Goal: Obtain resource: Obtain resource

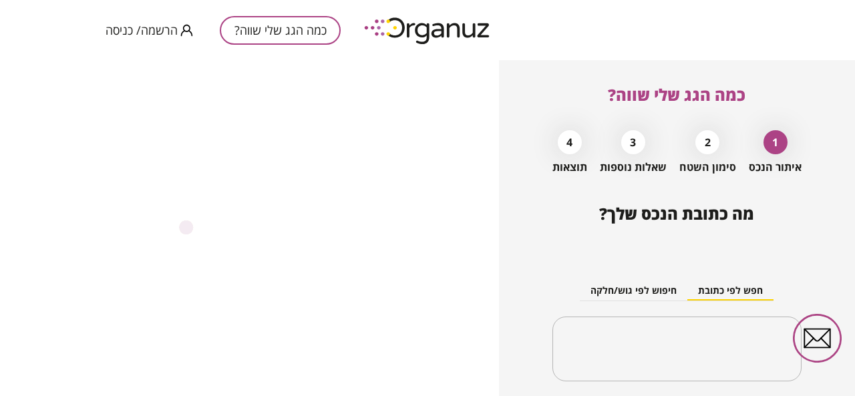
type input "**********"
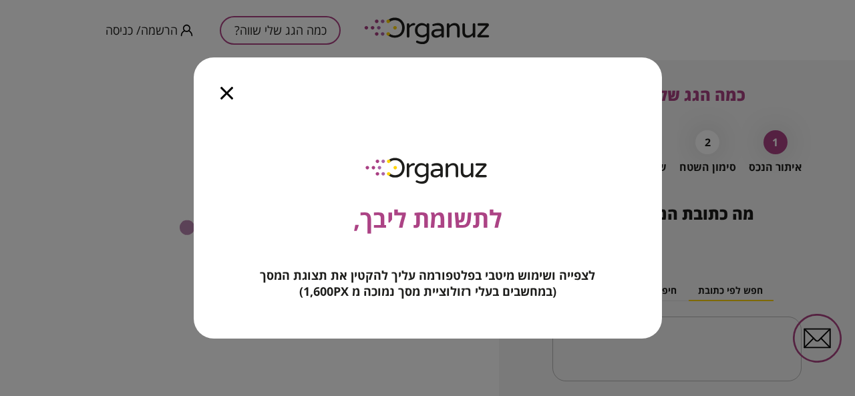
click at [226, 86] on div at bounding box center [227, 85] width 66 height 56
click at [223, 96] on icon "button" at bounding box center [226, 93] width 13 height 13
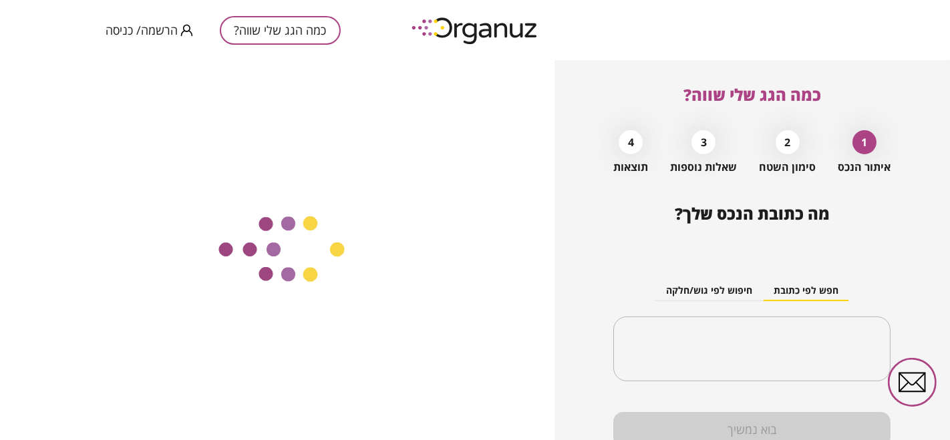
drag, startPoint x: 11, startPoint y: 1, endPoint x: 540, endPoint y: 164, distance: 553.8
click at [539, 164] on div at bounding box center [277, 250] width 554 height 380
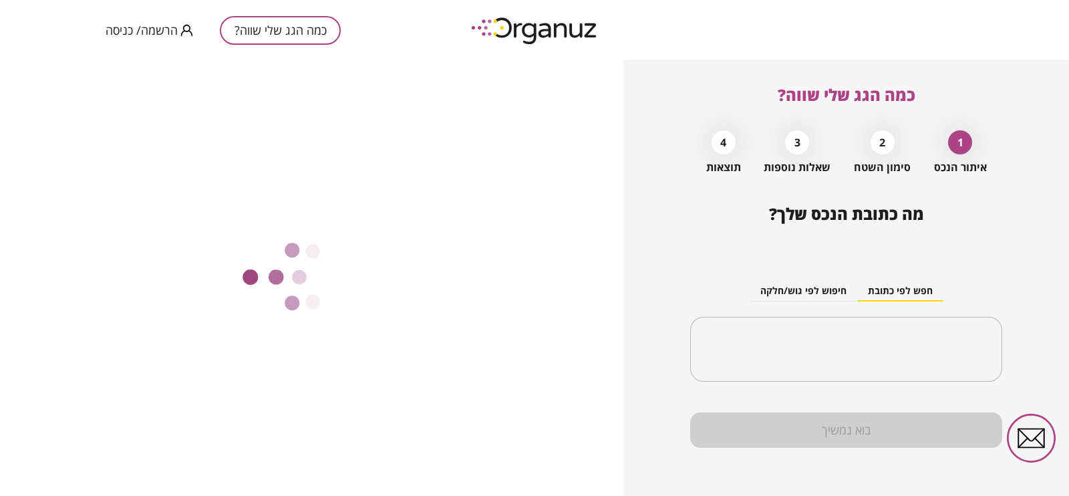
drag, startPoint x: 46, startPoint y: 1, endPoint x: 824, endPoint y: 305, distance: 835.1
click at [818, 298] on button "חיפוש לפי גוש/חלקה" at bounding box center [803, 291] width 108 height 20
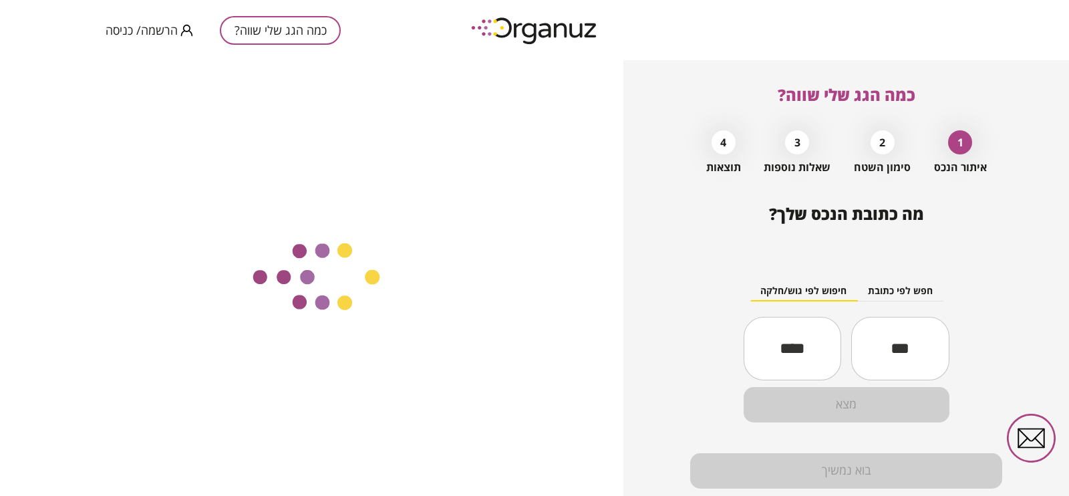
click at [854, 303] on div "חפש לפי כתובת חיפוש לפי גוש/חלקה ​ ​ מצא" at bounding box center [846, 340] width 312 height 185
click at [854, 291] on button "חפש לפי כתובת" at bounding box center [900, 291] width 86 height 20
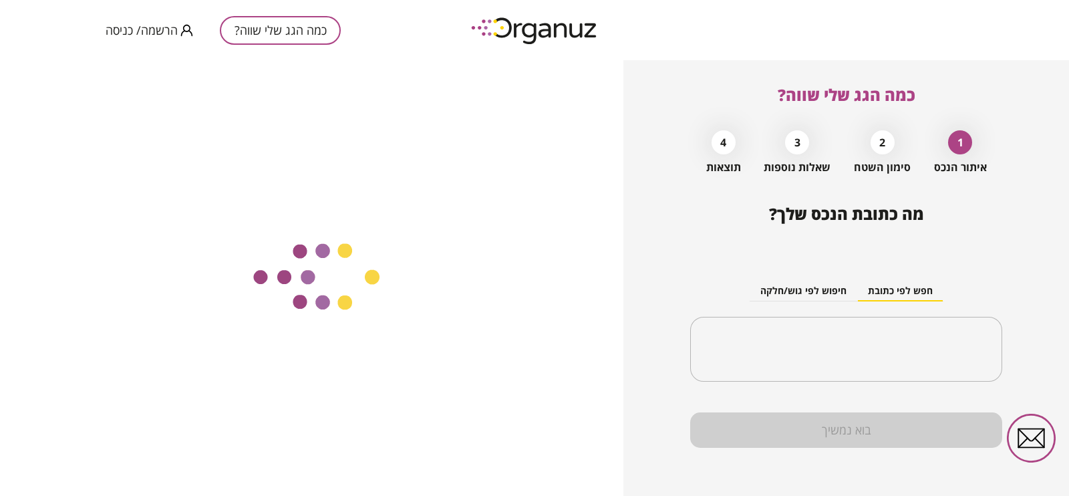
click at [854, 313] on div "חפש לפי כתובת חיפוש לפי גוש/חלקה ​" at bounding box center [846, 320] width 312 height 145
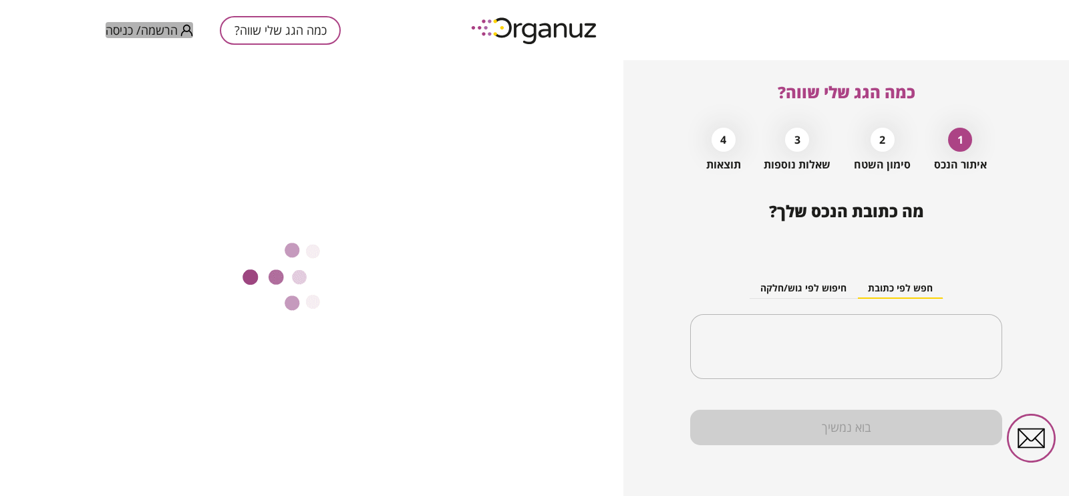
click at [159, 30] on span "הרשמה/ כניסה" at bounding box center [142, 29] width 72 height 13
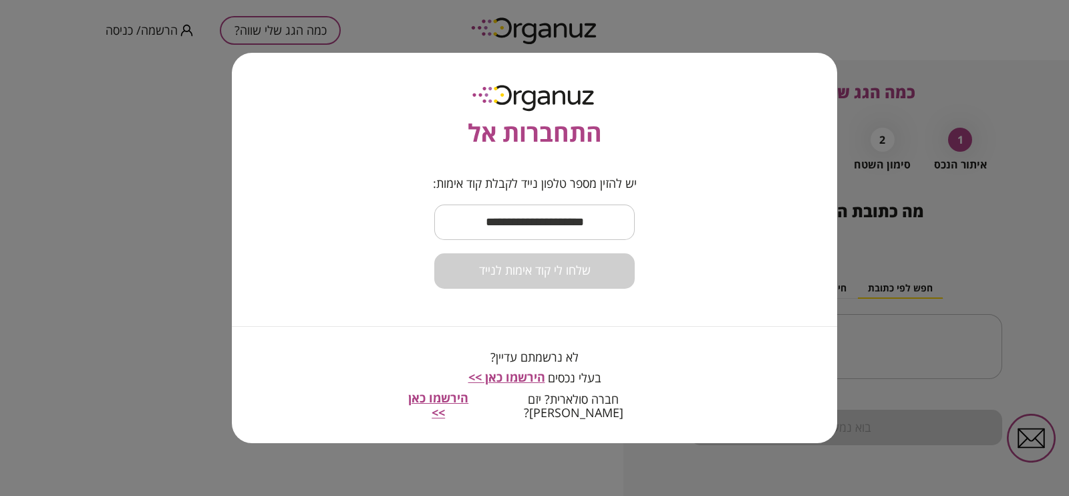
click at [545, 228] on input "text" at bounding box center [534, 221] width 200 height 39
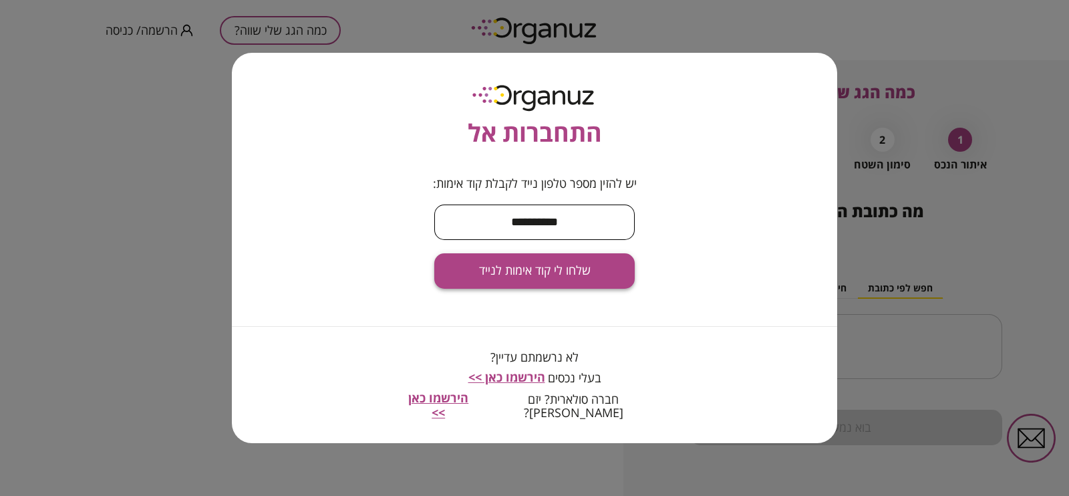
type input "**********"
click at [522, 289] on button "שלחו לי קוד אימות לנייד" at bounding box center [534, 270] width 200 height 35
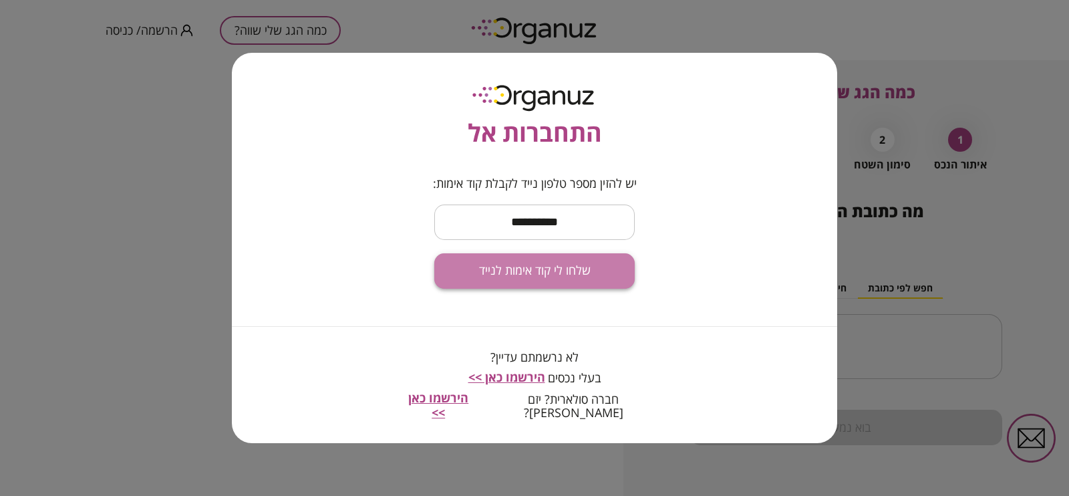
click at [530, 278] on span "שלחו לי קוד אימות לנייד" at bounding box center [535, 270] width 112 height 15
click at [510, 382] on span "הירשמו כאן >>" at bounding box center [506, 377] width 77 height 16
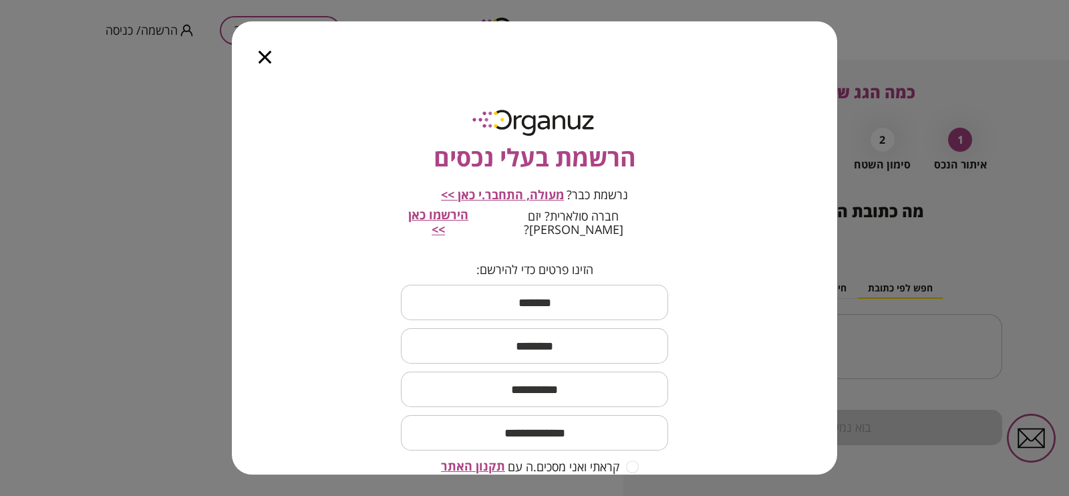
click at [522, 287] on input "text" at bounding box center [534, 302] width 267 height 39
type input "*****"
click at [533, 329] on input "text" at bounding box center [534, 345] width 267 height 39
type input "***"
click at [528, 372] on input "text" at bounding box center [534, 388] width 267 height 39
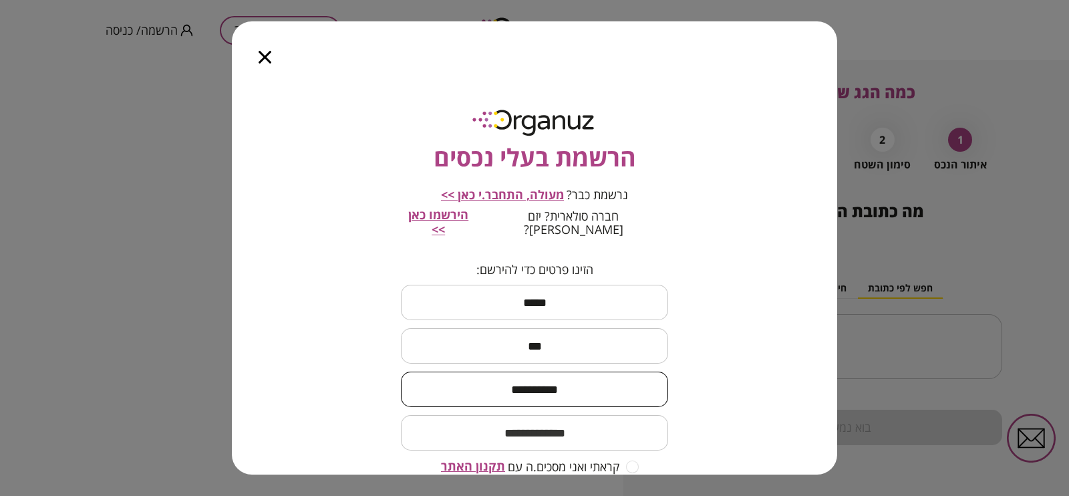
type input "**********"
click at [522, 395] on input "email" at bounding box center [534, 432] width 267 height 39
type input "*"
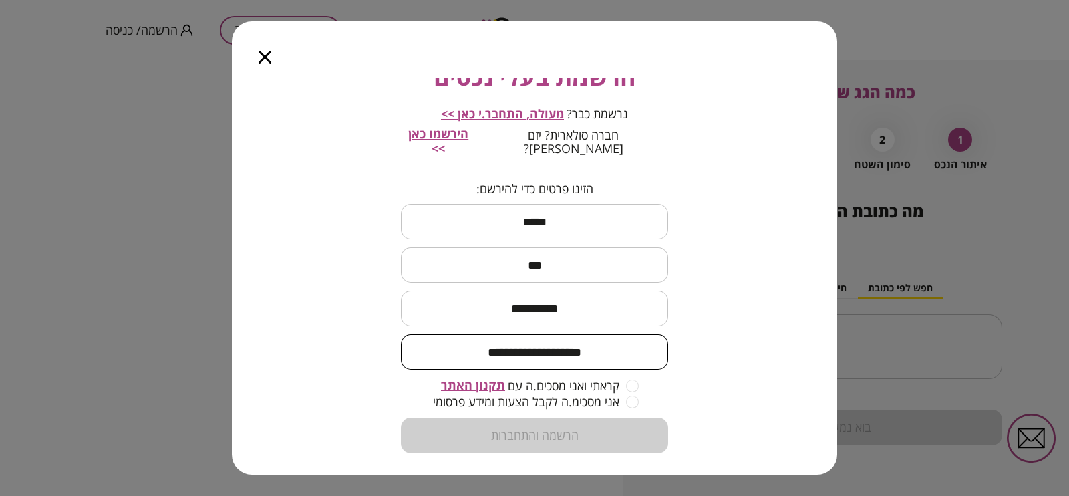
type input "**********"
click at [641, 375] on form "**********" at bounding box center [534, 318] width 267 height 272
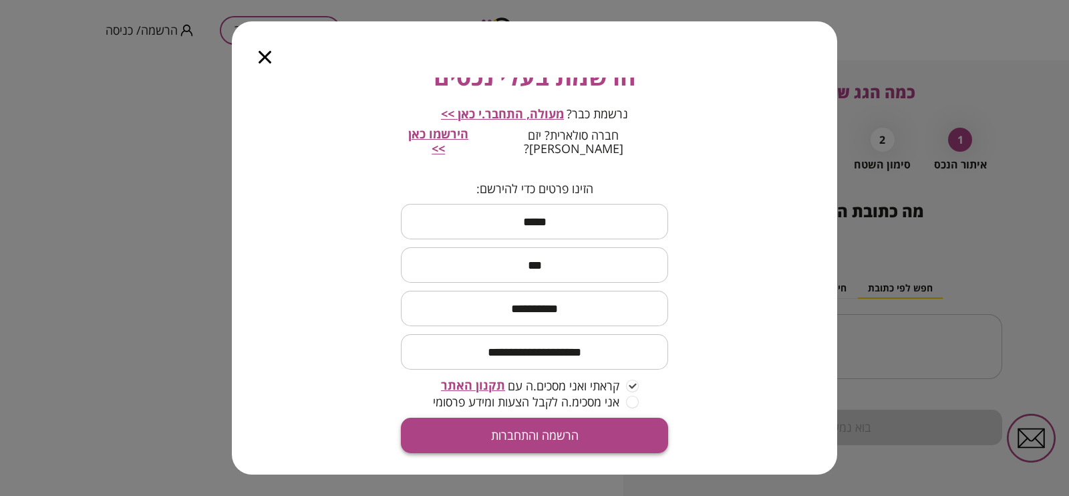
click at [583, 395] on button "הרשמה והתחברות" at bounding box center [534, 435] width 267 height 35
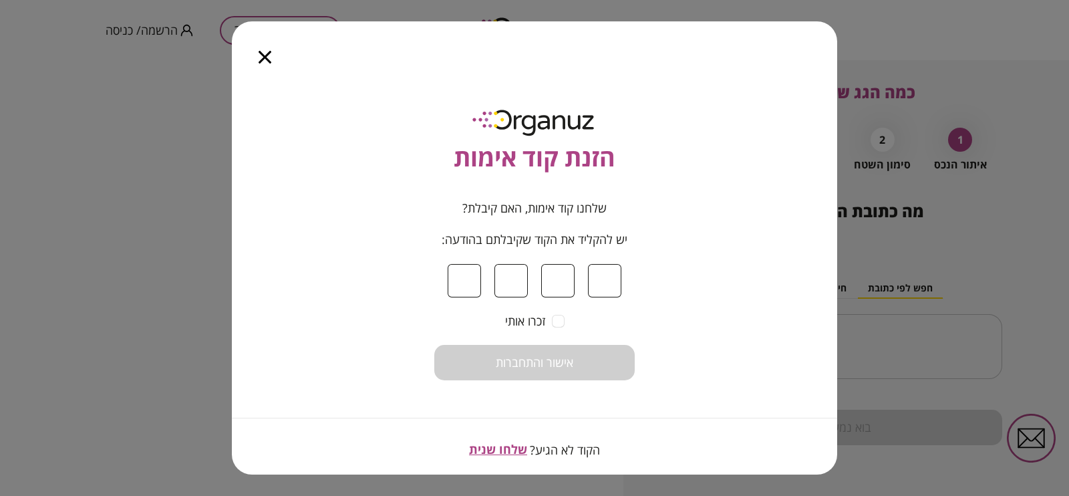
click at [508, 395] on span "שלחו שנית" at bounding box center [498, 449] width 58 height 16
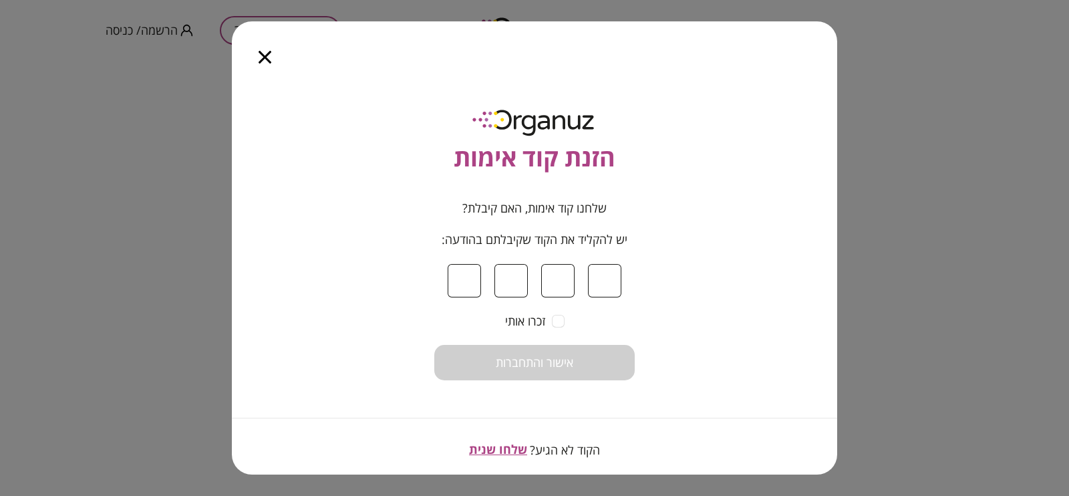
scroll to position [7, 0]
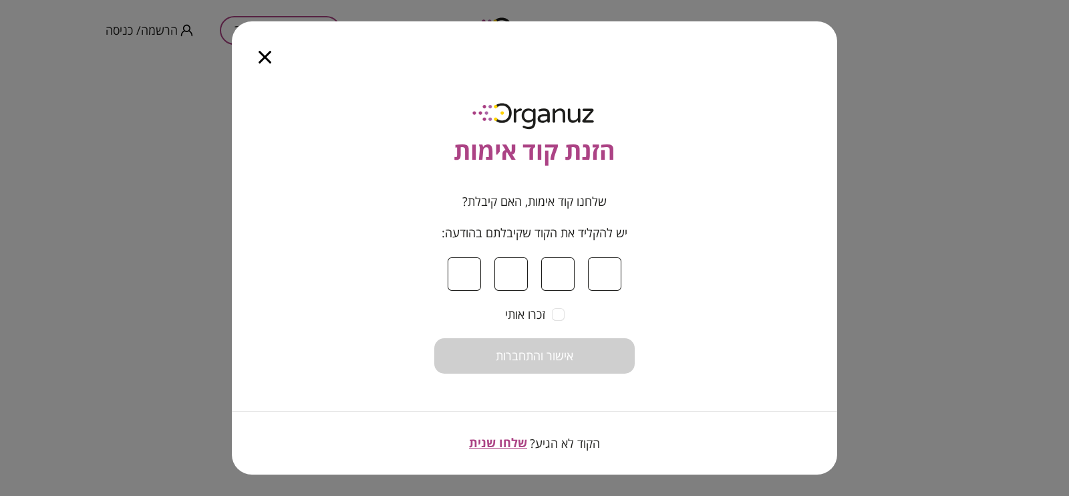
click at [480, 272] on input at bounding box center [464, 273] width 33 height 33
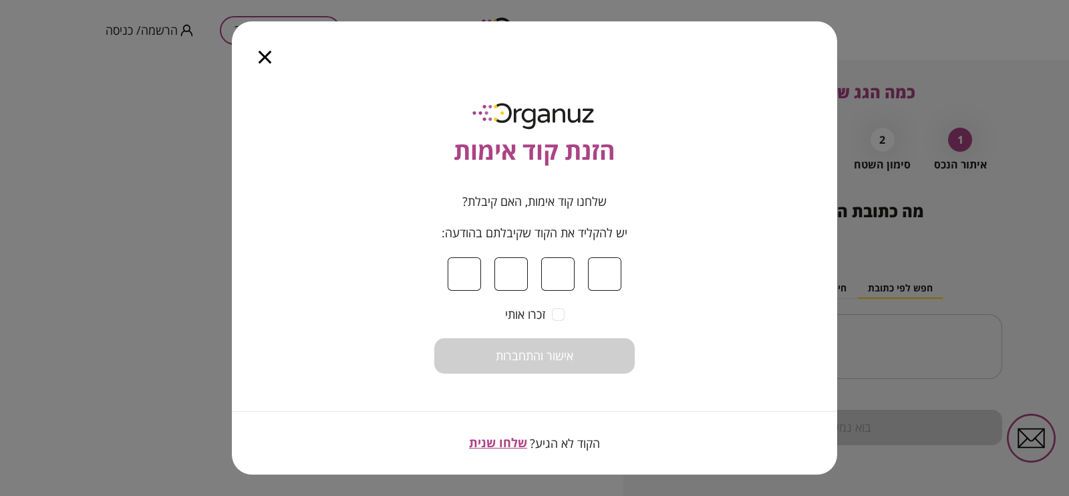
click at [482, 395] on span "שלחו שנית" at bounding box center [498, 442] width 58 height 16
drag, startPoint x: 554, startPoint y: 392, endPoint x: 557, endPoint y: 400, distance: 8.4
click at [556, 395] on div "הזנת קוד אימות שלחנו קוד אימות, האם קיבלת? יש להקליד את הקוד שקיבלתם בהודעה: זכ…" at bounding box center [534, 275] width 605 height 397
click at [468, 275] on input at bounding box center [464, 273] width 33 height 33
type input "*"
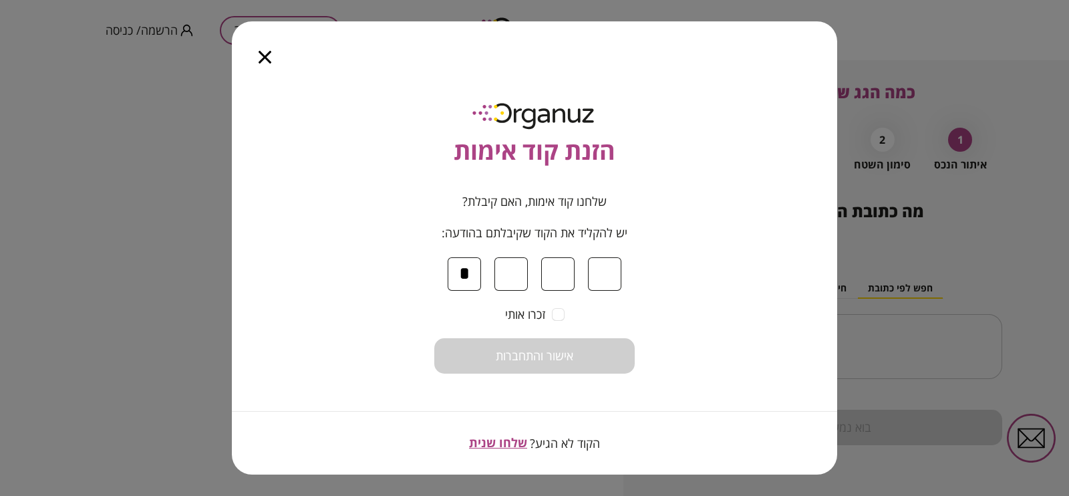
type input "*"
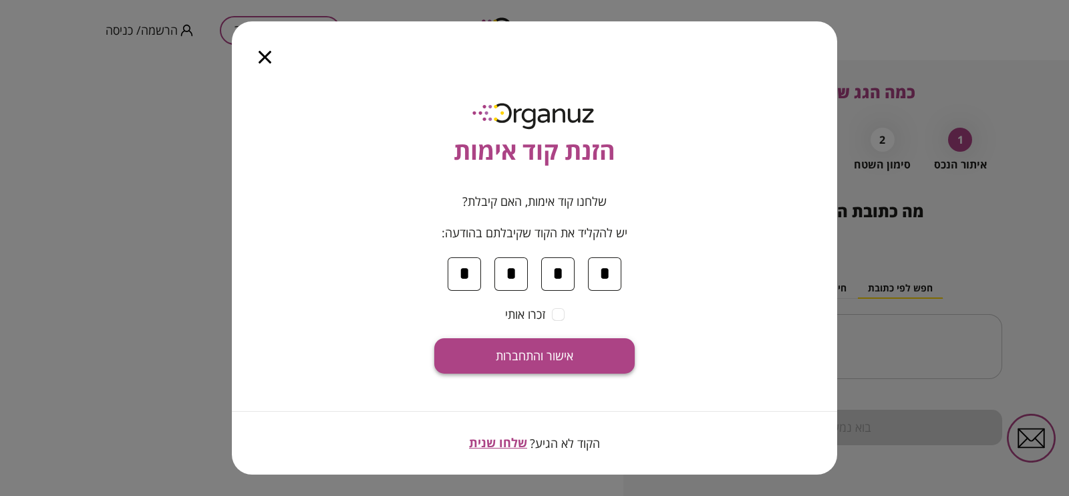
type input "*"
click at [551, 345] on button "אישור והתחברות" at bounding box center [534, 355] width 200 height 35
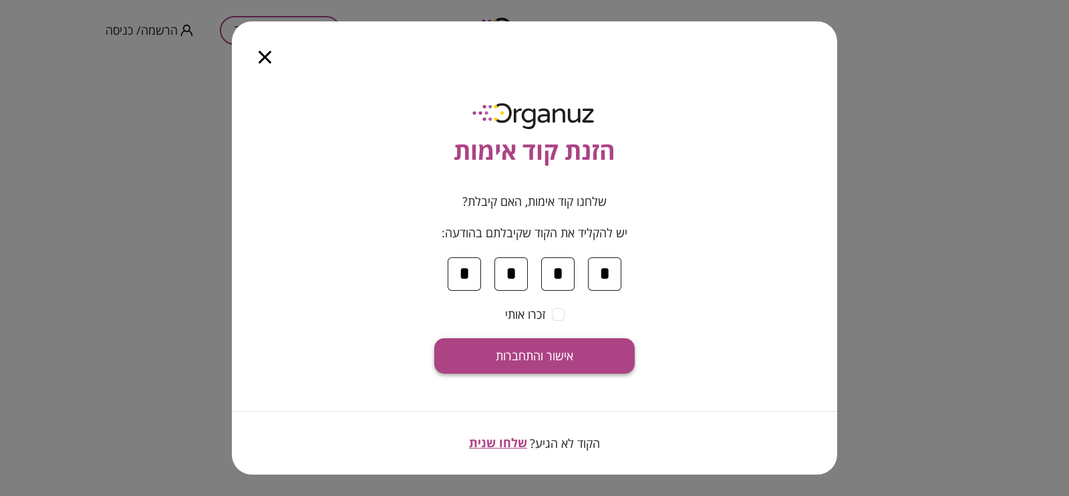
click at [548, 357] on span "אישור והתחברות" at bounding box center [534, 356] width 77 height 15
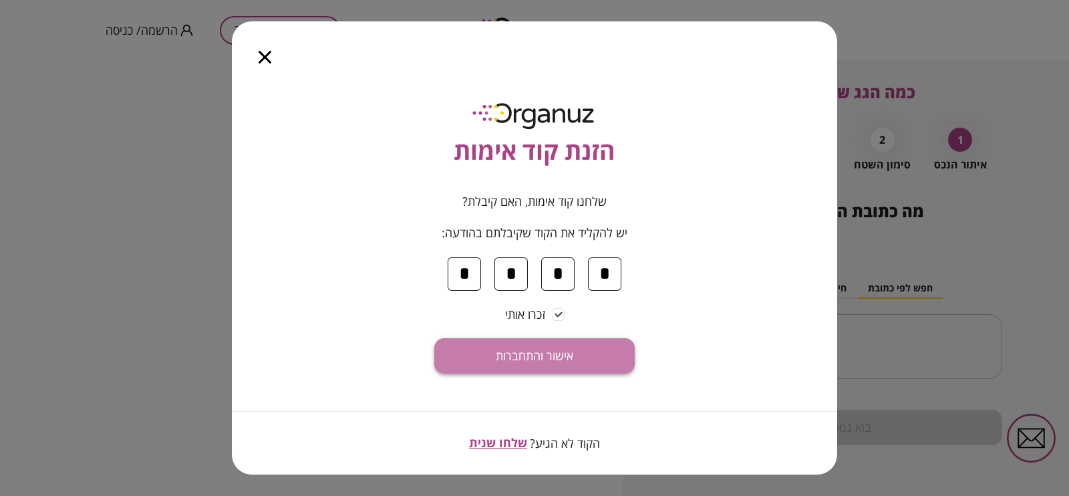
click at [550, 349] on span "אישור והתחברות" at bounding box center [534, 356] width 77 height 15
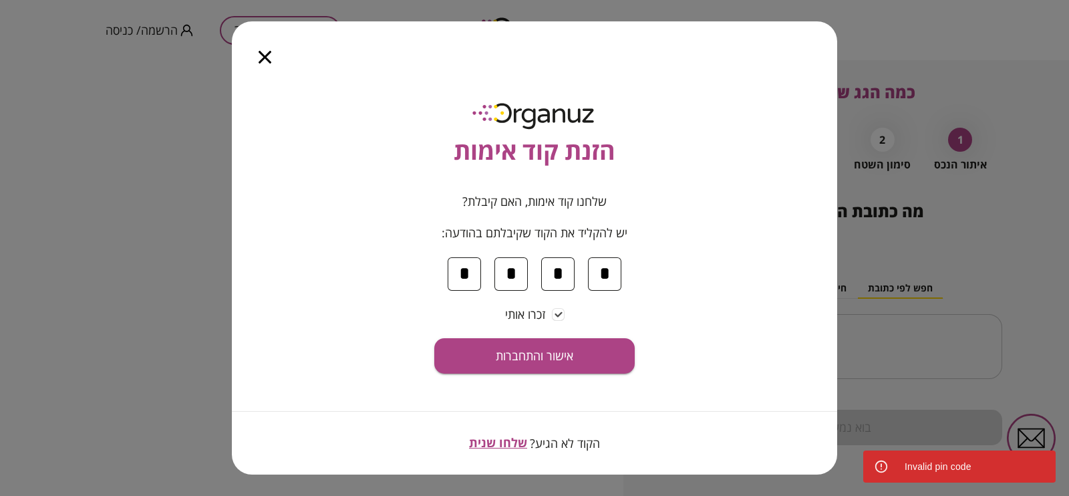
click at [263, 57] on icon "button" at bounding box center [265, 57] width 13 height 13
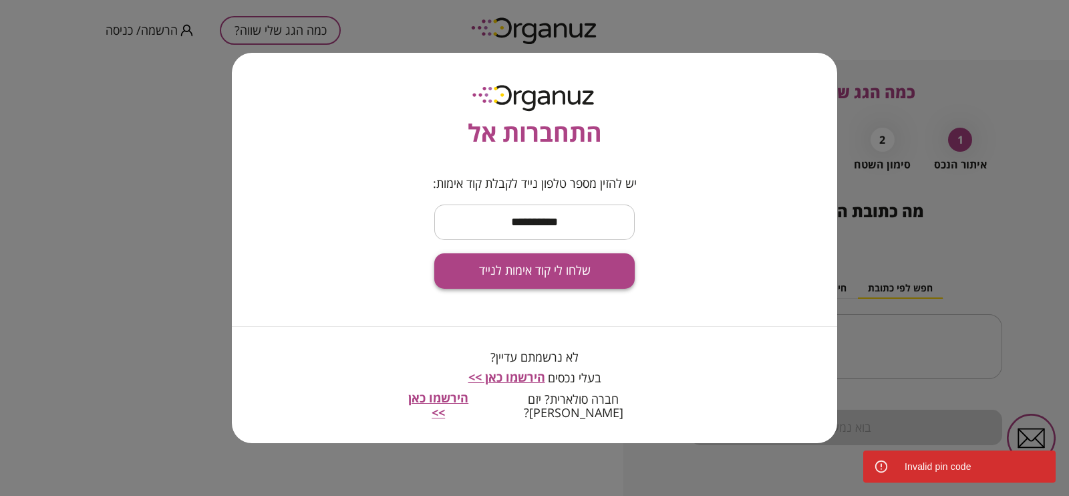
click at [521, 275] on span "שלחו לי קוד אימות לנייד" at bounding box center [535, 270] width 112 height 15
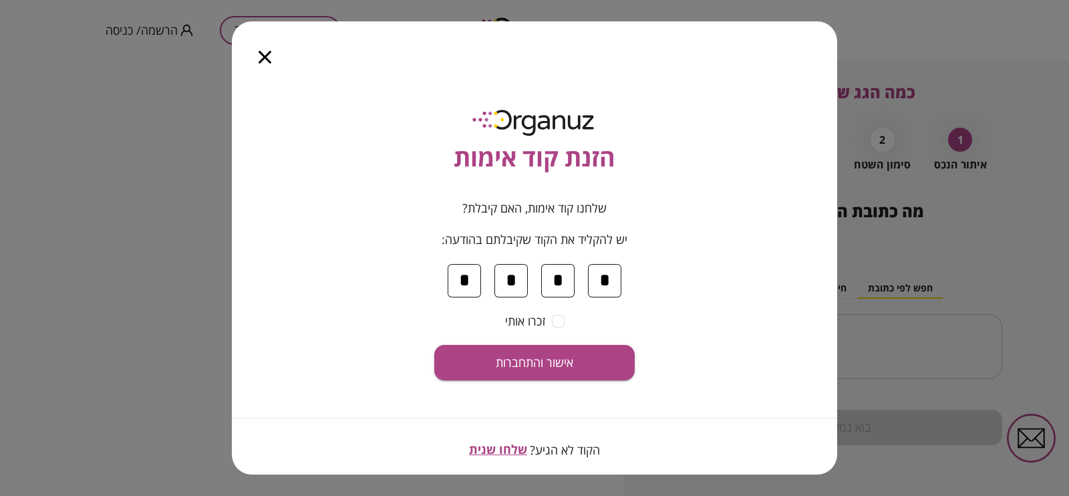
click at [502, 395] on span "שלחו שנית" at bounding box center [498, 449] width 58 height 16
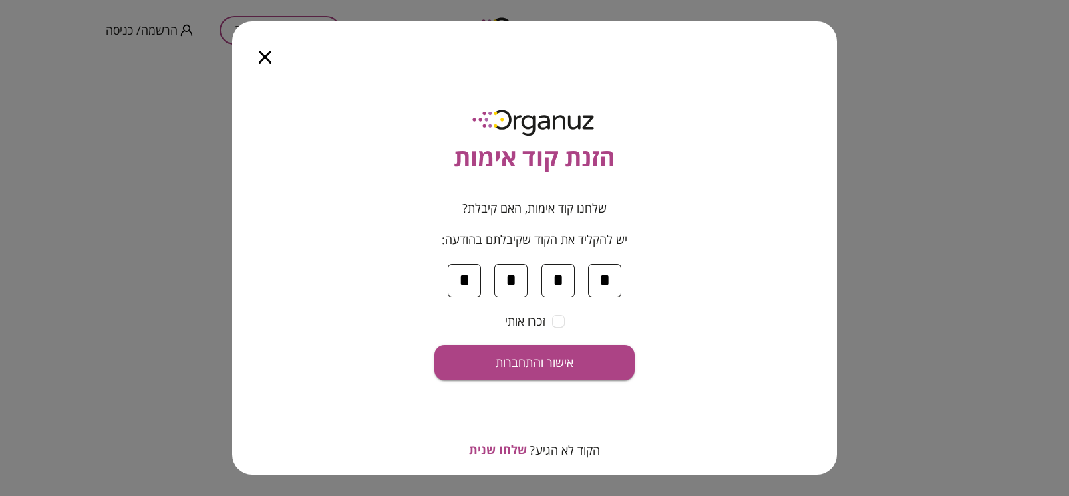
click at [610, 287] on input "*" at bounding box center [604, 280] width 33 height 33
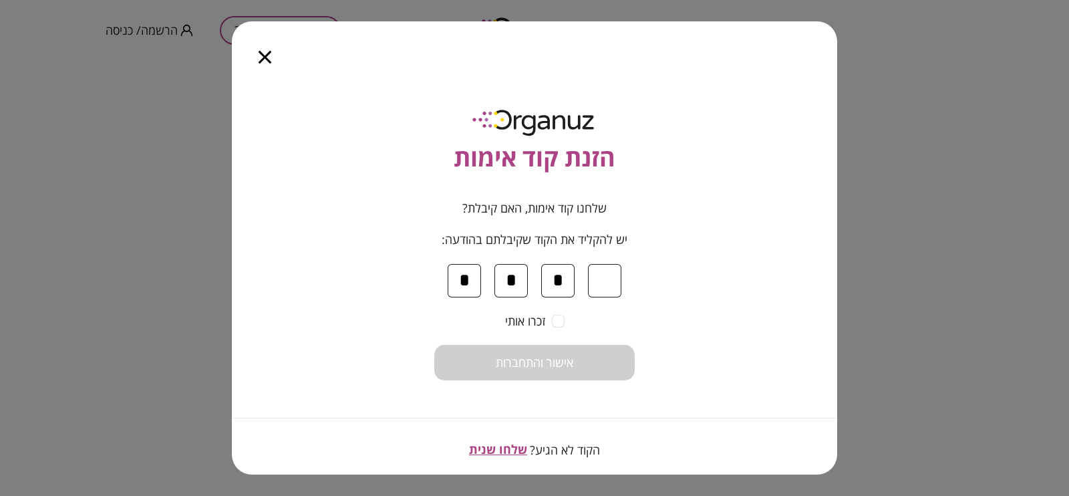
click at [564, 277] on input "*" at bounding box center [557, 280] width 33 height 33
click at [511, 267] on input "*" at bounding box center [510, 280] width 33 height 33
click at [464, 269] on input "*" at bounding box center [464, 280] width 33 height 33
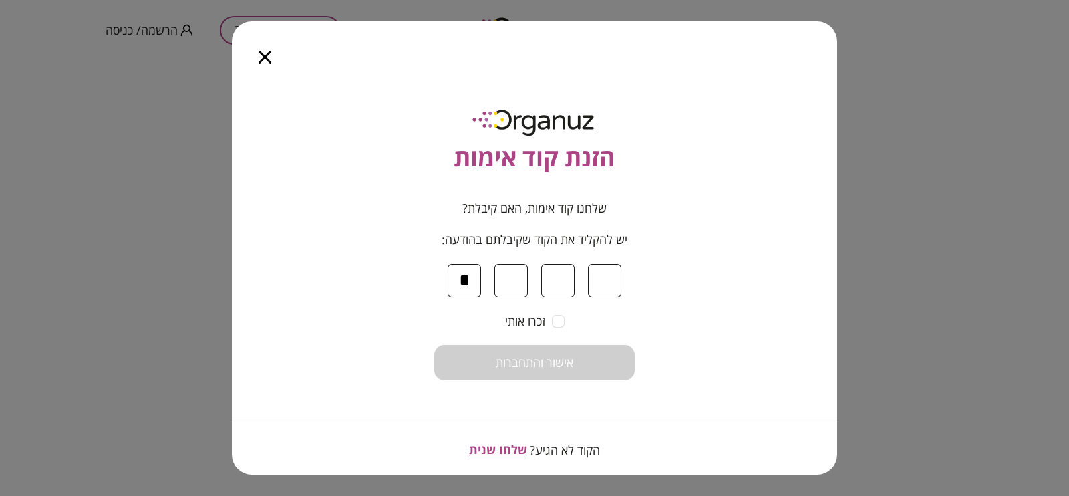
click at [463, 269] on input "*" at bounding box center [464, 280] width 33 height 33
type input "*"
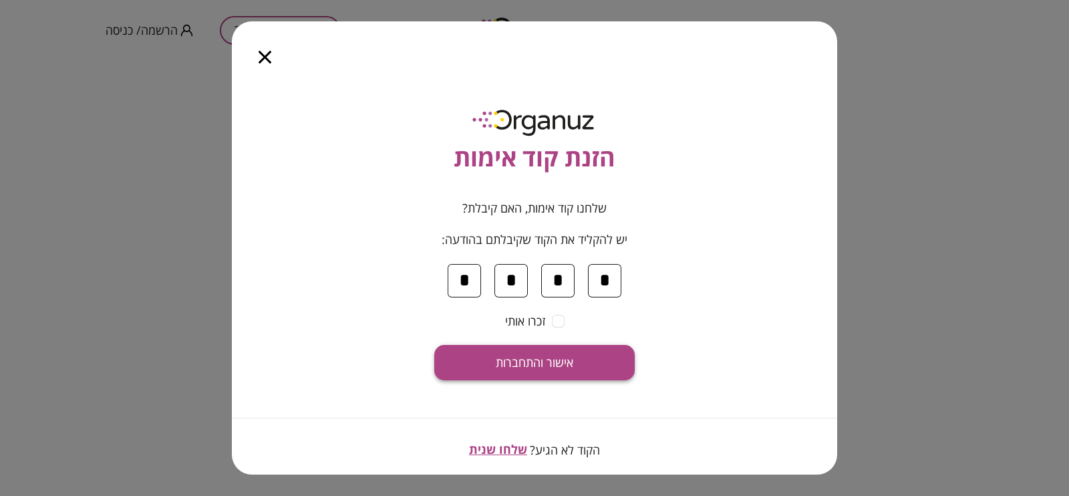
type input "*"
click at [507, 355] on span "אישור והתחברות" at bounding box center [534, 362] width 77 height 15
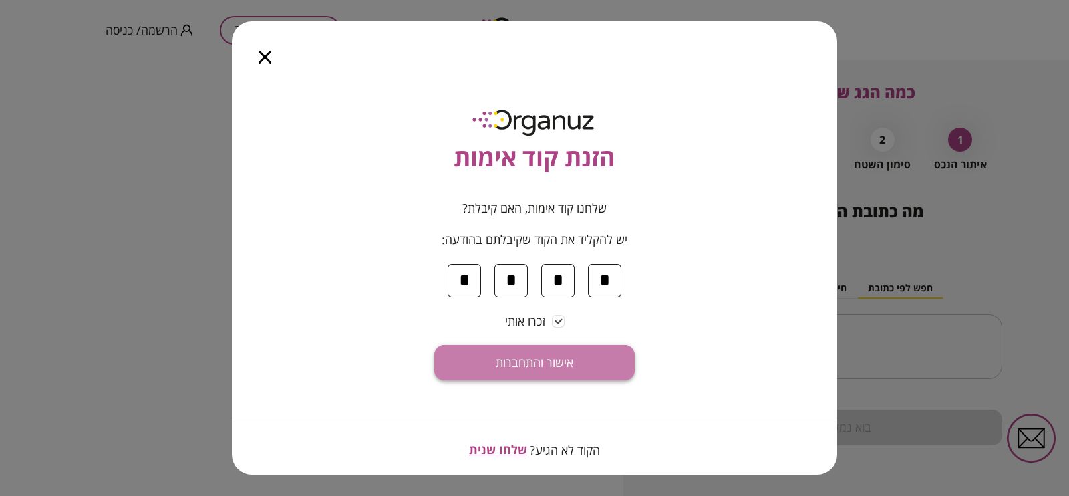
click at [552, 349] on button "אישור והתחברות" at bounding box center [534, 362] width 200 height 35
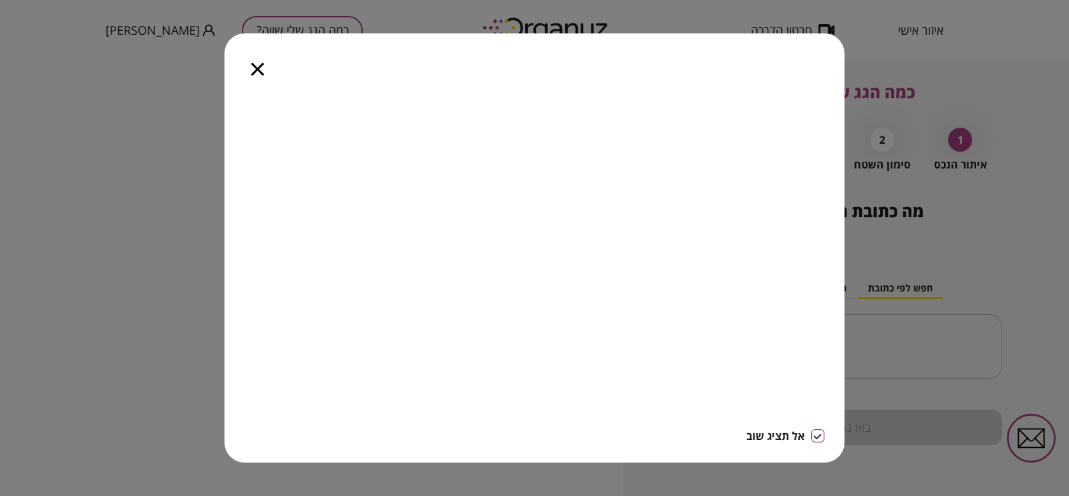
click at [259, 76] on div at bounding box center [257, 61] width 66 height 56
click at [254, 65] on icon "button" at bounding box center [257, 69] width 13 height 13
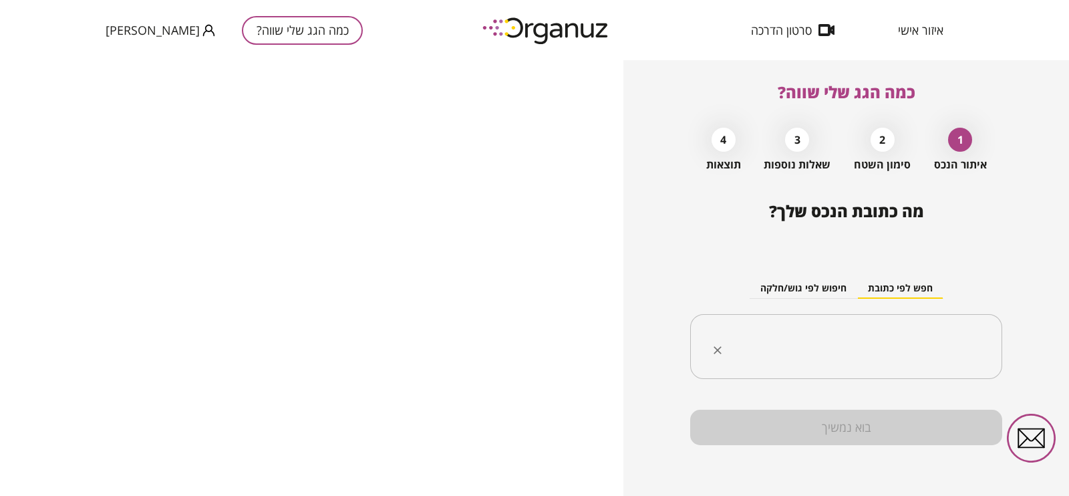
click at [854, 339] on input "text" at bounding box center [851, 346] width 270 height 33
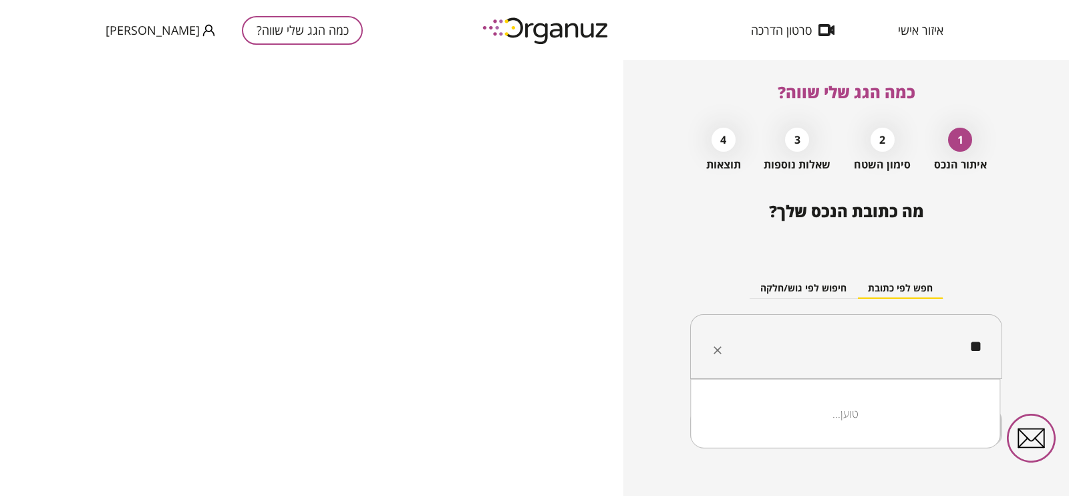
type input "*"
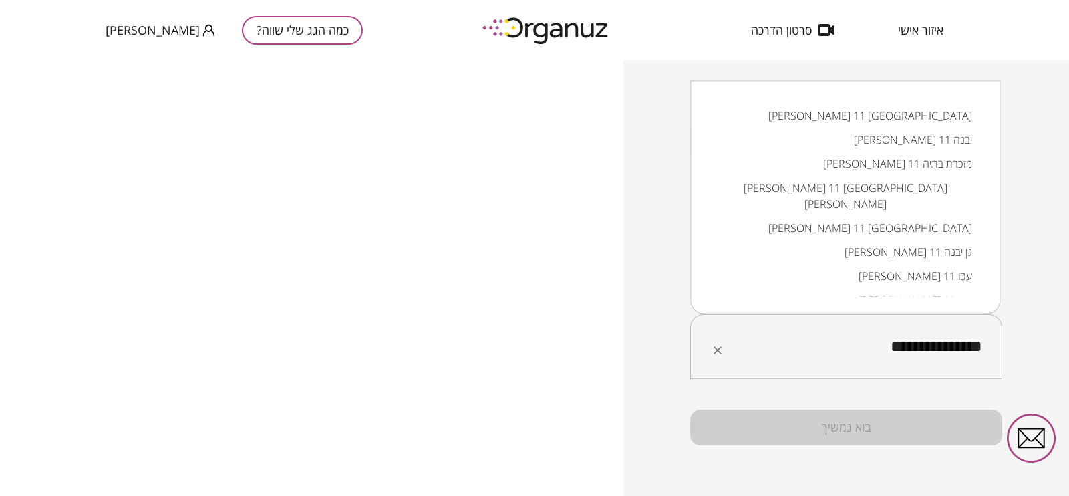
click at [854, 216] on li "[PERSON_NAME] 11 [GEOGRAPHIC_DATA]" at bounding box center [844, 228] width 275 height 24
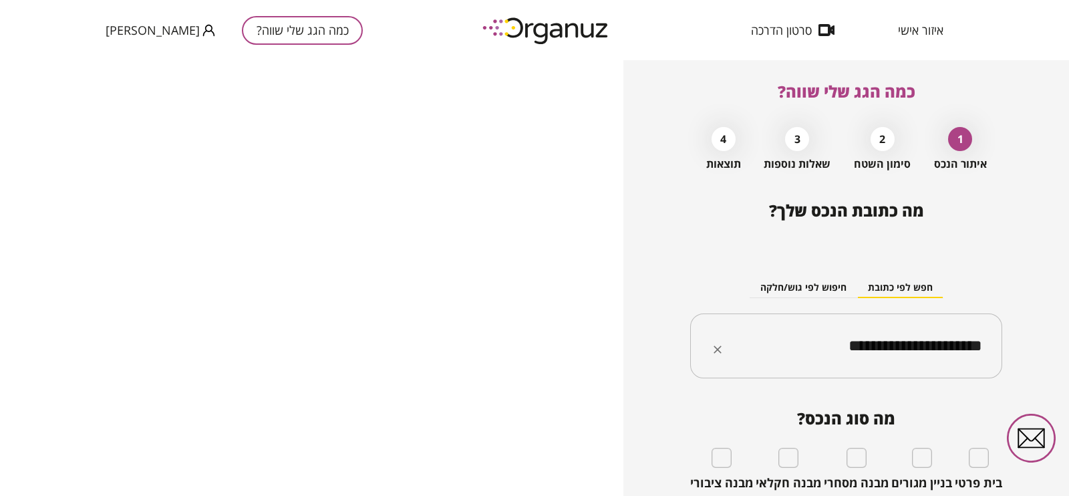
type input "**********"
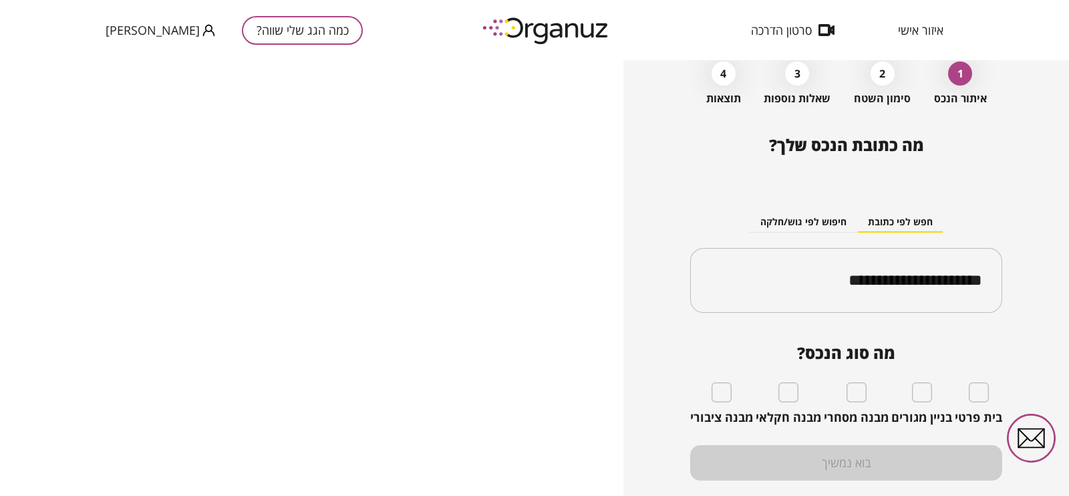
scroll to position [105, 0]
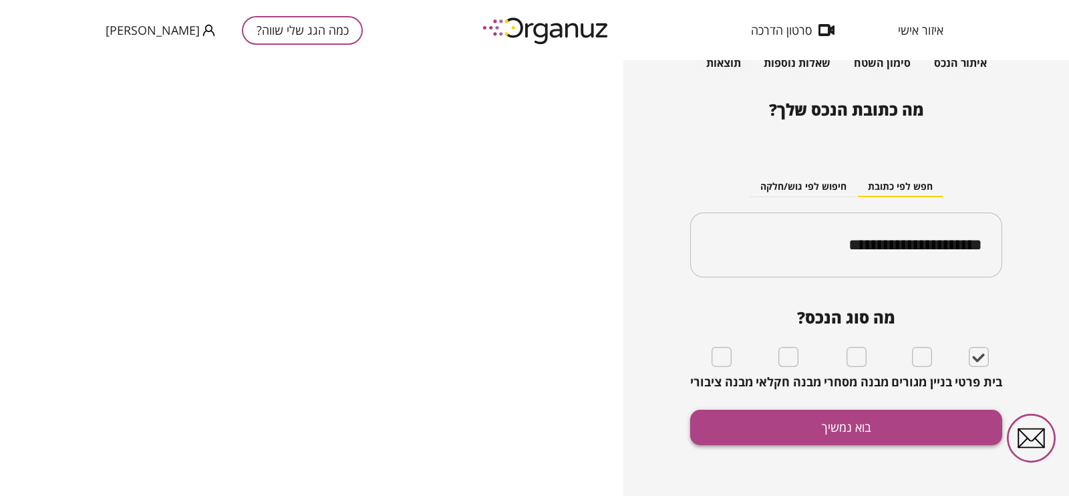
click at [821, 395] on button "בוא נמשיך" at bounding box center [846, 426] width 312 height 35
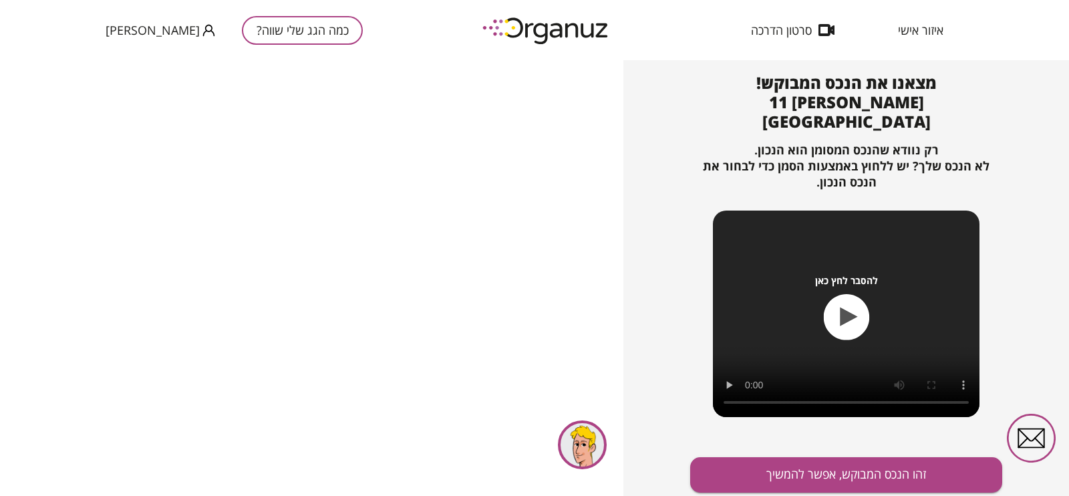
scroll to position [144, 0]
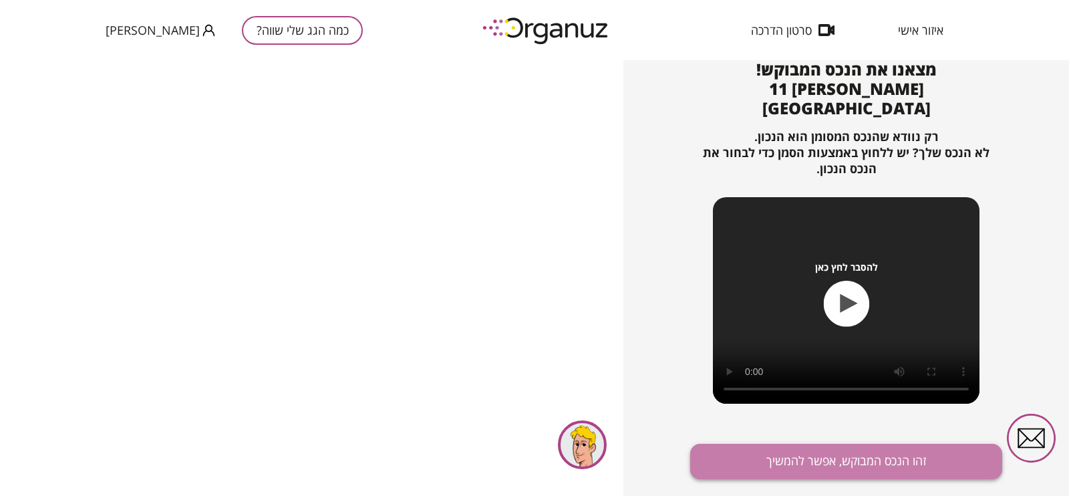
click at [854, 395] on button "זהו הנכס המבוקש, אפשר להמשיך" at bounding box center [846, 461] width 312 height 35
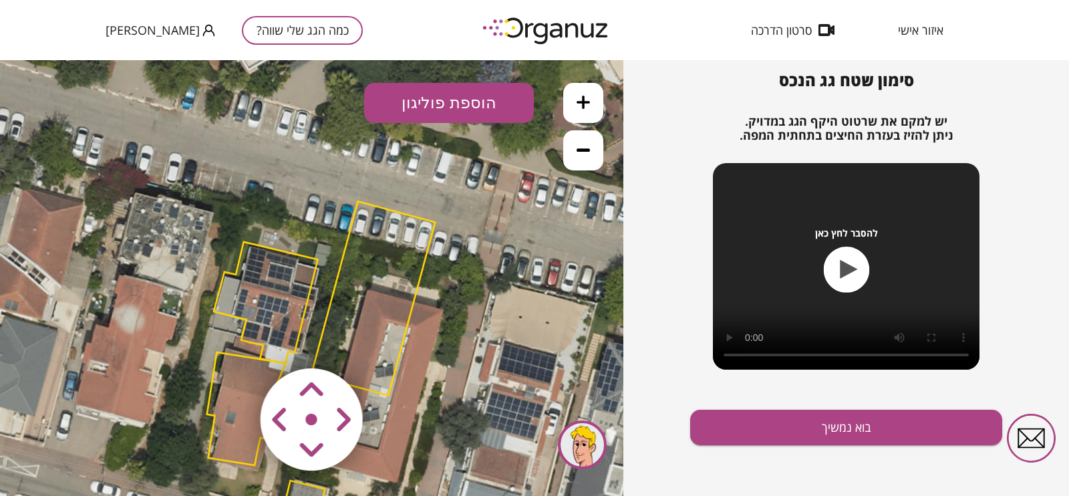
drag, startPoint x: 385, startPoint y: 355, endPoint x: 388, endPoint y: 397, distance: 42.9
click at [388, 395] on img at bounding box center [312, 420] width 160 height 160
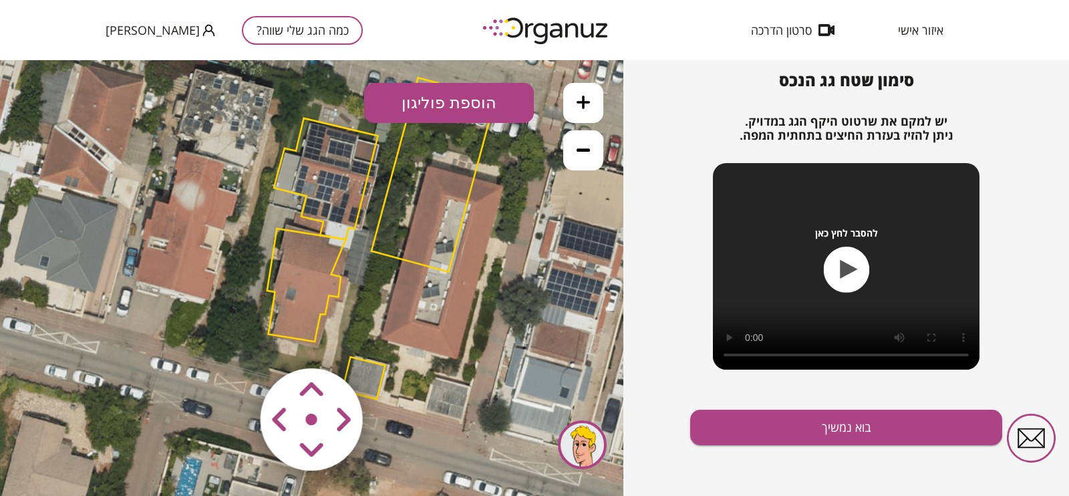
drag, startPoint x: 428, startPoint y: 335, endPoint x: 488, endPoint y: 210, distance: 139.2
click at [488, 210] on icon at bounding box center [380, 258] width 862 height 862
click at [584, 148] on icon at bounding box center [582, 149] width 13 height 3
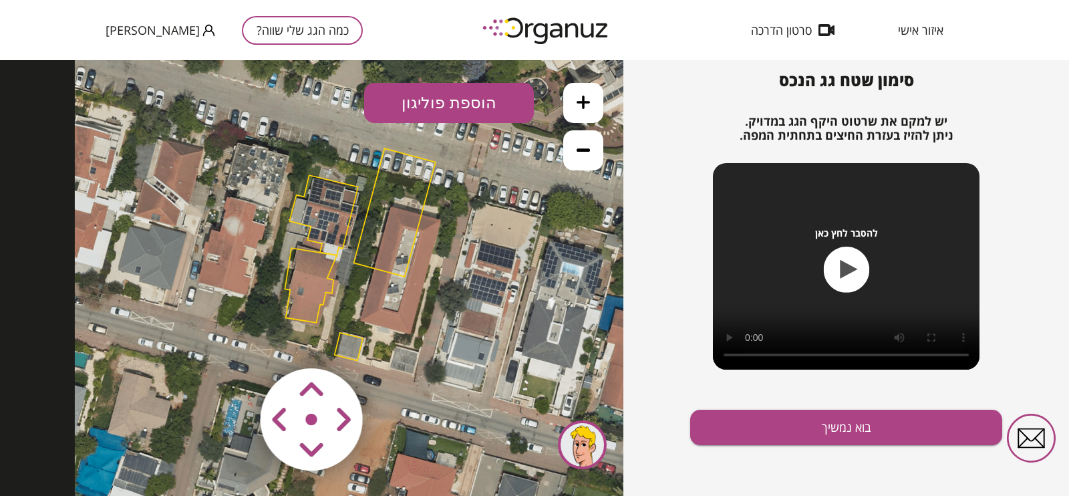
click at [377, 279] on icon at bounding box center [359, 267] width 568 height 568
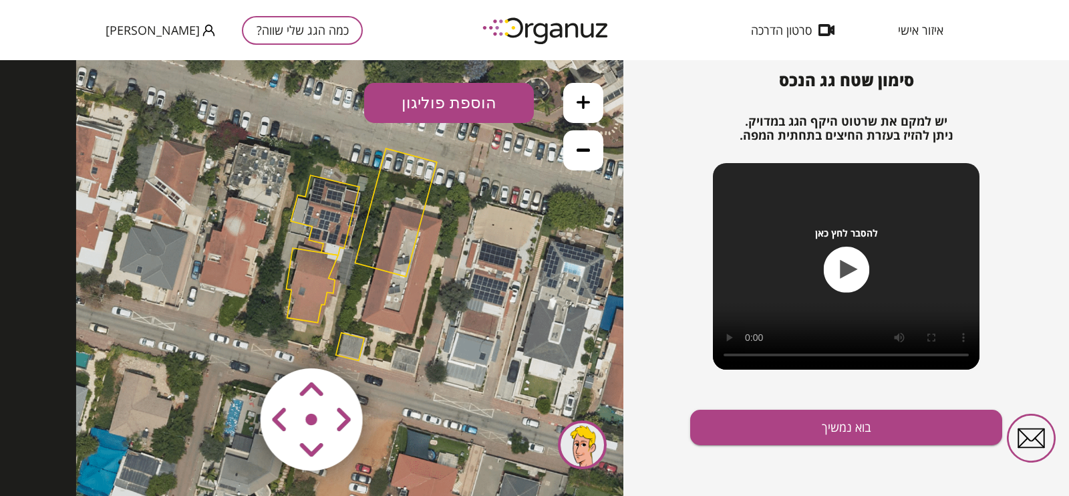
click at [391, 265] on polygon at bounding box center [395, 212] width 81 height 128
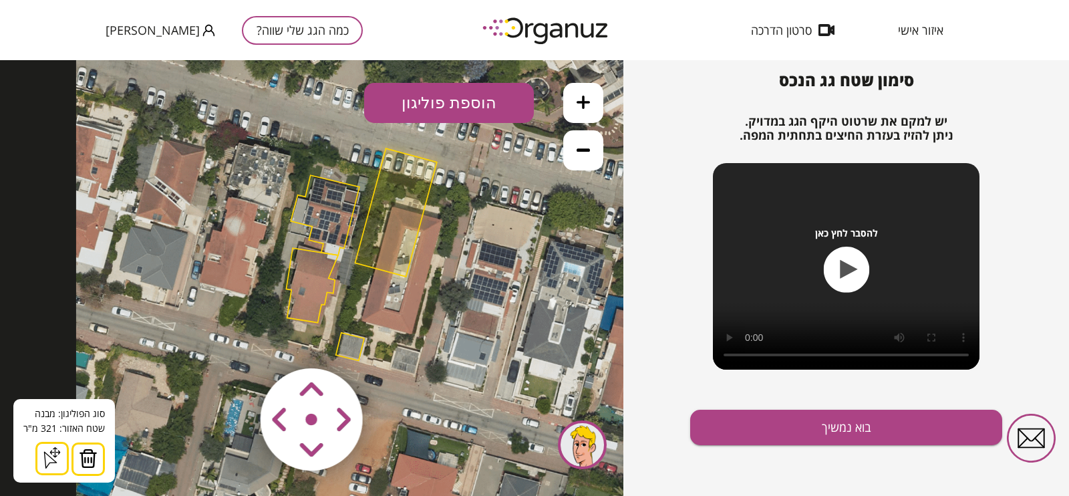
click at [93, 395] on img at bounding box center [88, 458] width 19 height 20
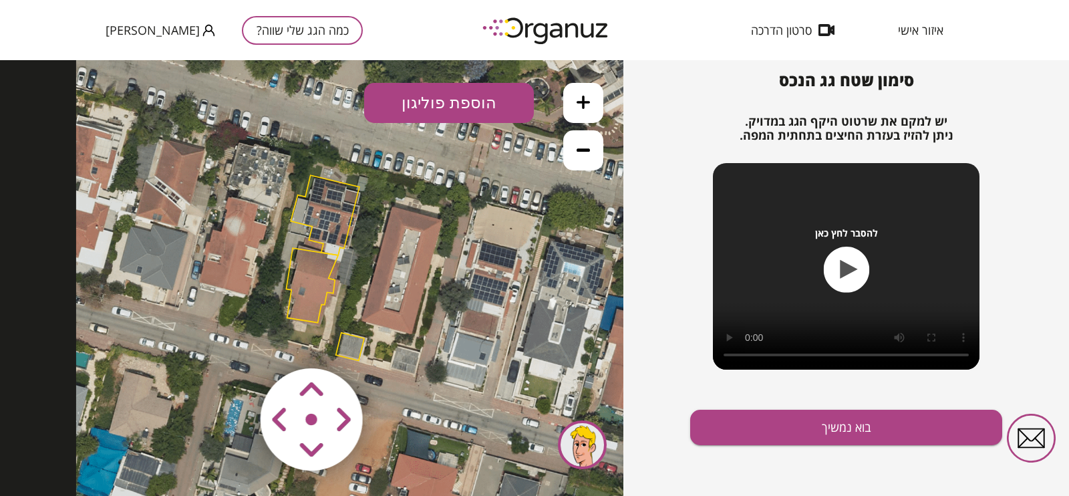
click at [339, 215] on polygon at bounding box center [325, 215] width 69 height 80
click at [307, 220] on polygon at bounding box center [325, 214] width 69 height 80
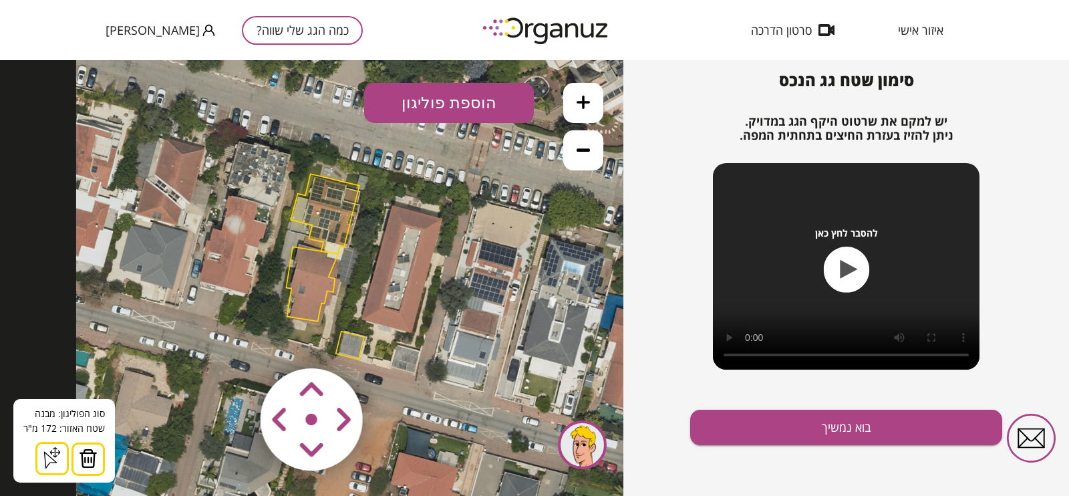
drag, startPoint x: 94, startPoint y: 456, endPoint x: 104, endPoint y: 448, distance: 12.8
click at [94, 395] on img at bounding box center [88, 458] width 19 height 20
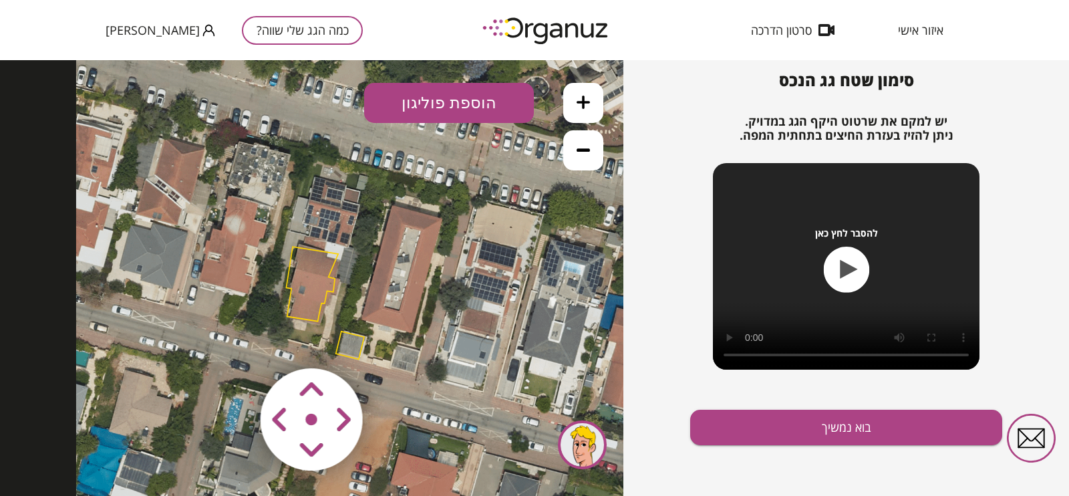
click at [331, 267] on polygon at bounding box center [312, 283] width 52 height 75
click at [333, 262] on polygon at bounding box center [312, 283] width 52 height 75
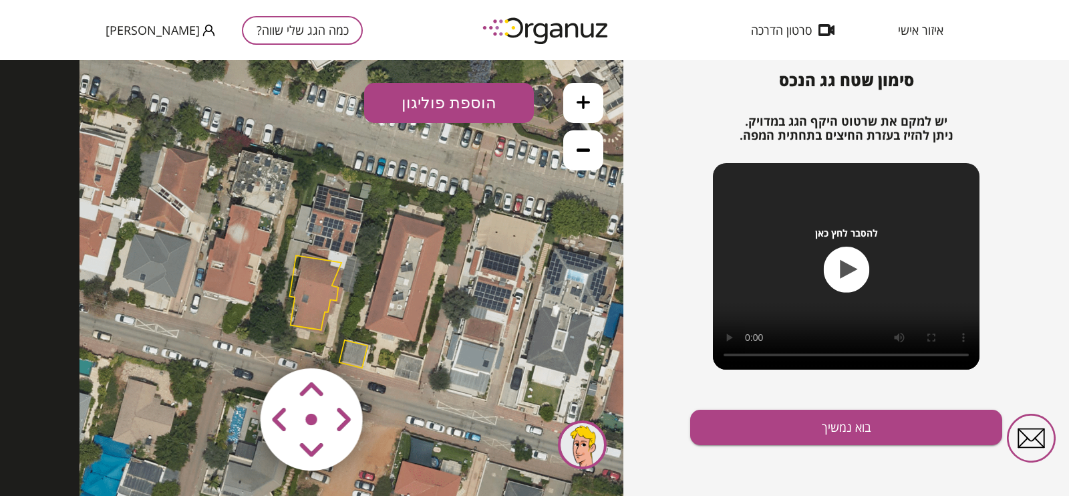
drag, startPoint x: 337, startPoint y: 255, endPoint x: 341, endPoint y: 264, distance: 9.9
click at [341, 264] on polygon at bounding box center [315, 292] width 52 height 75
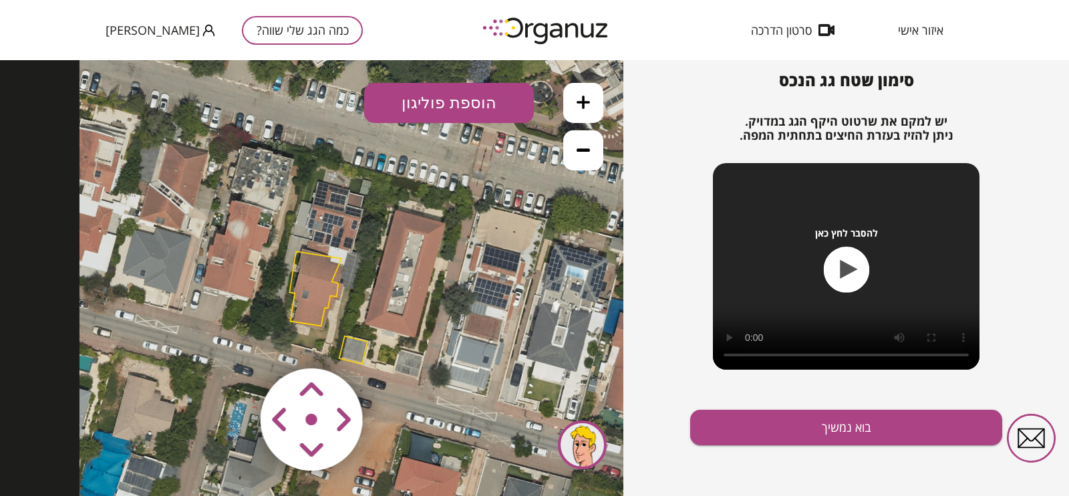
click at [339, 313] on icon at bounding box center [363, 271] width 568 height 568
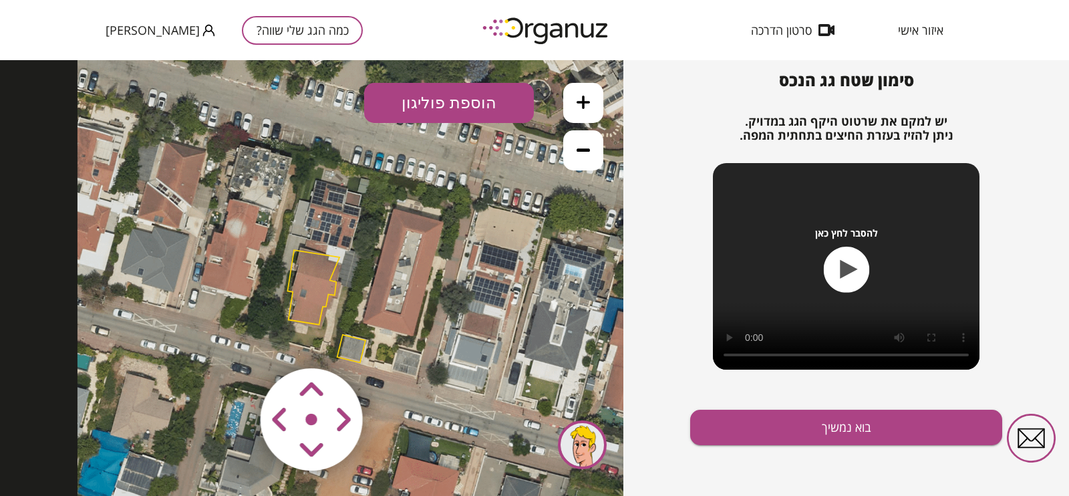
click at [363, 342] on img at bounding box center [312, 420] width 160 height 160
click at [364, 341] on img at bounding box center [312, 420] width 160 height 160
click at [348, 337] on polygon at bounding box center [352, 349] width 28 height 28
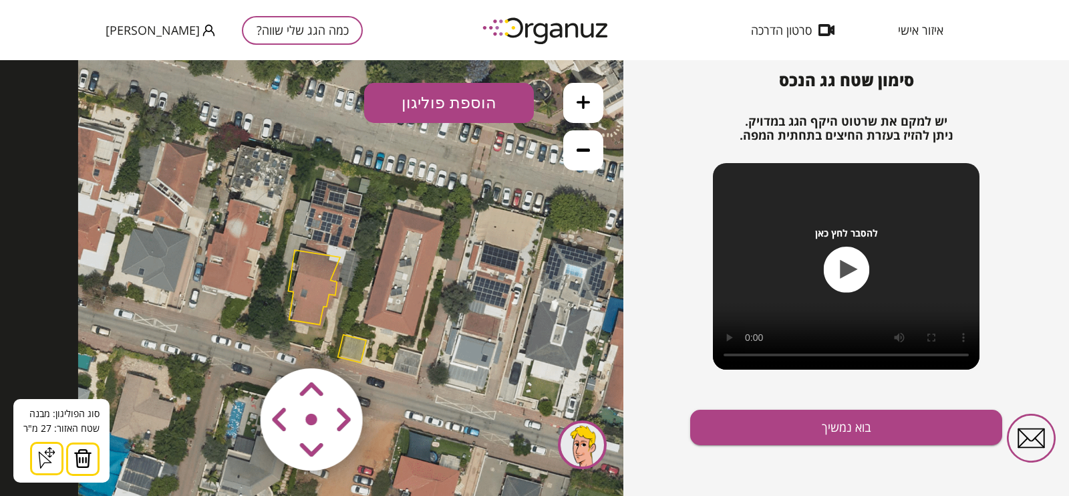
click at [92, 395] on button at bounding box center [82, 458] width 33 height 33
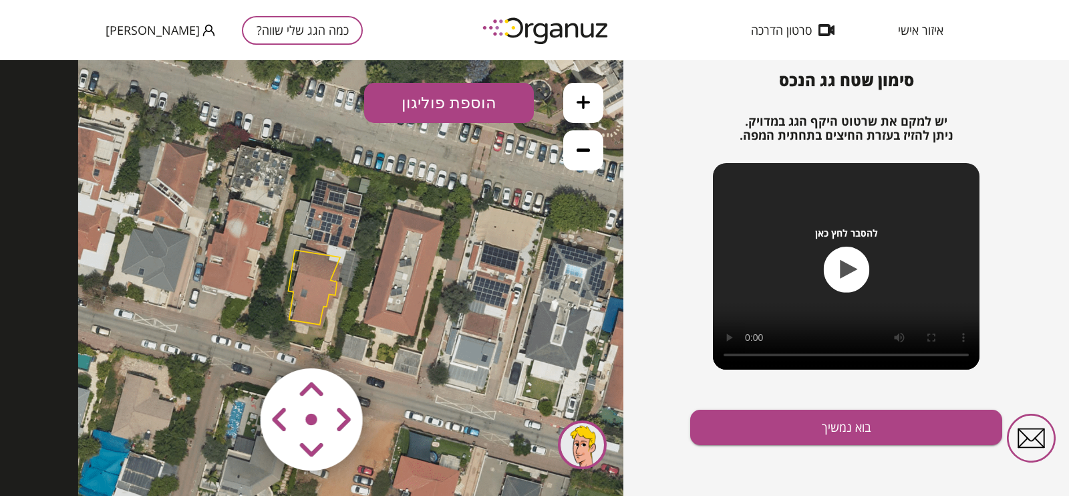
click at [315, 323] on icon at bounding box center [362, 269] width 568 height 568
click at [314, 321] on polygon at bounding box center [314, 285] width 52 height 75
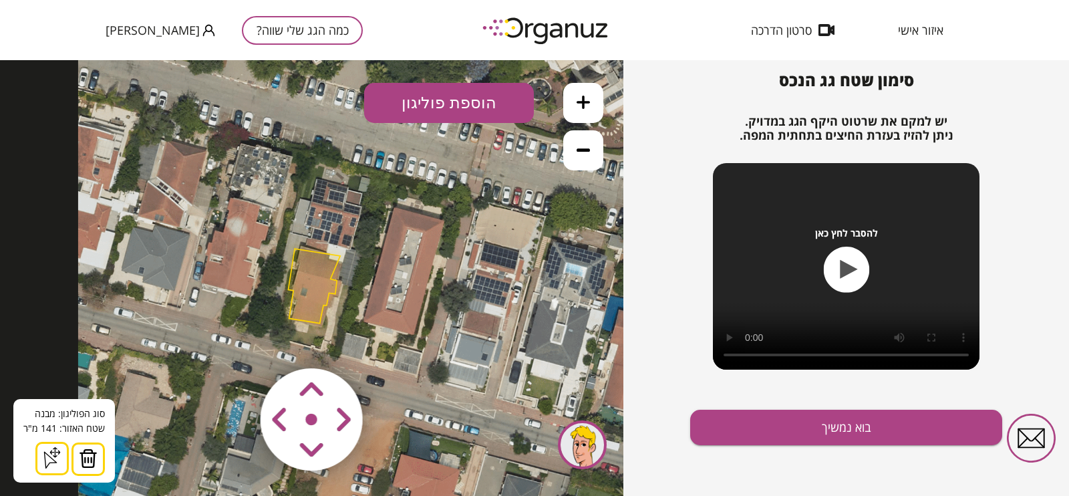
click at [55, 395] on icon at bounding box center [51, 457] width 21 height 21
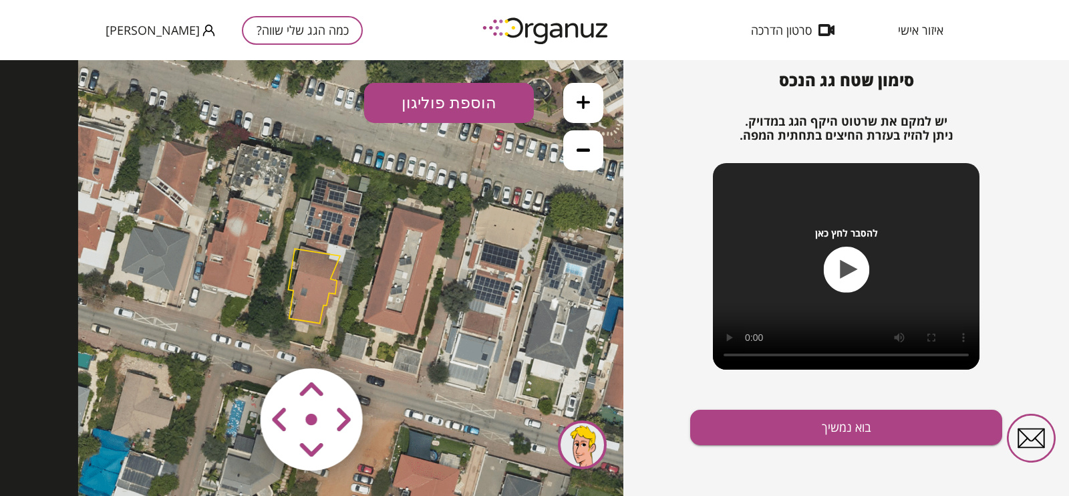
click at [326, 298] on polygon at bounding box center [314, 285] width 52 height 75
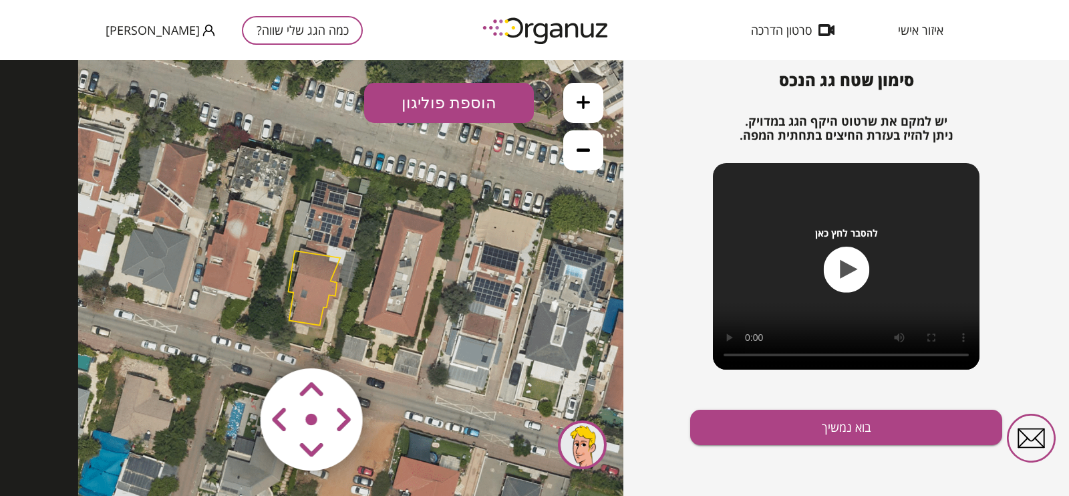
drag, startPoint x: 329, startPoint y: 302, endPoint x: 321, endPoint y: 300, distance: 8.3
click at [329, 305] on icon at bounding box center [362, 270] width 568 height 568
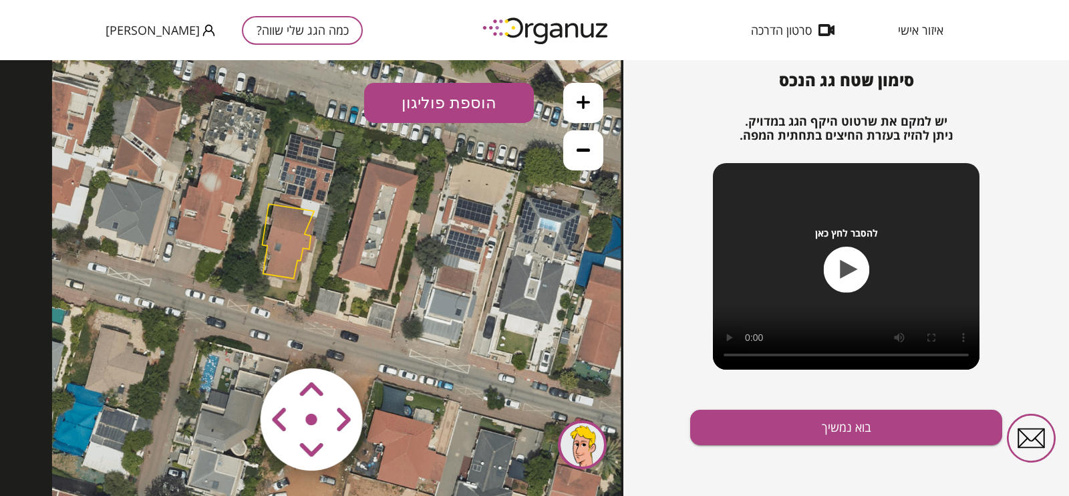
drag, startPoint x: 344, startPoint y: 302, endPoint x: 318, endPoint y: 255, distance: 54.1
click at [318, 255] on icon at bounding box center [336, 223] width 568 height 568
click at [579, 113] on button at bounding box center [583, 103] width 40 height 40
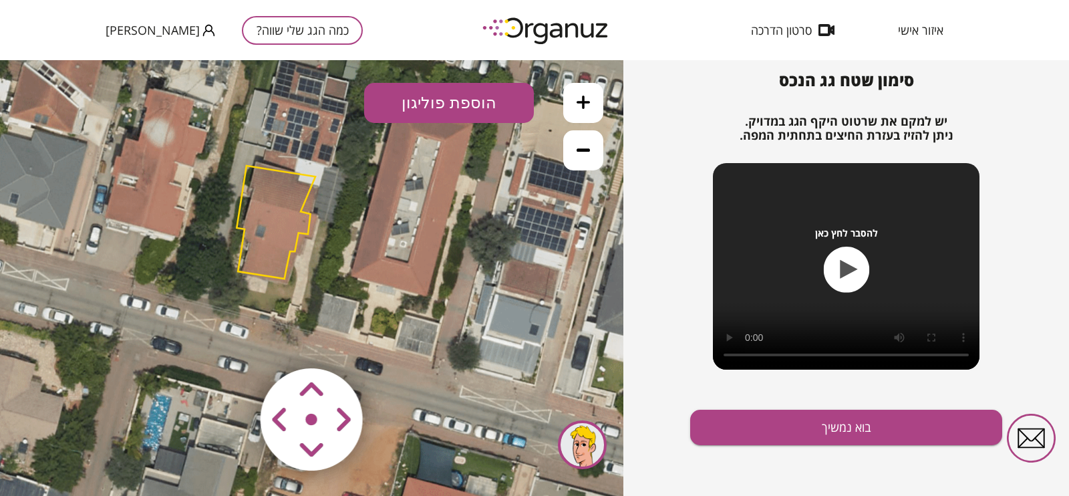
click at [315, 178] on polygon at bounding box center [275, 222] width 79 height 113
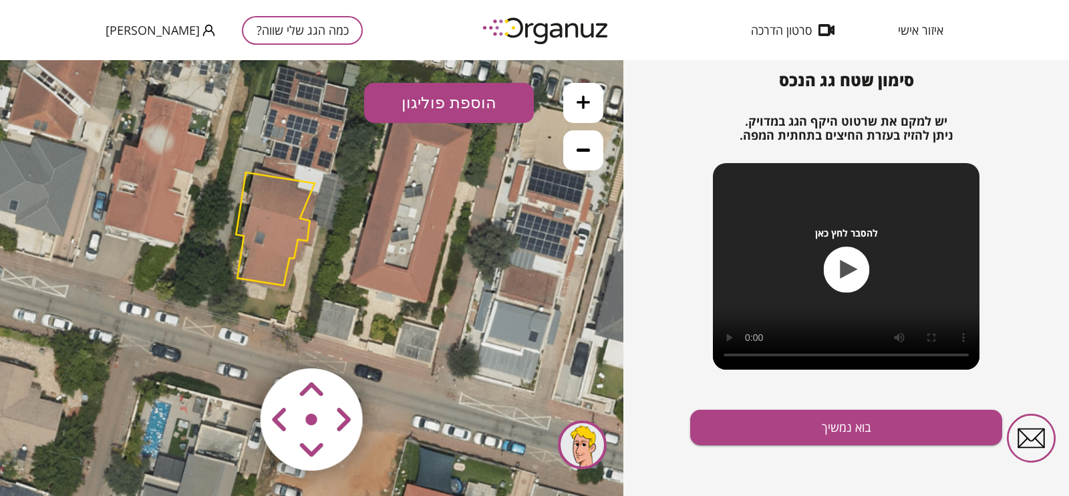
click at [313, 184] on polygon at bounding box center [275, 228] width 79 height 113
click at [812, 395] on button "בוא נמשיך" at bounding box center [846, 426] width 312 height 35
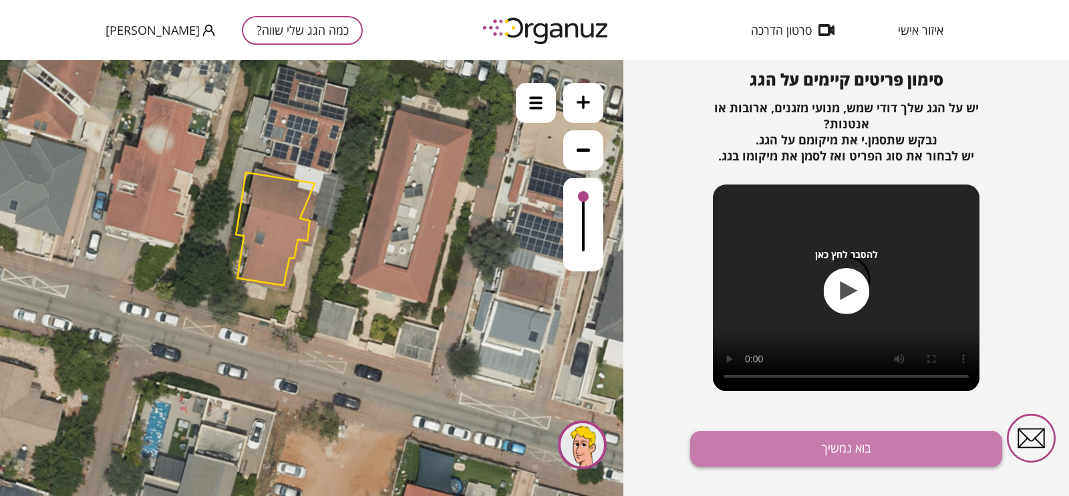
click at [854, 395] on button "בוא נמשיך" at bounding box center [846, 448] width 312 height 35
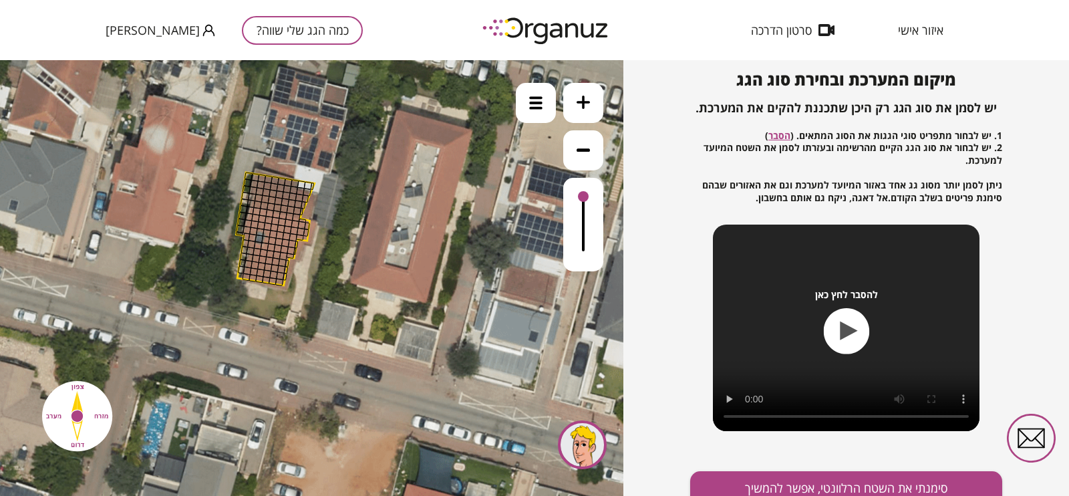
drag, startPoint x: 311, startPoint y: 188, endPoint x: 327, endPoint y: 197, distance: 18.2
click at [327, 197] on div ".st0 { fill: #FFFFFF; }" at bounding box center [349, 202] width 862 height 862
drag, startPoint x: 281, startPoint y: 248, endPoint x: 301, endPoint y: 242, distance: 21.8
click at [301, 242] on div ".st0 { fill: #FFFFFF; }" at bounding box center [349, 202] width 862 height 862
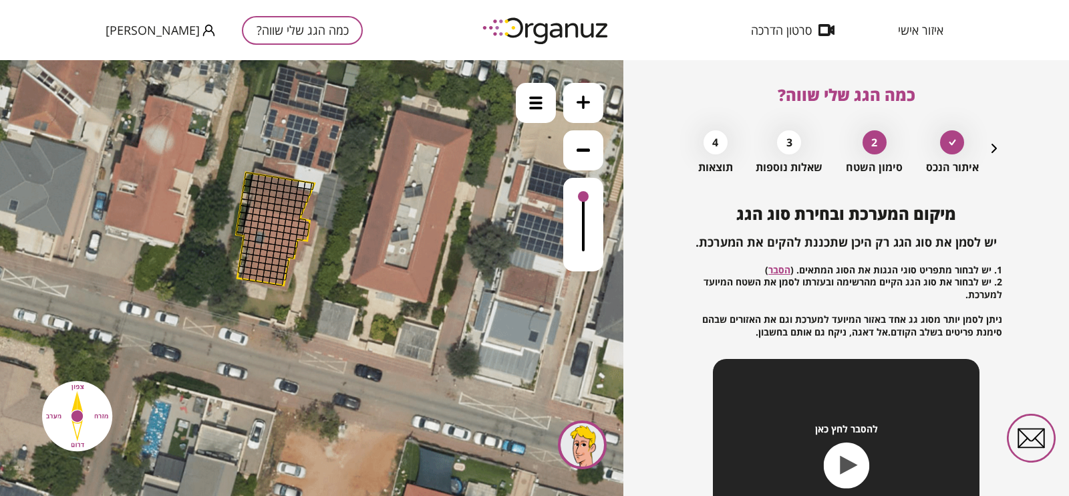
click at [854, 152] on icon "button" at bounding box center [994, 148] width 16 height 16
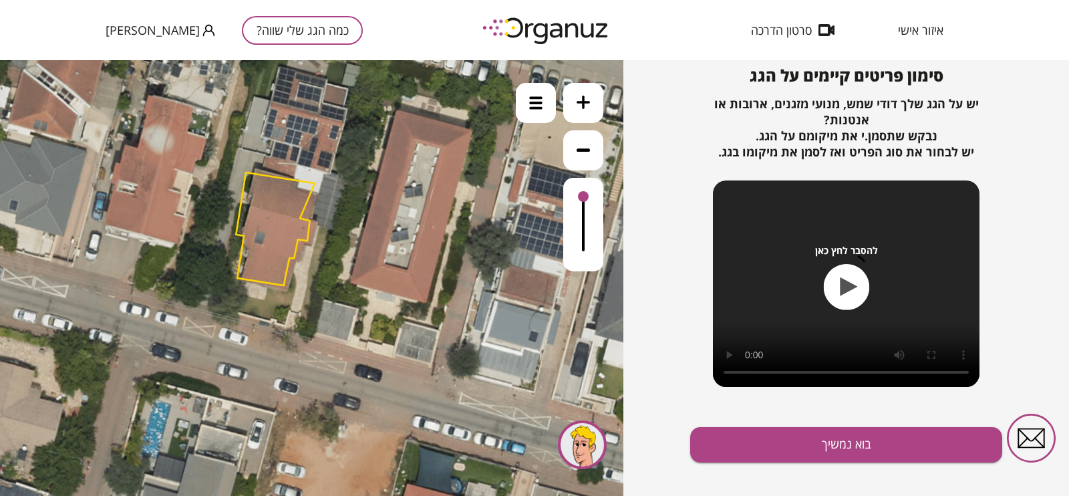
scroll to position [140, 0]
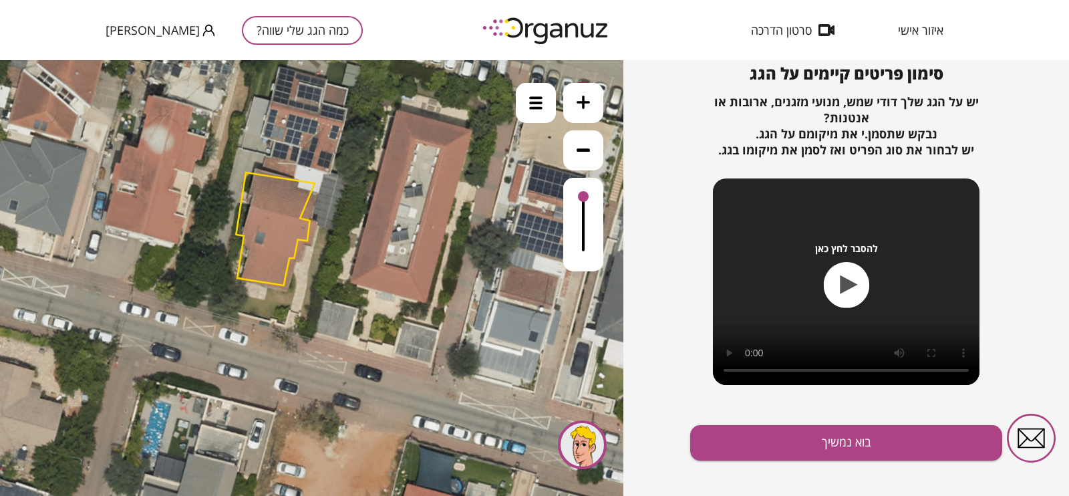
click at [287, 235] on polygon at bounding box center [275, 228] width 79 height 113
click at [304, 228] on polygon at bounding box center [275, 228] width 79 height 113
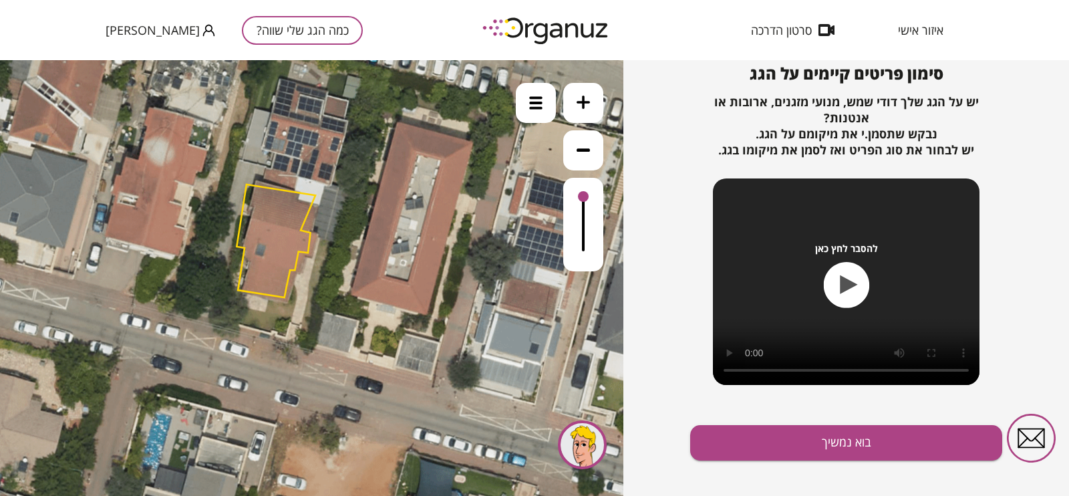
drag, startPoint x: 307, startPoint y: 227, endPoint x: 308, endPoint y: 243, distance: 16.0
click at [308, 243] on polygon at bounding box center [275, 240] width 79 height 113
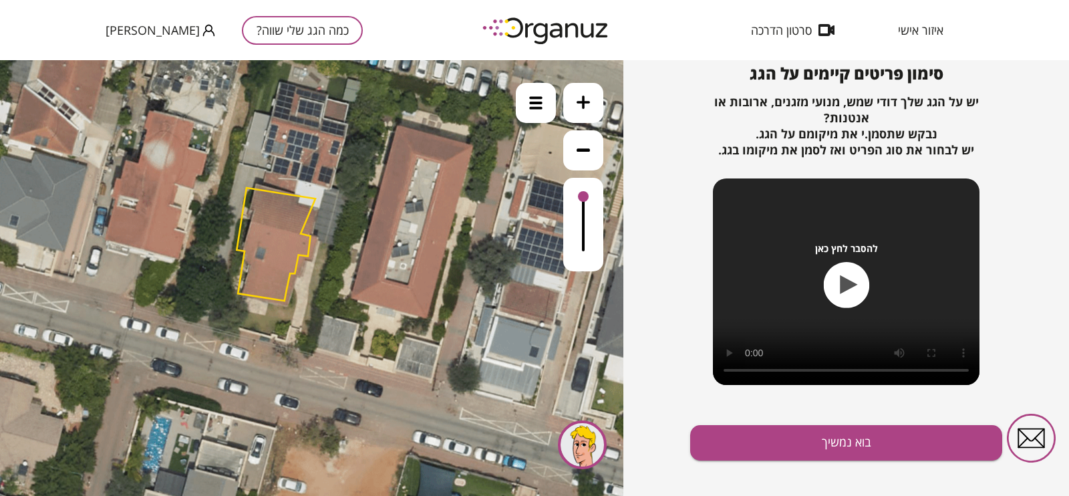
click at [313, 236] on icon at bounding box center [350, 217] width 862 height 862
click at [288, 228] on polygon at bounding box center [275, 244] width 79 height 113
click at [306, 215] on polygon at bounding box center [275, 244] width 79 height 113
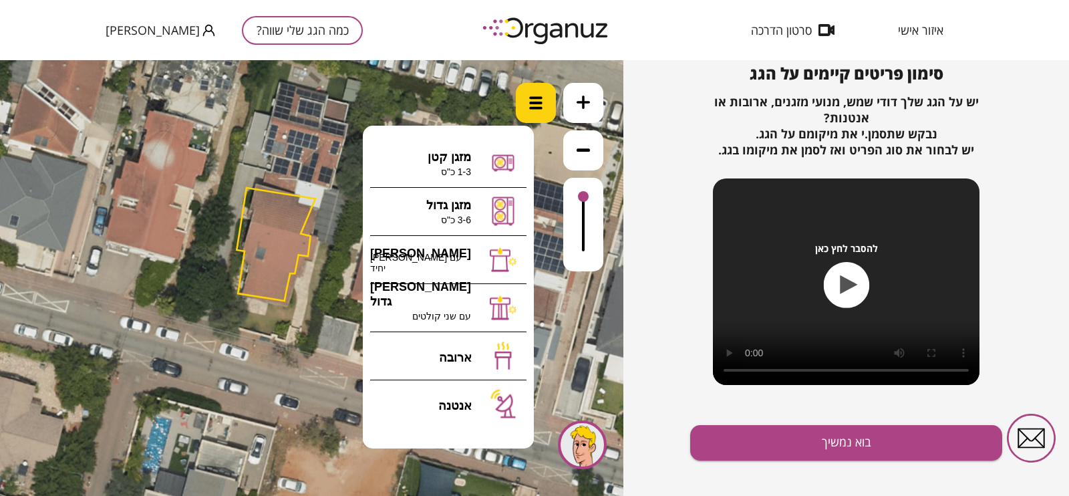
click at [550, 108] on div at bounding box center [536, 103] width 40 height 40
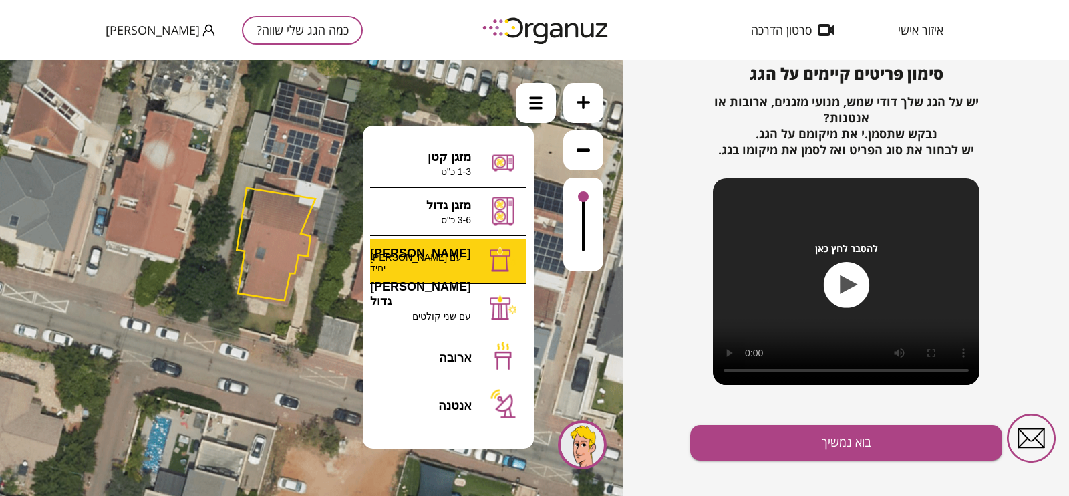
click at [463, 259] on div ".st0 { fill: #FFFFFF; } 0" at bounding box center [311, 278] width 623 height 436
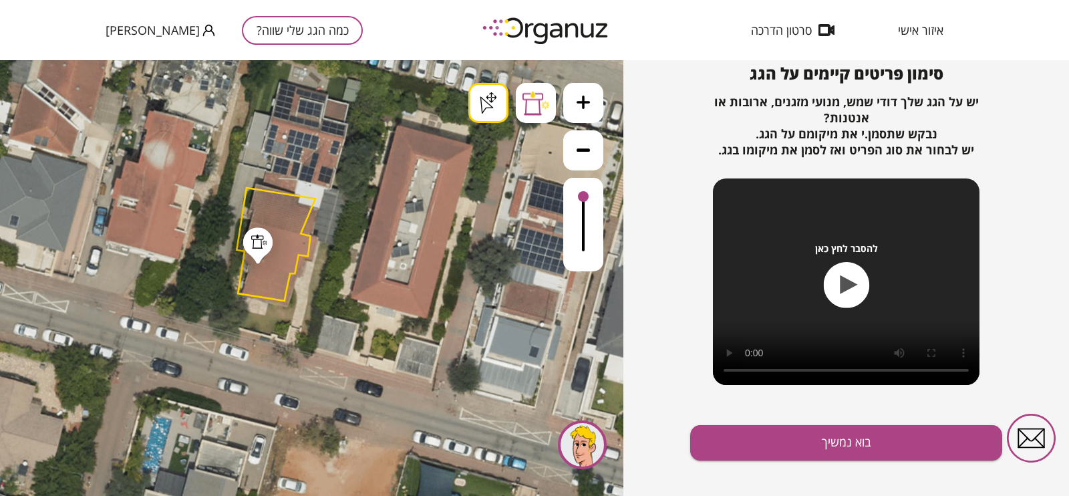
click at [490, 108] on div ".st0 { fill: #FFFFFF; } .st0 { fill: #FFFFFF; }" at bounding box center [311, 278] width 623 height 436
click at [304, 237] on polygon at bounding box center [275, 244] width 79 height 113
click at [301, 232] on polygon at bounding box center [275, 244] width 79 height 113
click at [303, 232] on icon at bounding box center [350, 217] width 862 height 862
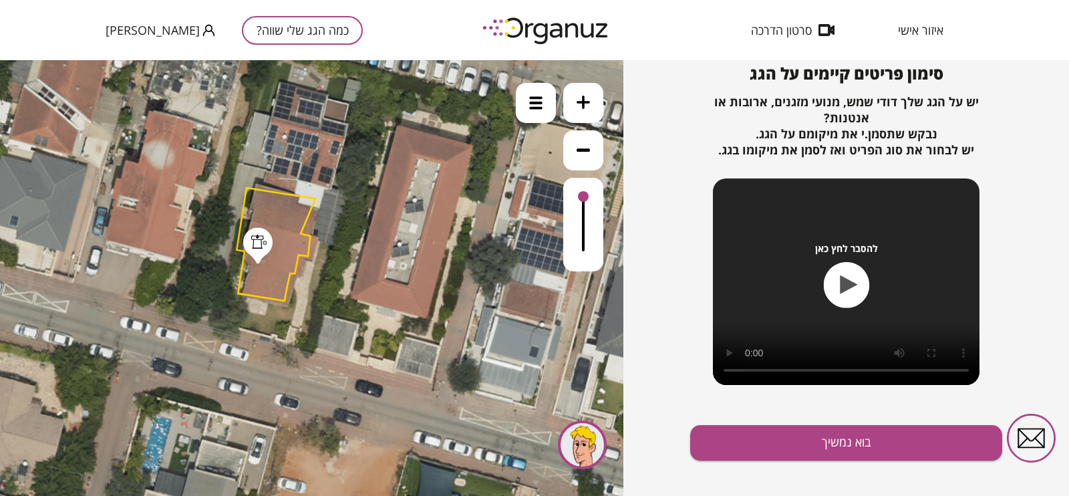
click at [303, 232] on icon at bounding box center [350, 217] width 862 height 862
click at [317, 198] on icon at bounding box center [350, 217] width 862 height 862
click at [311, 196] on icon at bounding box center [350, 217] width 862 height 862
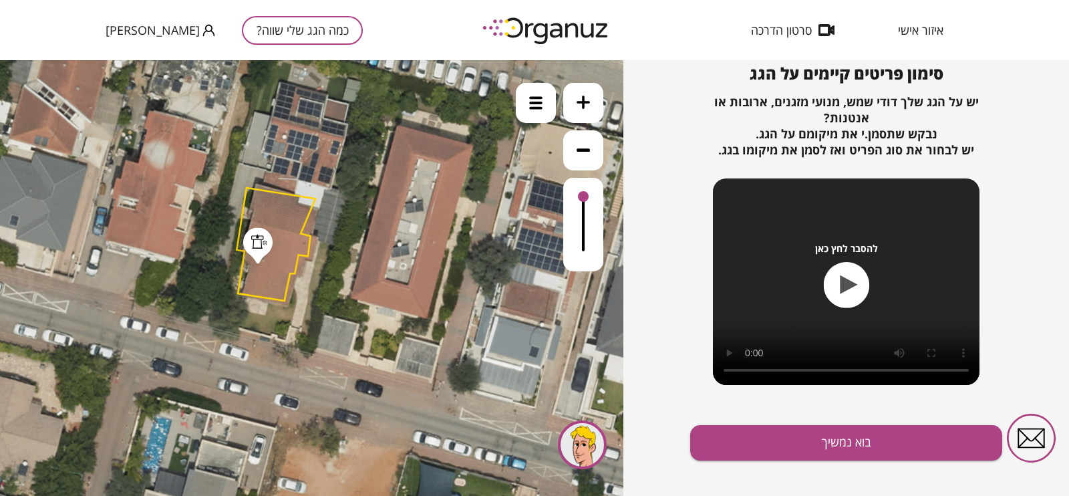
click at [240, 293] on polygon at bounding box center [275, 244] width 79 height 113
click at [240, 293] on polygon at bounding box center [276, 244] width 79 height 113
click at [242, 285] on polygon at bounding box center [276, 244] width 79 height 113
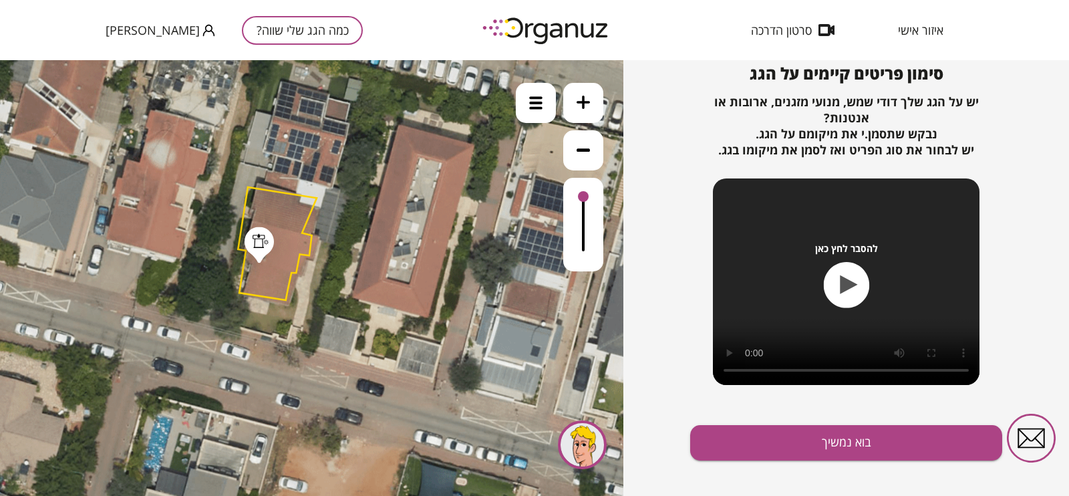
click at [239, 282] on icon at bounding box center [351, 217] width 862 height 862
click at [242, 282] on polygon at bounding box center [277, 243] width 79 height 113
click at [245, 283] on polygon at bounding box center [277, 243] width 79 height 113
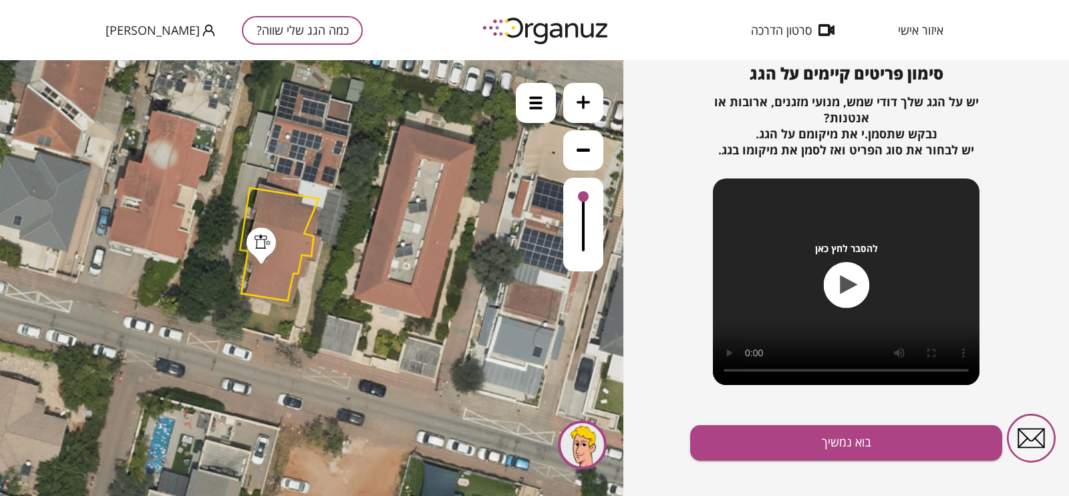
click at [260, 283] on polygon at bounding box center [279, 244] width 79 height 113
click at [281, 289] on polygon at bounding box center [279, 244] width 79 height 113
click at [279, 299] on polygon at bounding box center [279, 244] width 79 height 113
click at [281, 299] on polygon at bounding box center [279, 244] width 79 height 113
click at [289, 301] on icon at bounding box center [353, 218] width 862 height 862
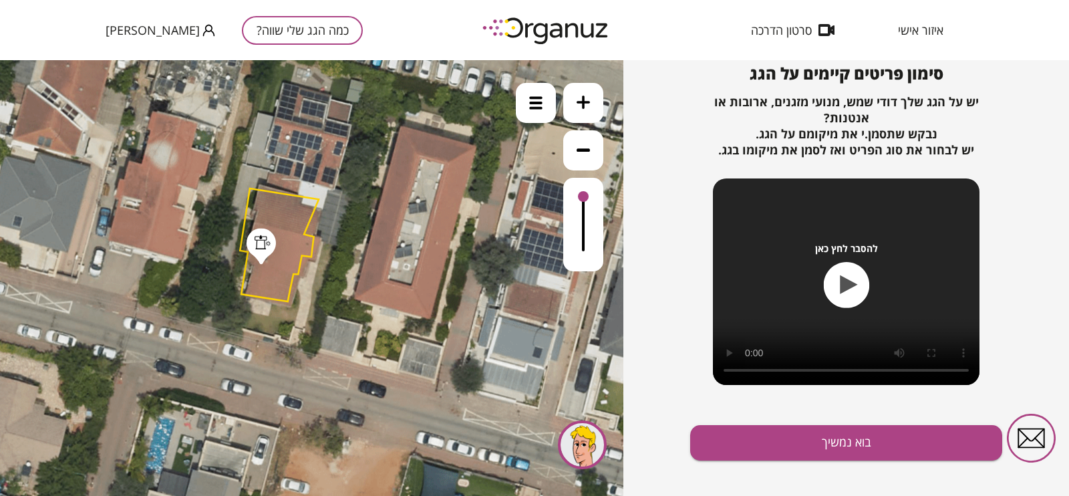
click at [287, 299] on polygon at bounding box center [279, 244] width 79 height 113
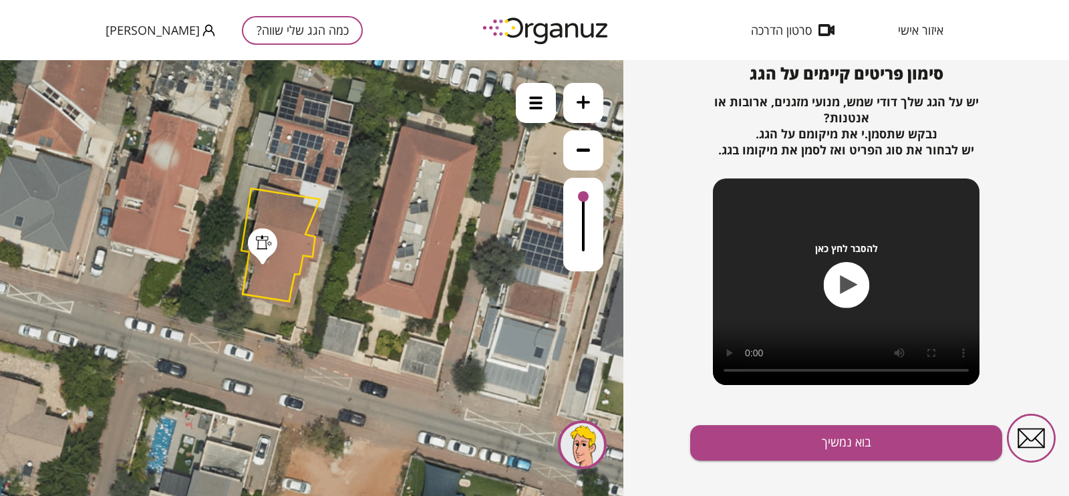
click at [299, 262] on polygon at bounding box center [280, 244] width 79 height 113
click at [257, 194] on polygon at bounding box center [280, 244] width 79 height 113
click at [250, 188] on icon at bounding box center [354, 218] width 862 height 862
click at [591, 149] on button at bounding box center [583, 150] width 40 height 40
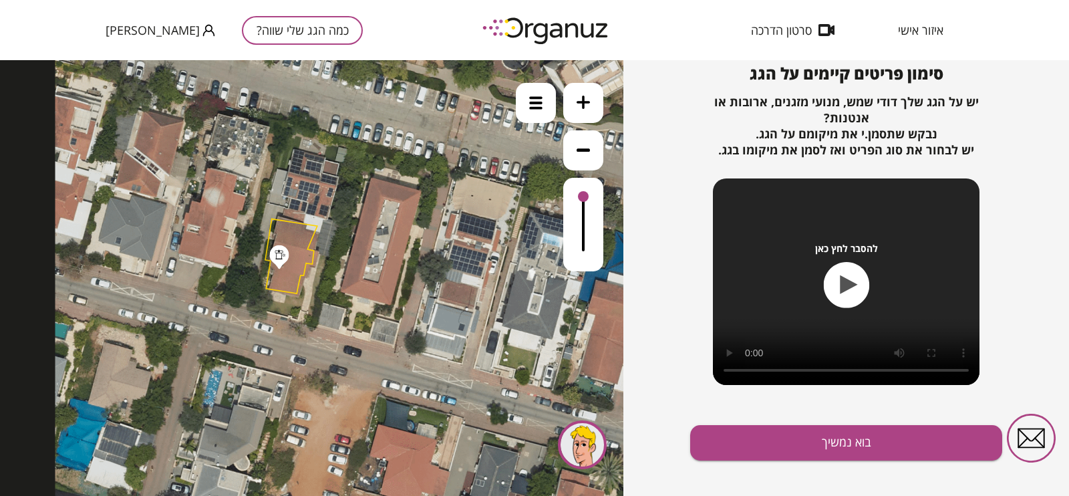
click at [303, 246] on polygon at bounding box center [291, 256] width 52 height 75
click at [307, 240] on polygon at bounding box center [291, 256] width 52 height 75
click at [307, 237] on polygon at bounding box center [291, 256] width 52 height 75
click at [532, 95] on div at bounding box center [536, 103] width 40 height 40
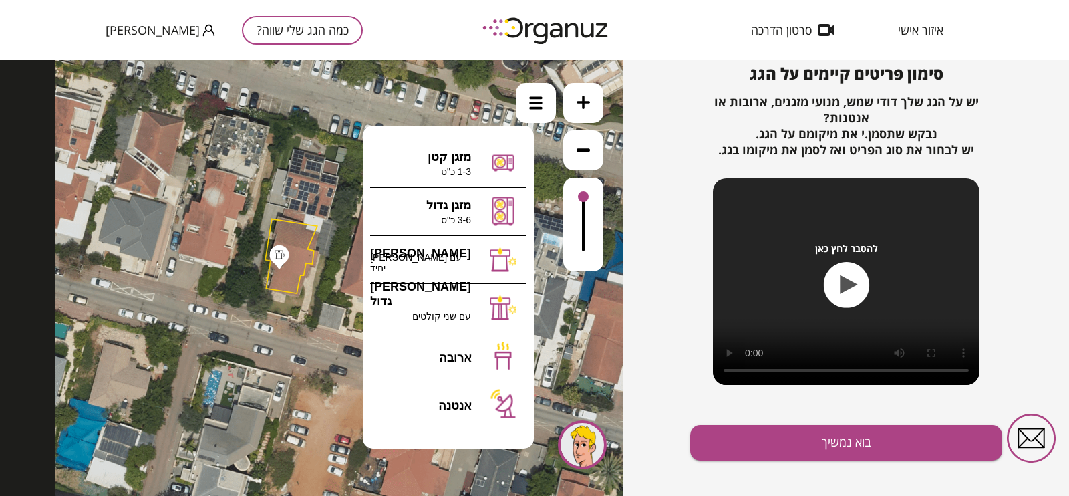
click at [319, 274] on icon at bounding box center [339, 238] width 568 height 568
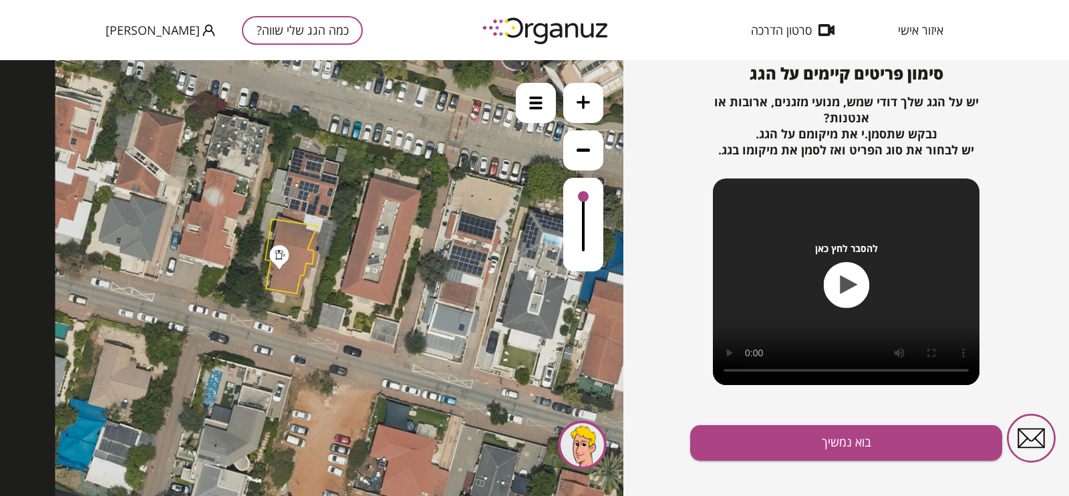
click at [304, 228] on polygon at bounding box center [291, 256] width 52 height 75
click at [275, 218] on icon at bounding box center [339, 239] width 568 height 568
click at [272, 222] on polygon at bounding box center [291, 257] width 52 height 75
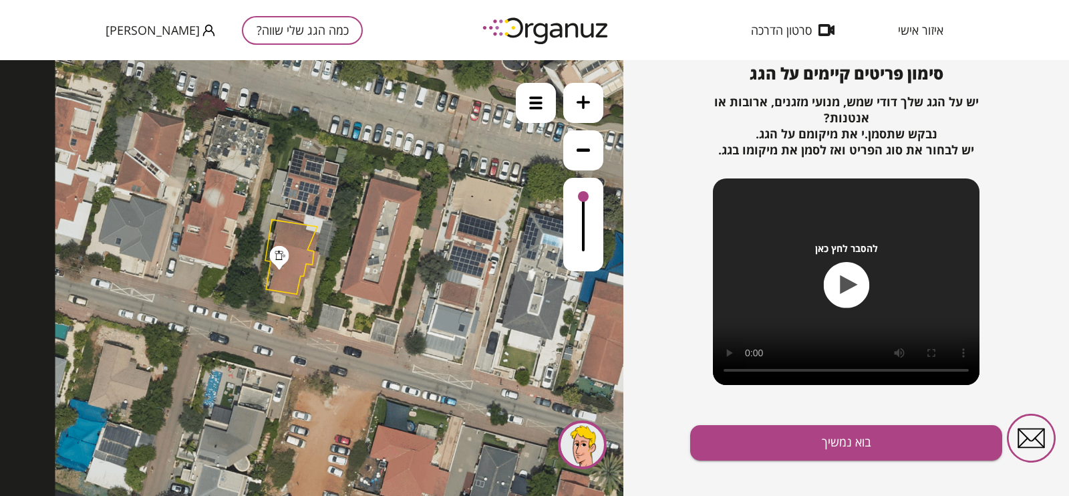
click at [272, 222] on polygon at bounding box center [291, 257] width 52 height 75
click at [577, 98] on icon at bounding box center [582, 102] width 13 height 13
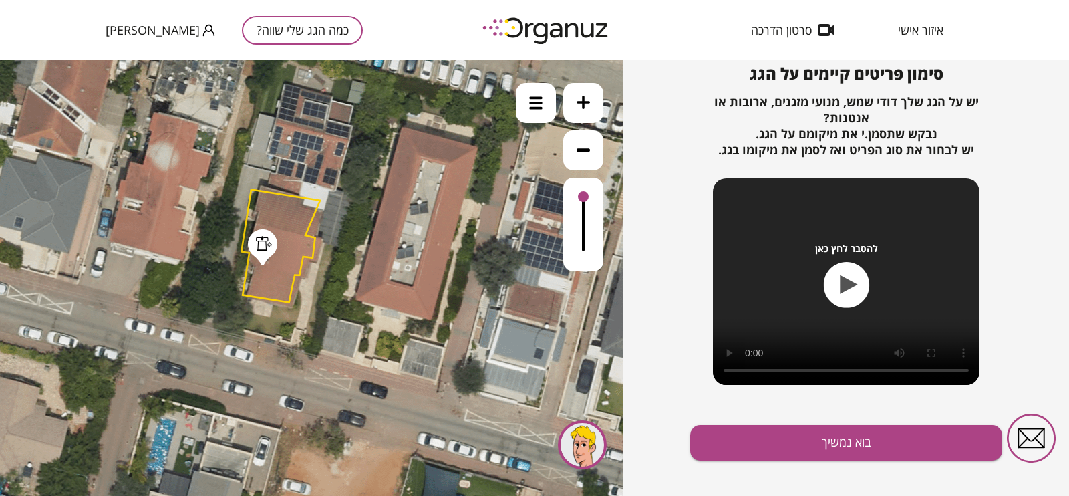
click at [320, 202] on polygon at bounding box center [280, 246] width 79 height 113
click at [317, 201] on polygon at bounding box center [280, 246] width 79 height 113
click at [252, 188] on icon at bounding box center [354, 219] width 862 height 862
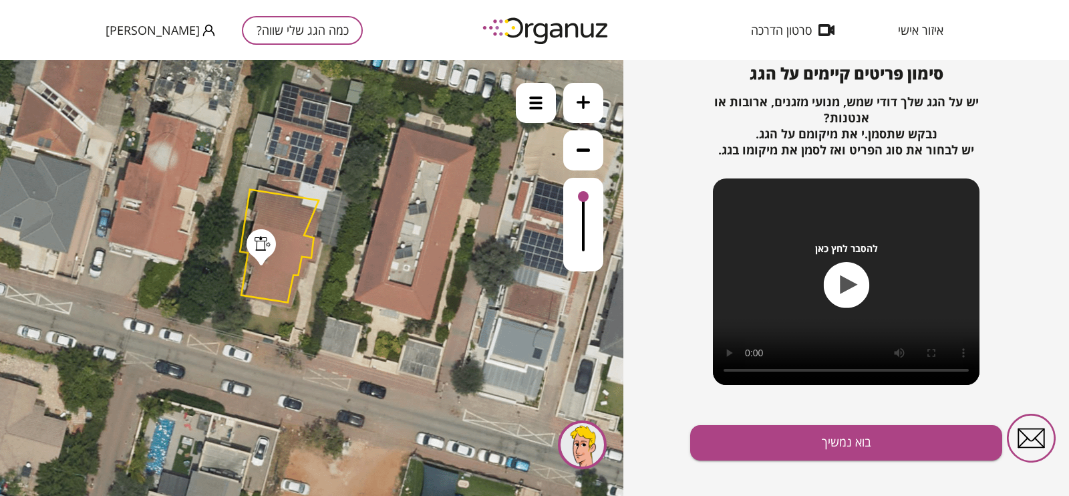
click at [251, 188] on icon at bounding box center [353, 219] width 862 height 862
click at [248, 189] on icon at bounding box center [353, 220] width 862 height 862
click at [254, 195] on polygon at bounding box center [279, 246] width 79 height 113
click at [283, 224] on polygon at bounding box center [279, 246] width 79 height 113
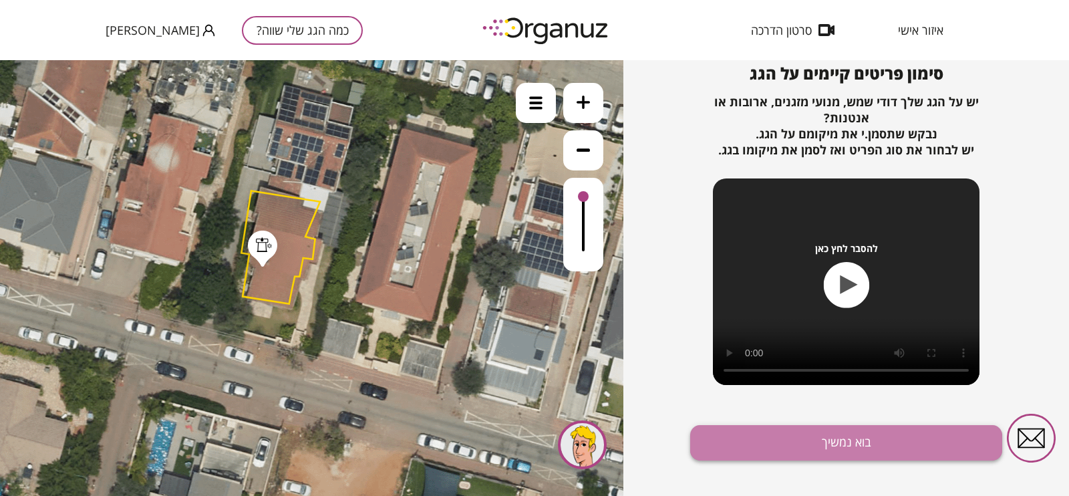
click at [810, 395] on button "בוא נמשיך" at bounding box center [846, 442] width 312 height 35
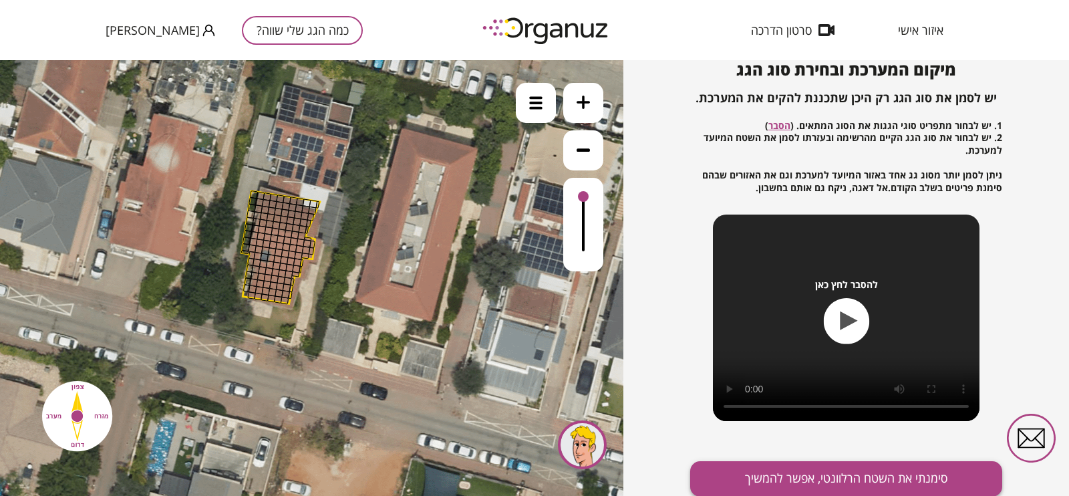
scroll to position [146, 0]
click at [825, 395] on button "סימנתי את השטח הרלוונטי, אפשר להמשיך" at bounding box center [846, 477] width 312 height 35
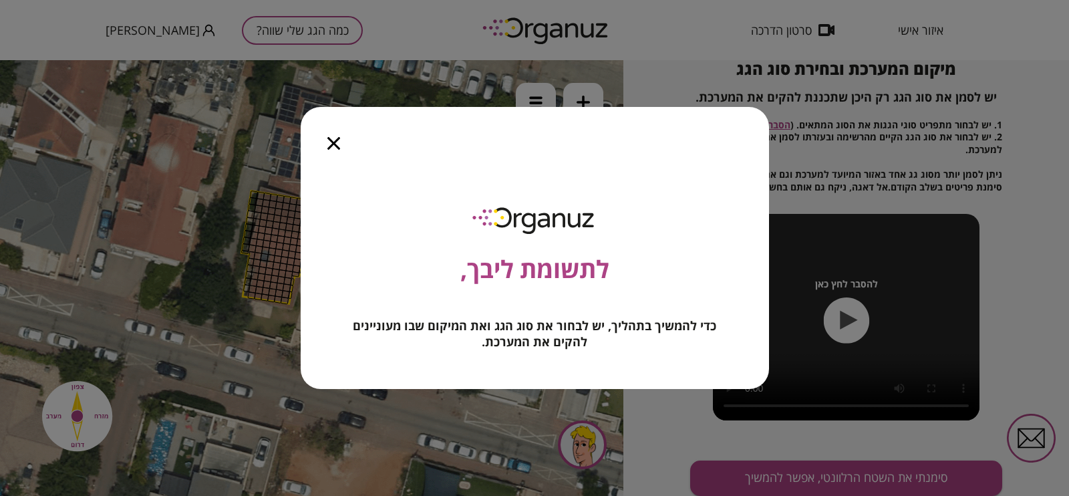
click at [333, 152] on div at bounding box center [334, 135] width 66 height 56
click at [331, 148] on div at bounding box center [334, 135] width 66 height 56
click at [333, 141] on icon "button" at bounding box center [333, 143] width 13 height 13
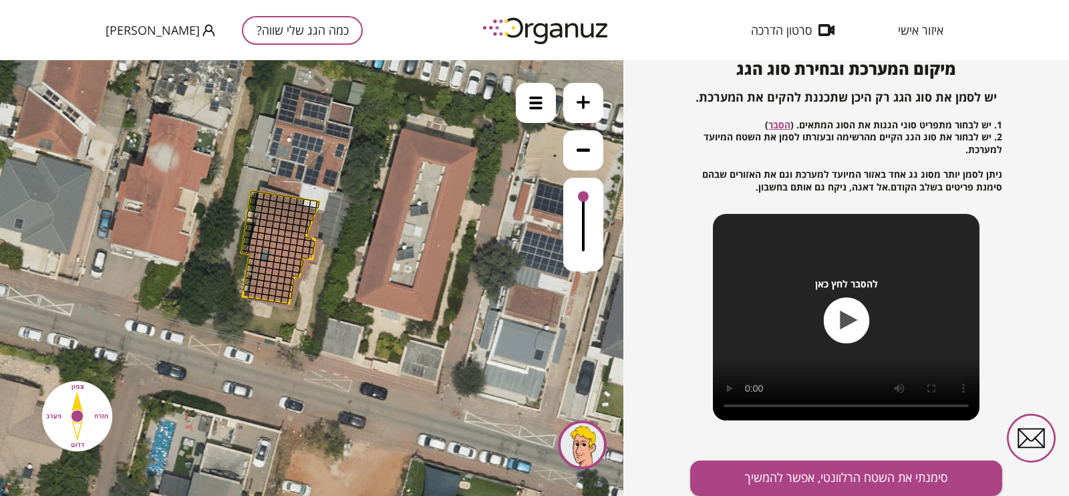
click at [274, 248] on div at bounding box center [272, 251] width 9 height 9
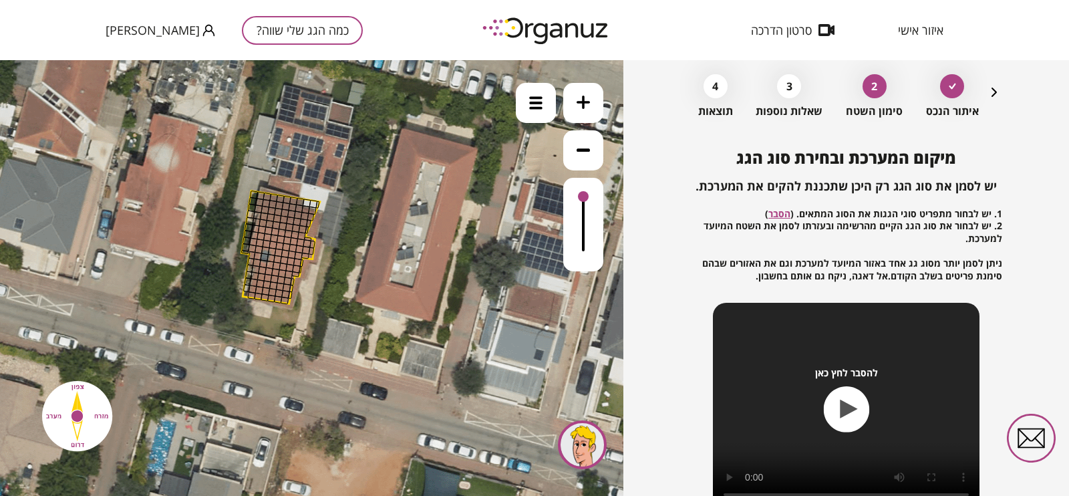
scroll to position [0, 0]
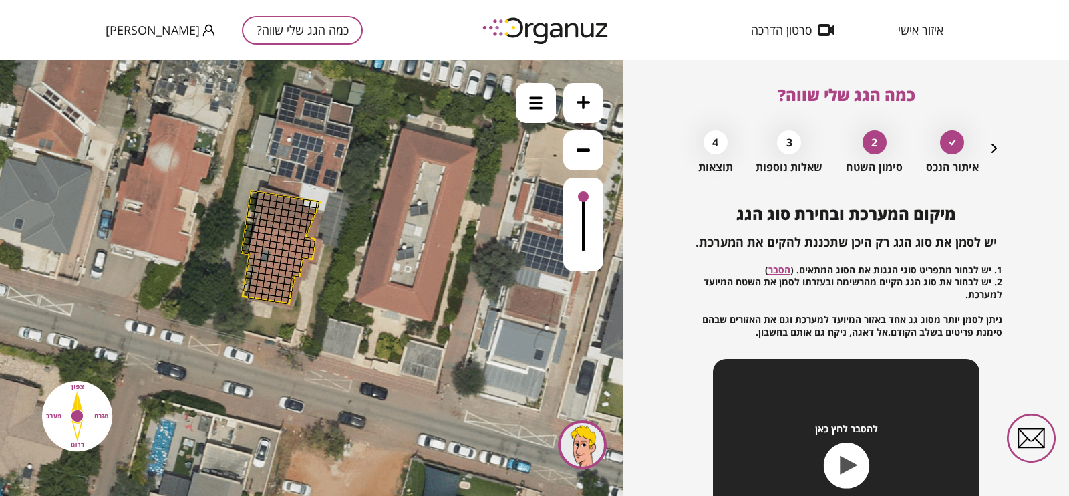
click at [854, 134] on div "2" at bounding box center [874, 142] width 24 height 24
click at [854, 157] on div "איתור הנכס 2 סימון השטח 3 שאלות נוספות 4 תוצאות" at bounding box center [846, 149] width 312 height 50
click at [854, 153] on icon "button" at bounding box center [994, 148] width 16 height 16
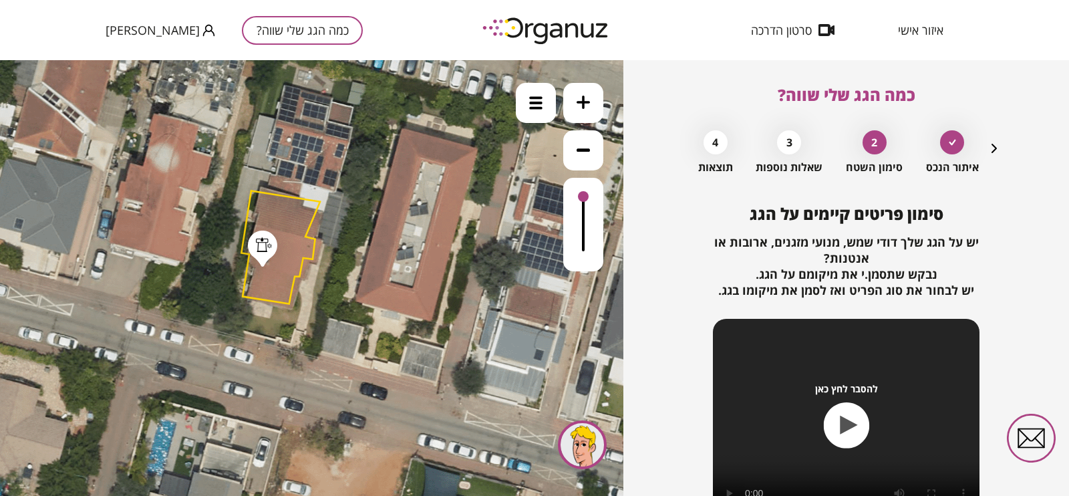
click at [854, 149] on icon "button" at bounding box center [994, 148] width 16 height 16
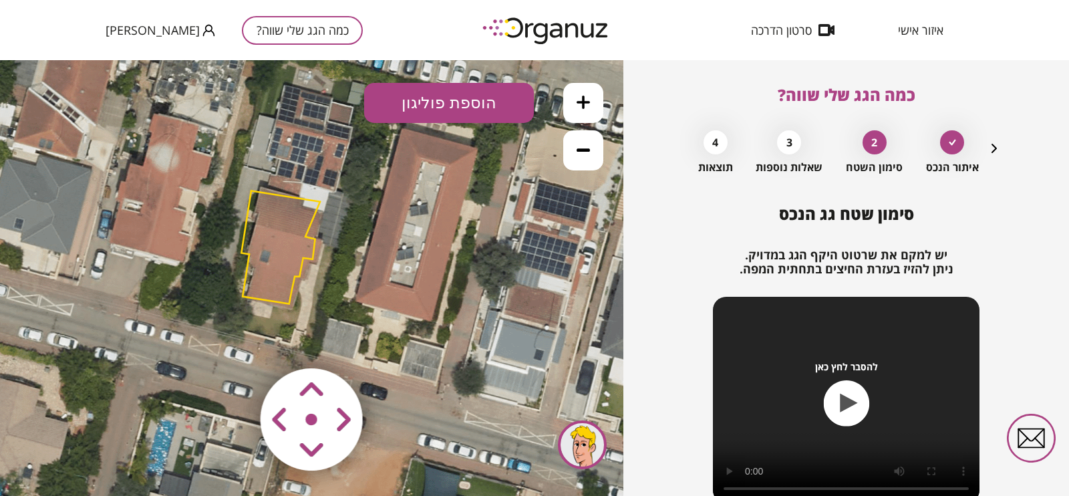
click at [854, 149] on icon "button" at bounding box center [994, 148] width 16 height 16
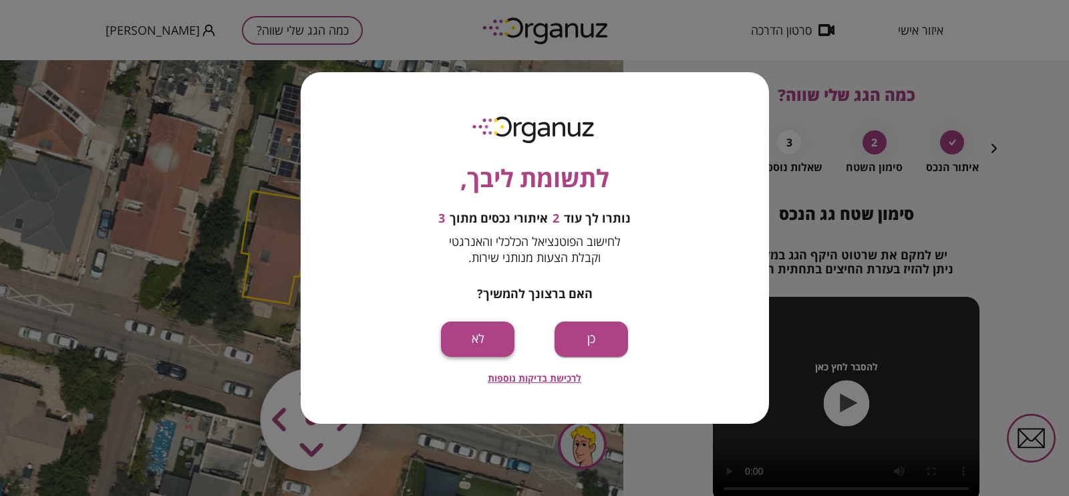
click at [471, 327] on button "לא" at bounding box center [477, 338] width 73 height 35
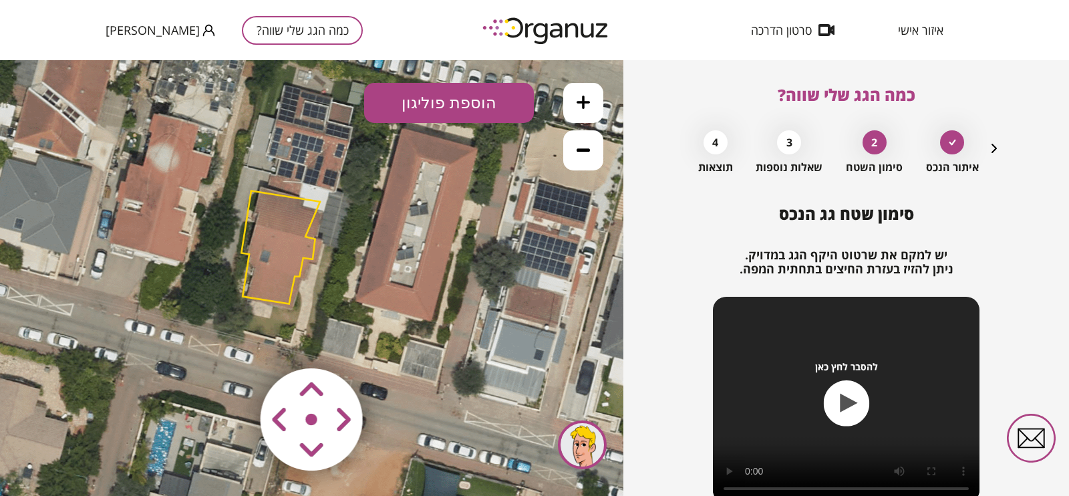
click at [299, 222] on polygon at bounding box center [280, 247] width 79 height 113
click at [319, 202] on icon at bounding box center [354, 221] width 862 height 862
click at [317, 202] on polygon at bounding box center [279, 247] width 79 height 113
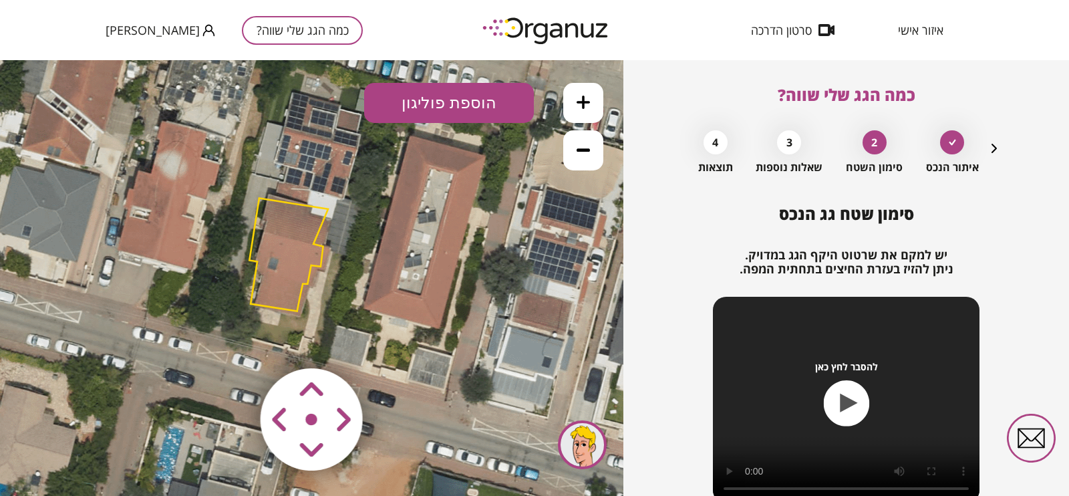
drag, startPoint x: 317, startPoint y: 204, endPoint x: 326, endPoint y: 211, distance: 11.9
click at [326, 211] on polygon at bounding box center [288, 254] width 79 height 113
click at [295, 233] on polygon at bounding box center [288, 254] width 79 height 113
click at [257, 261] on polygon at bounding box center [287, 255] width 79 height 113
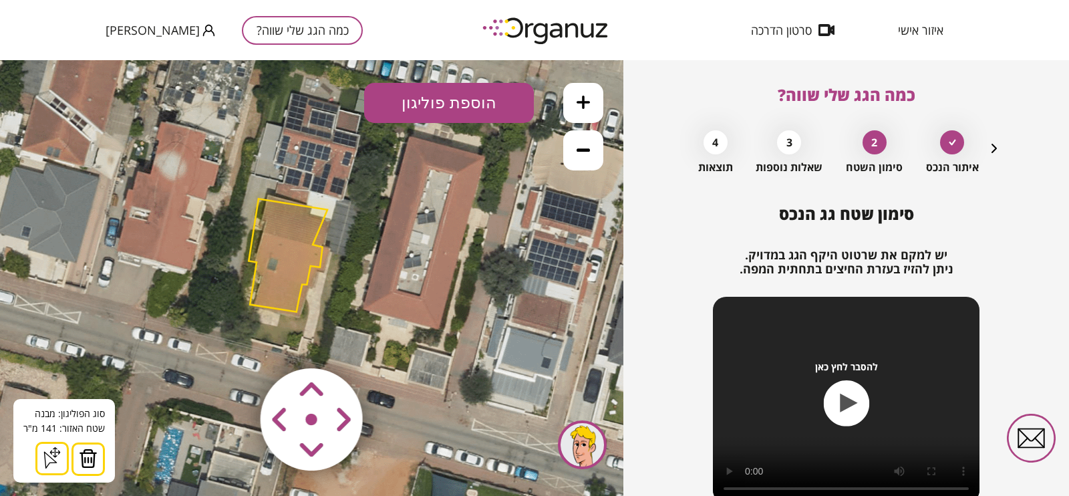
click at [49, 395] on icon at bounding box center [51, 457] width 21 height 21
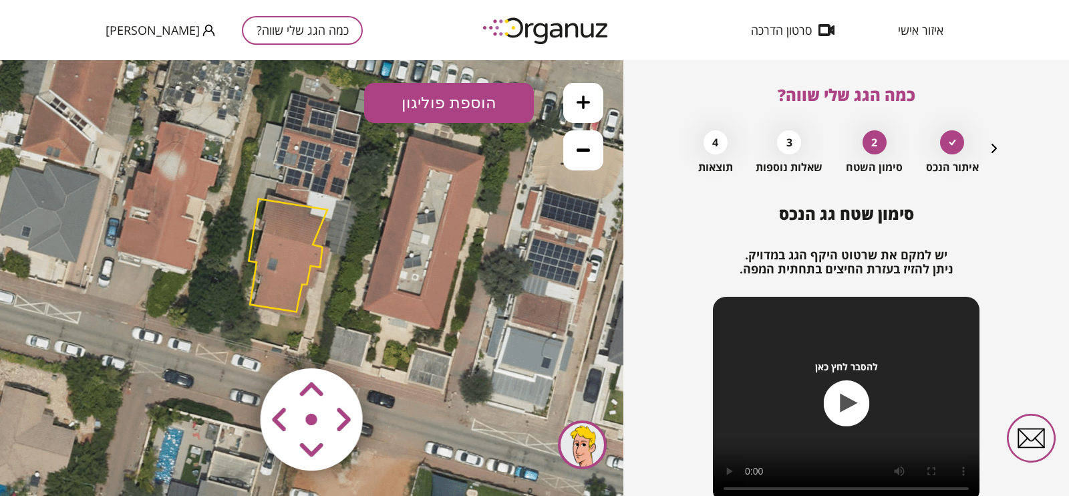
click at [49, 395] on icon at bounding box center [362, 229] width 862 height 862
click at [321, 265] on icon at bounding box center [362, 229] width 862 height 862
click at [295, 265] on polygon at bounding box center [287, 255] width 79 height 113
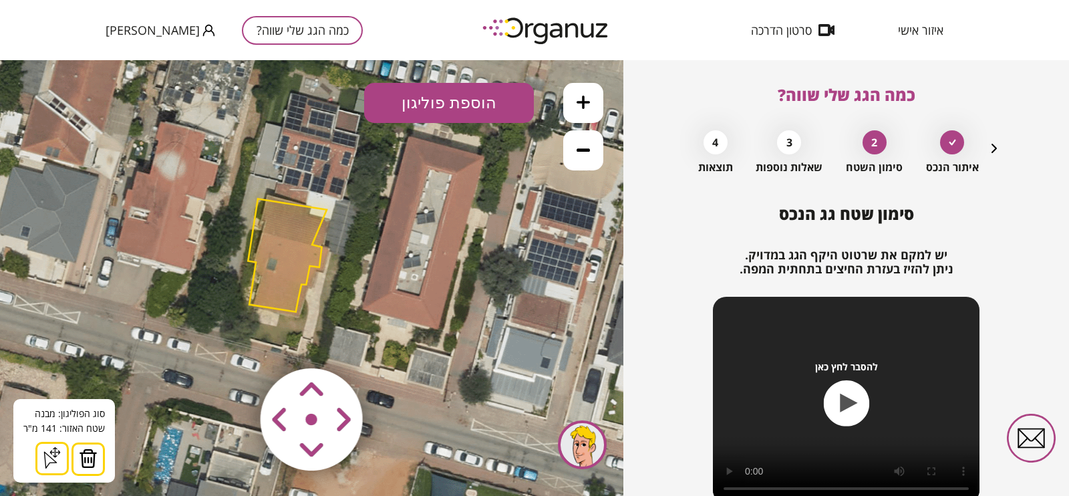
click at [59, 395] on icon at bounding box center [51, 457] width 21 height 21
click at [59, 395] on icon at bounding box center [361, 229] width 862 height 862
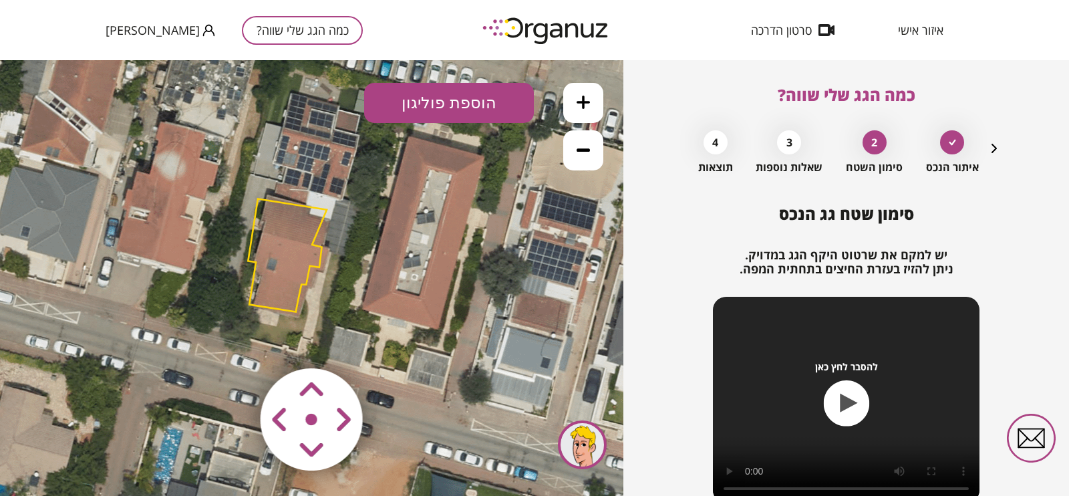
click at [309, 244] on polygon at bounding box center [287, 255] width 79 height 113
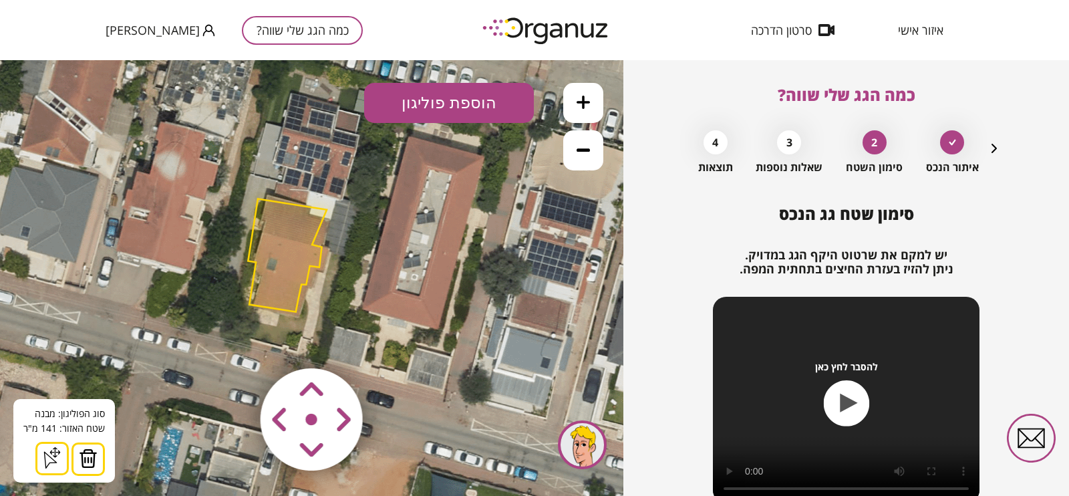
click at [232, 340] on area at bounding box center [232, 340] width 0 height 0
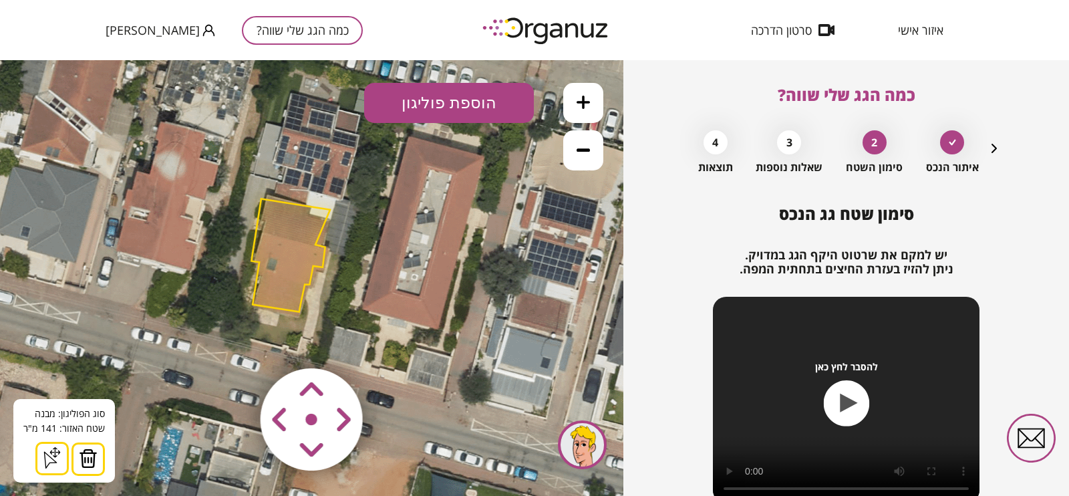
click at [232, 340] on area at bounding box center [232, 340] width 0 height 0
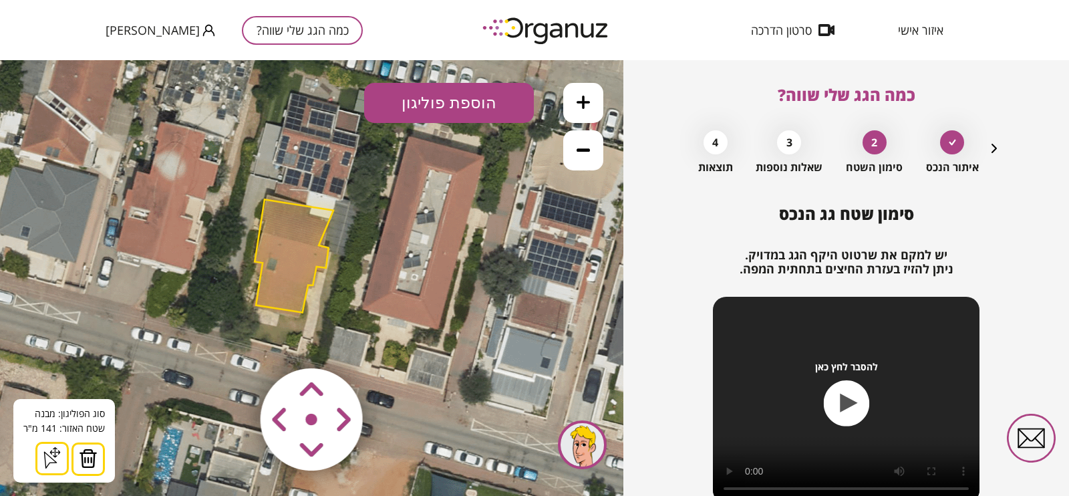
click at [232, 340] on area at bounding box center [232, 340] width 0 height 0
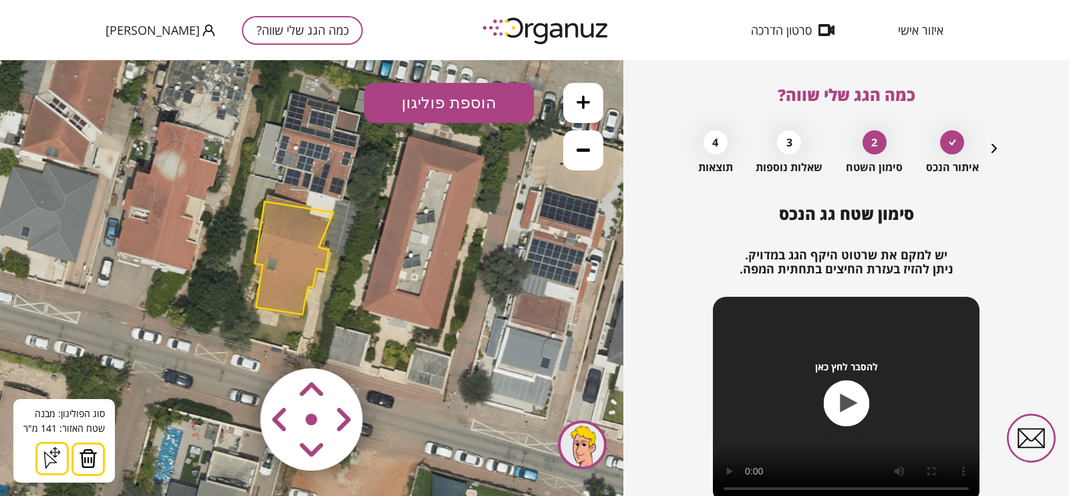
click at [232, 340] on area at bounding box center [232, 340] width 0 height 0
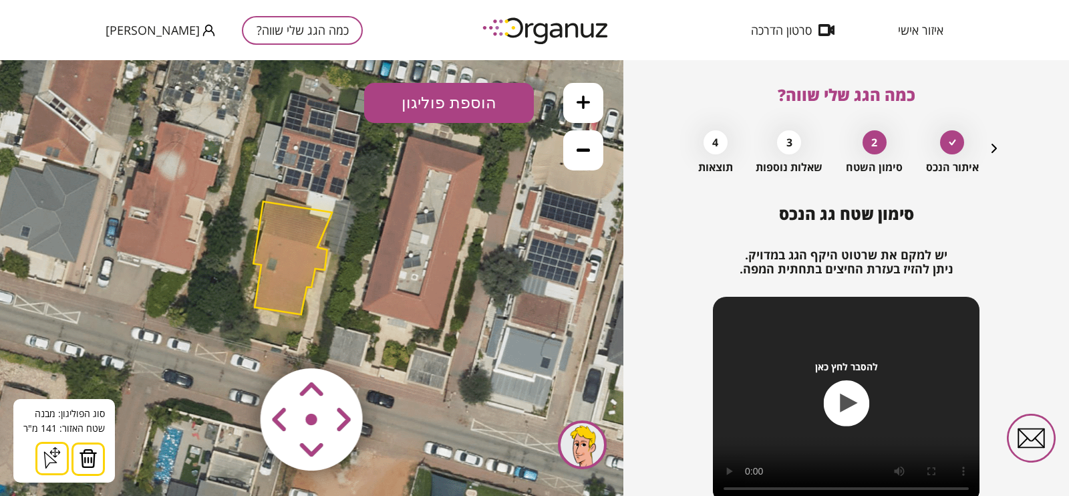
click at [232, 340] on area at bounding box center [232, 340] width 0 height 0
click at [506, 318] on icon at bounding box center [361, 229] width 862 height 862
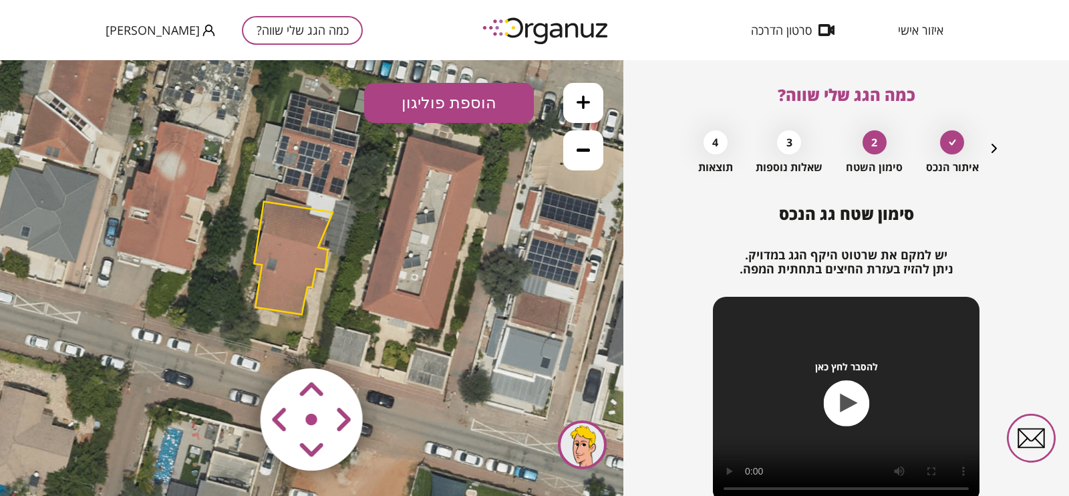
click at [302, 270] on polygon at bounding box center [293, 258] width 79 height 113
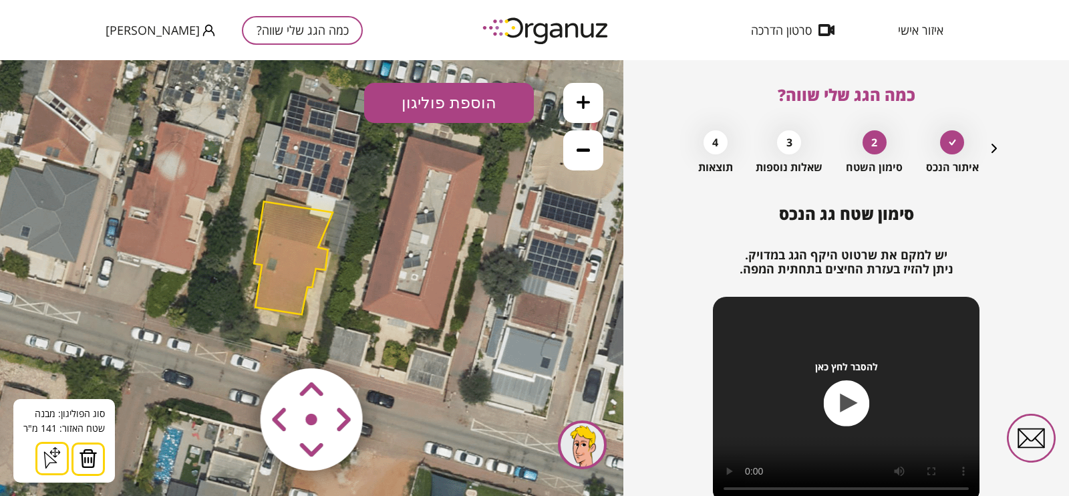
click at [251, 357] on img at bounding box center [312, 420] width 160 height 160
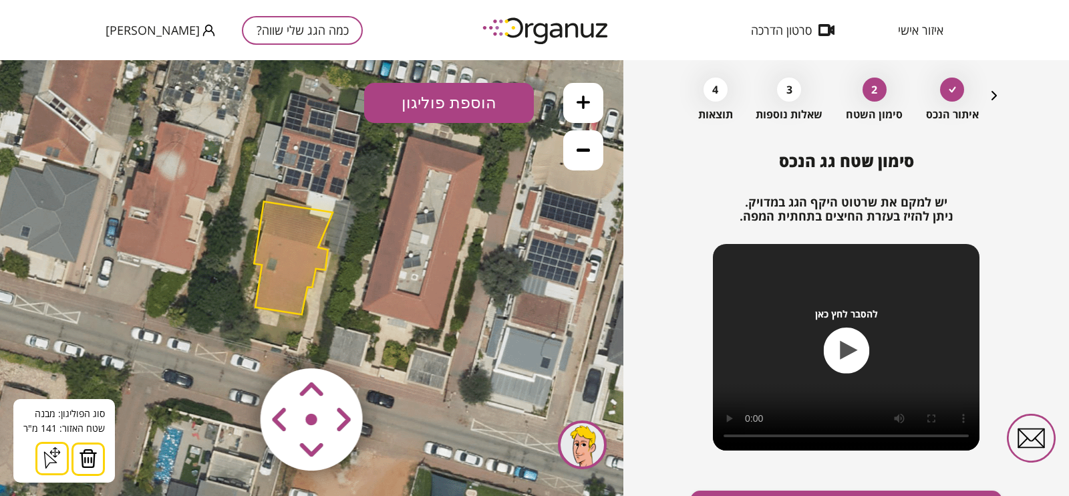
scroll to position [134, 0]
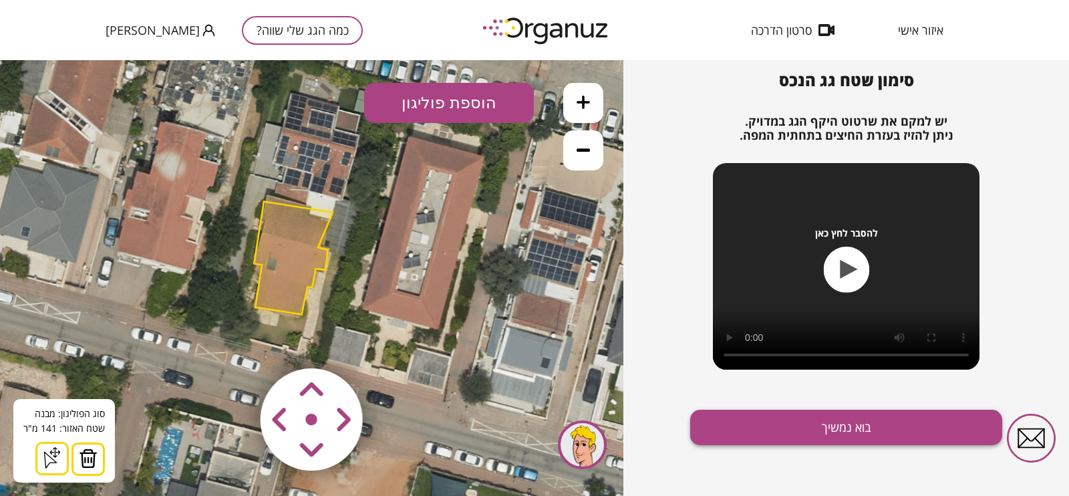
click at [822, 395] on button "בוא נמשיך" at bounding box center [846, 426] width 312 height 35
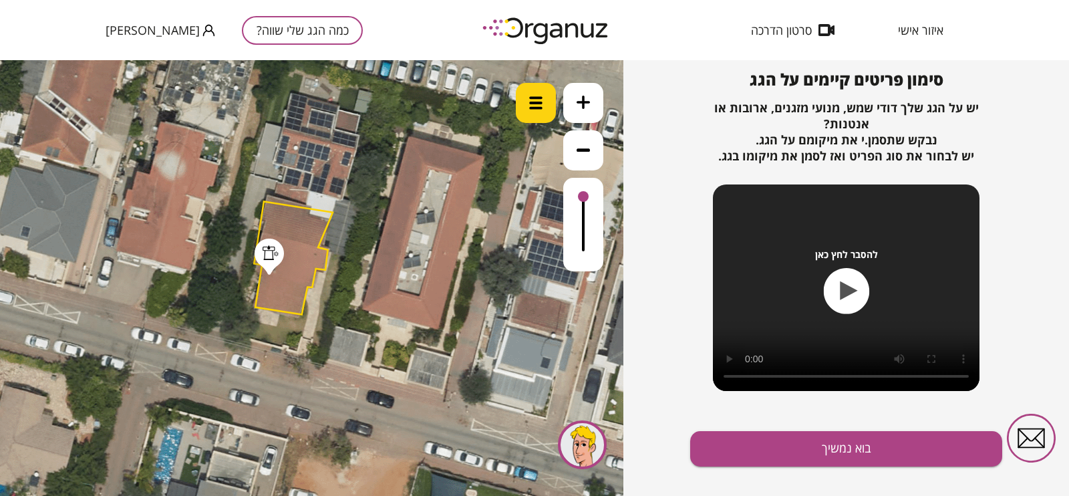
click at [530, 112] on div at bounding box center [536, 103] width 40 height 40
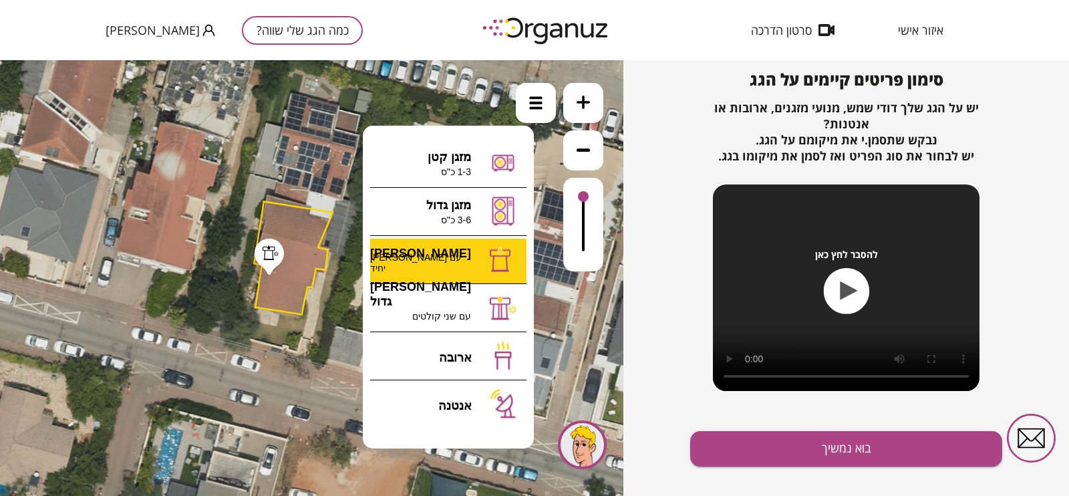
click at [461, 257] on div ".st0 { fill: #FFFFFF; } .st0 { fill: #FFFFFF; }" at bounding box center [311, 278] width 623 height 436
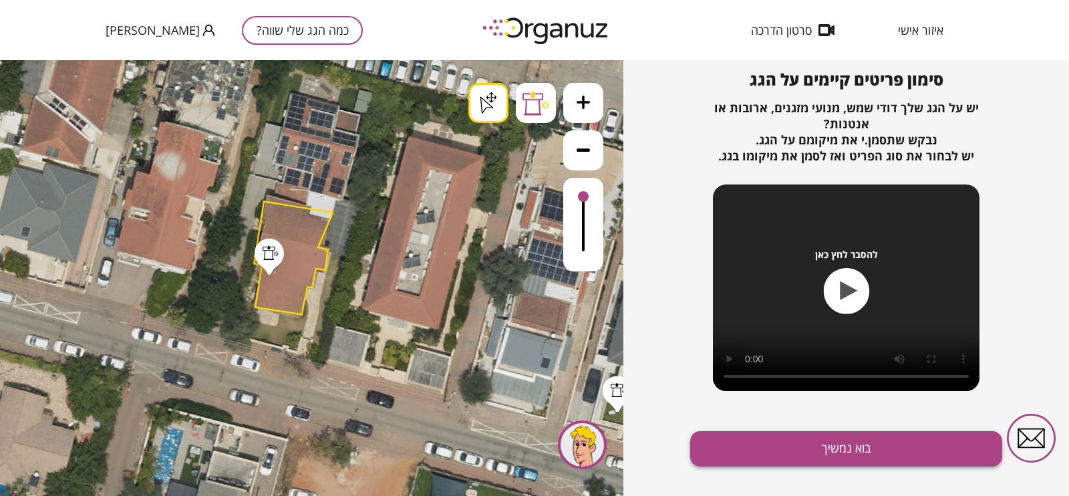
click at [854, 395] on button "בוא נמשיך" at bounding box center [846, 448] width 312 height 35
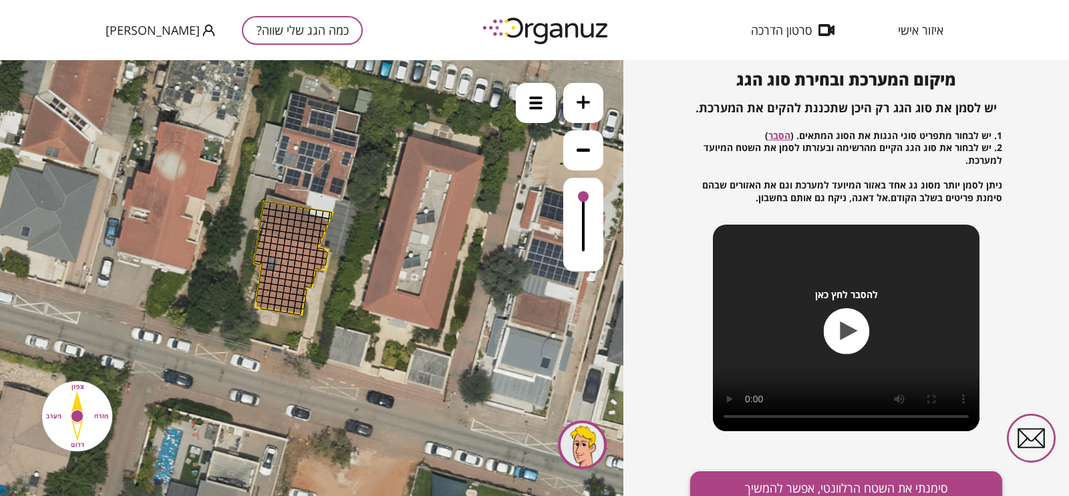
click at [810, 395] on button "סימנתי את השטח הרלוונטי, אפשר להמשיך" at bounding box center [846, 488] width 312 height 35
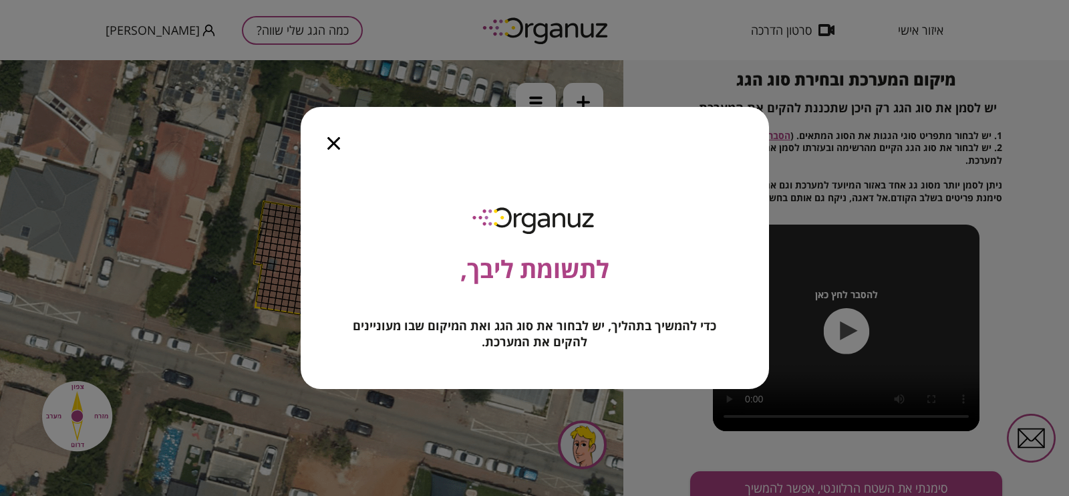
click at [331, 140] on icon "button" at bounding box center [333, 143] width 13 height 13
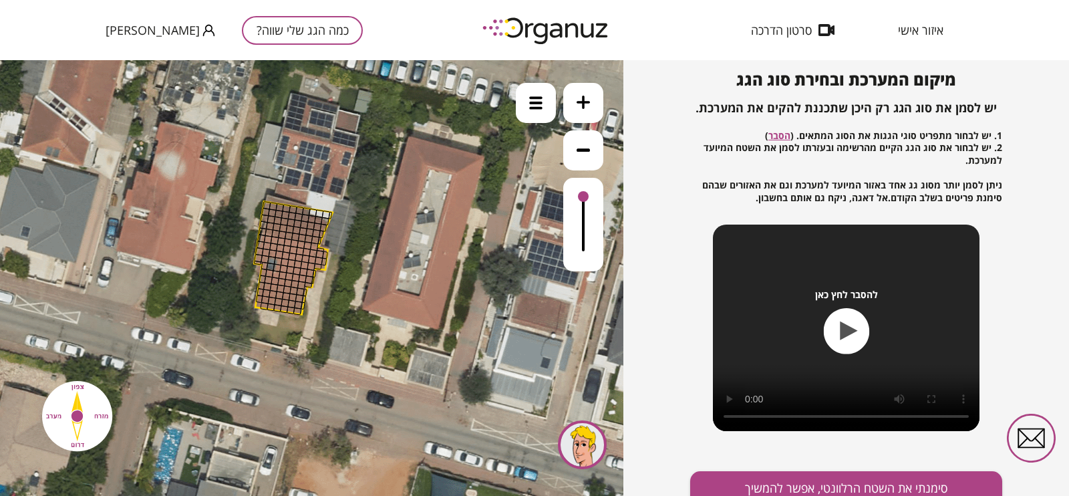
scroll to position [146, 0]
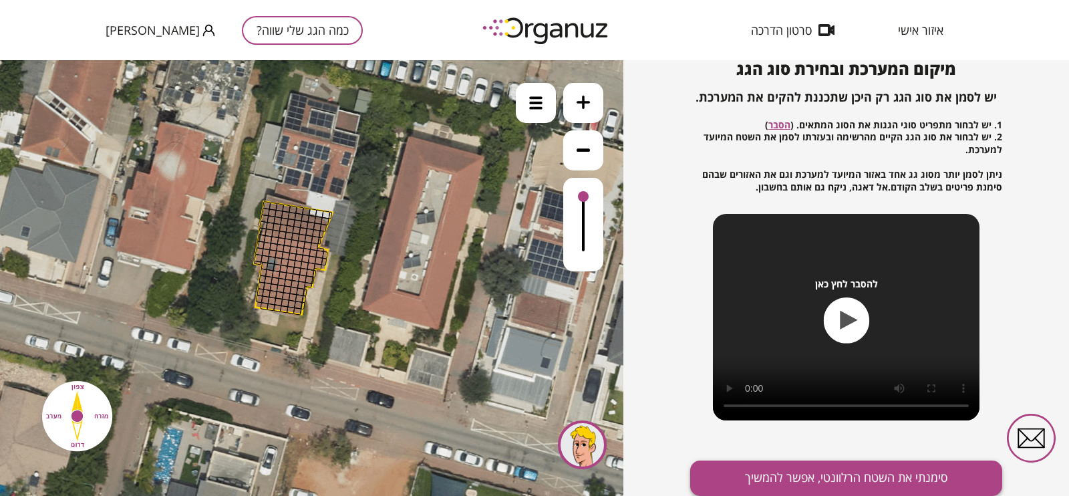
click at [810, 395] on button "סימנתי את השטח הרלוונטי, אפשר להמשיך" at bounding box center [846, 477] width 312 height 35
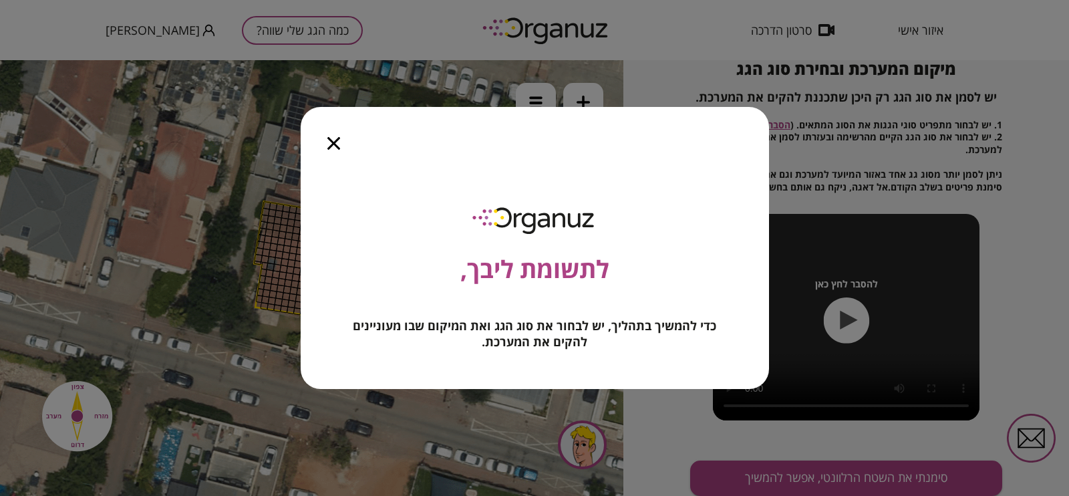
click at [564, 333] on span "כדי להמשיך בתהליך, יש לבחור את סוג הגג ואת המיקום שבו מעוניינים להקים את המערכת." at bounding box center [534, 333] width 363 height 32
click at [334, 133] on div at bounding box center [334, 135] width 66 height 56
click at [333, 147] on icon "button" at bounding box center [333, 143] width 13 height 13
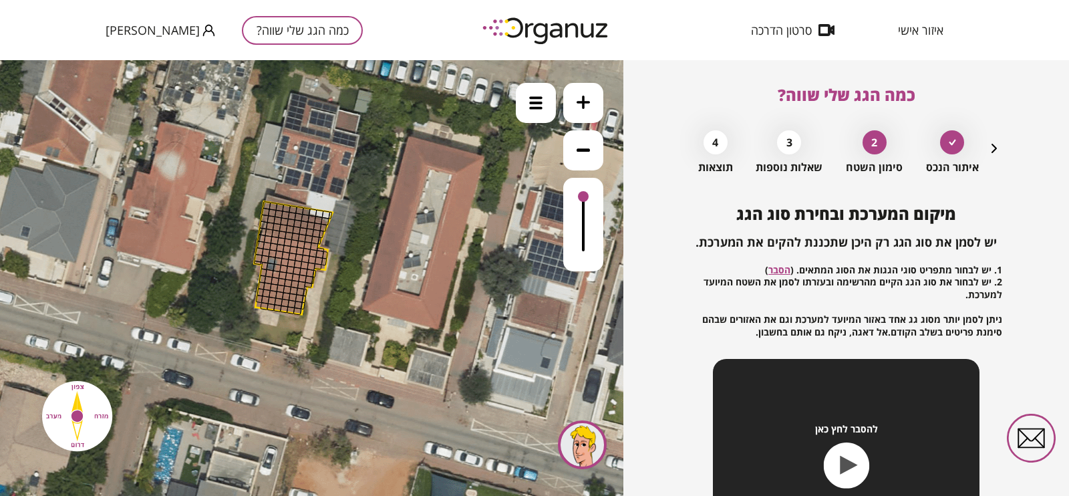
scroll to position [0, 0]
click at [854, 148] on icon "button" at bounding box center [993, 148] width 5 height 9
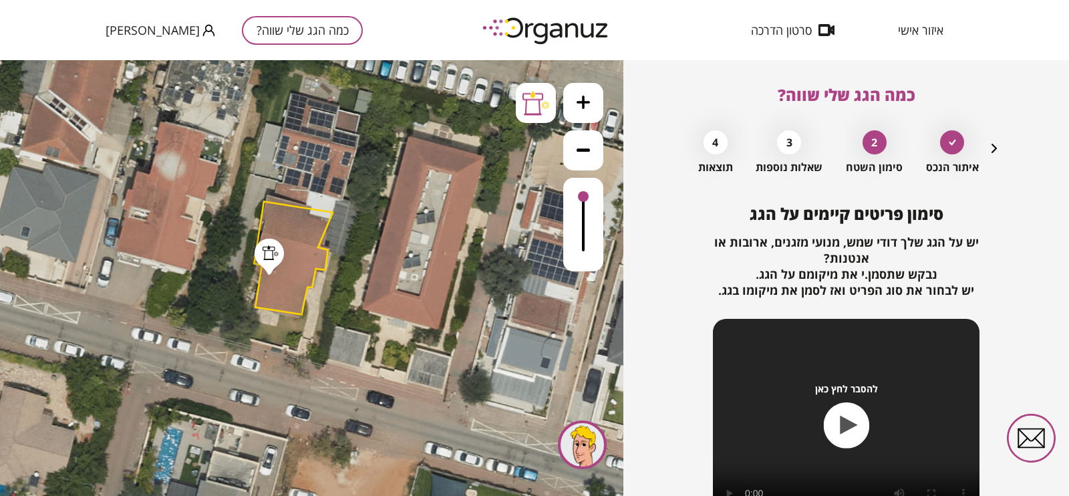
click at [854, 148] on icon "button" at bounding box center [993, 148] width 5 height 9
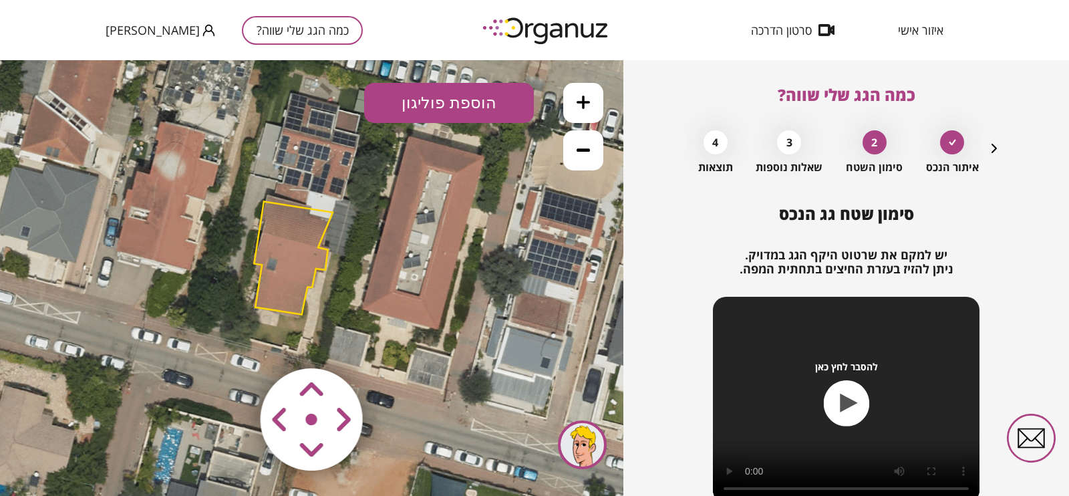
click at [854, 148] on icon "button" at bounding box center [993, 148] width 5 height 9
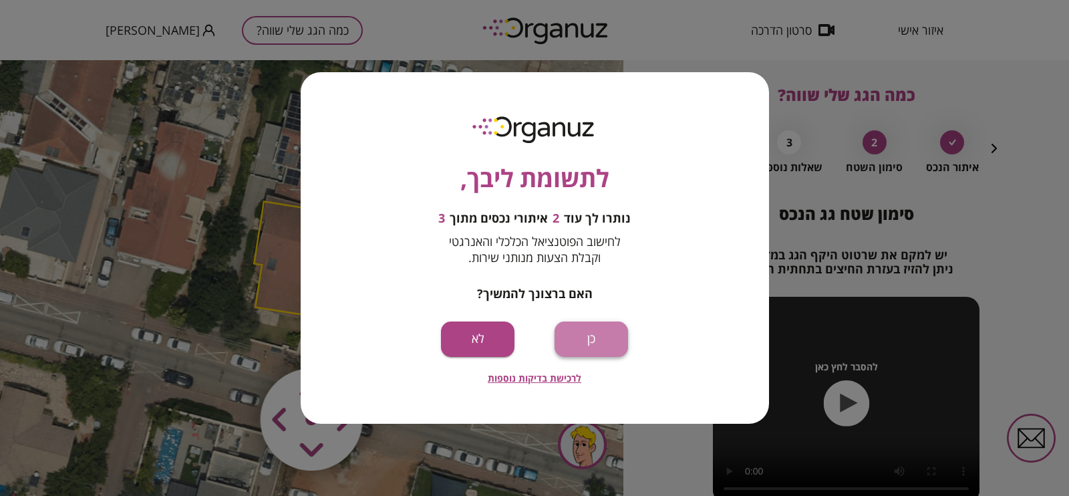
click at [581, 336] on button "כן" at bounding box center [590, 338] width 73 height 35
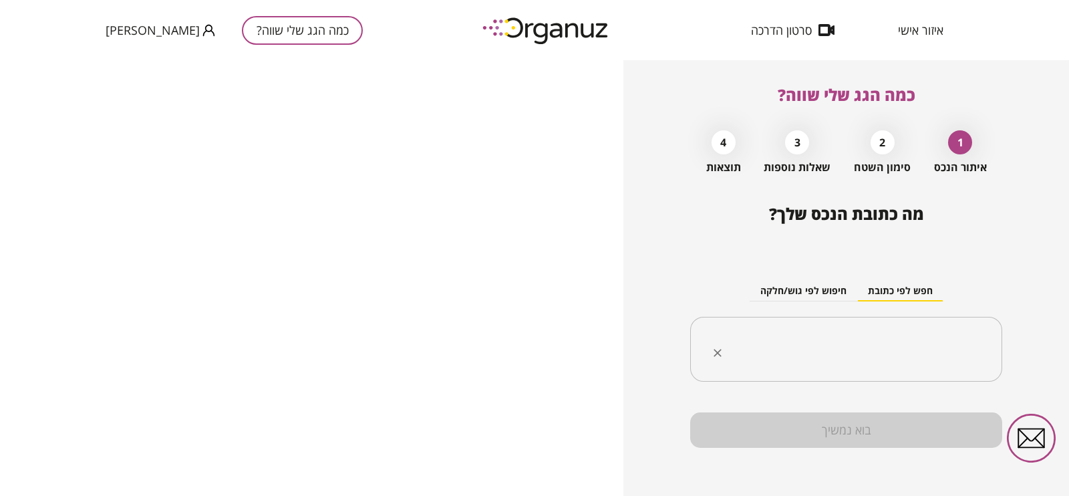
click at [854, 343] on input "text" at bounding box center [851, 349] width 270 height 33
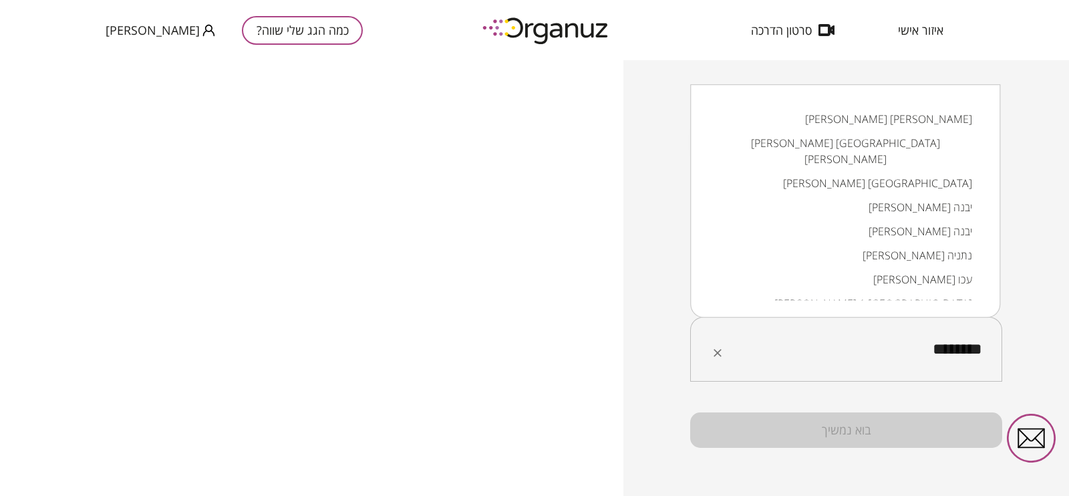
click at [854, 172] on li "[PERSON_NAME] [GEOGRAPHIC_DATA]" at bounding box center [844, 184] width 275 height 24
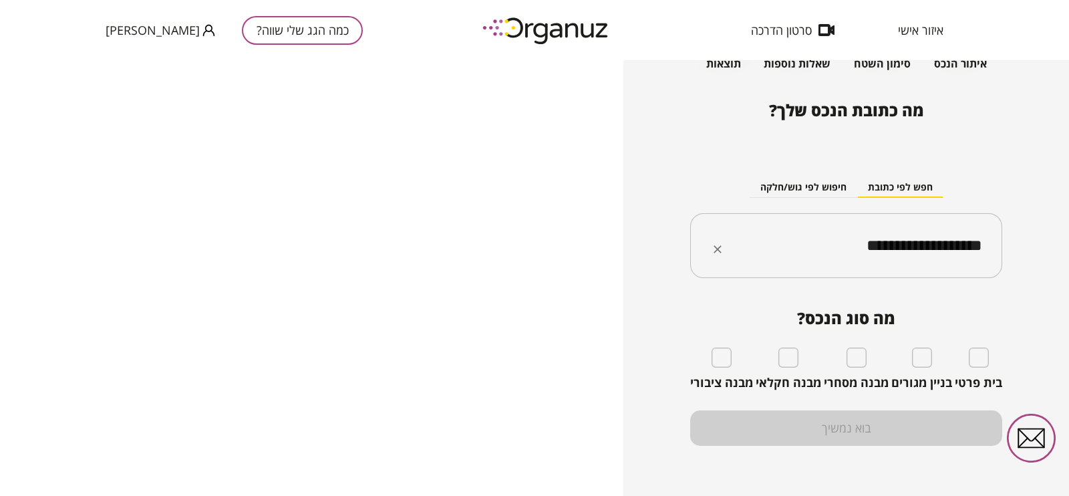
scroll to position [105, 0]
type input "**********"
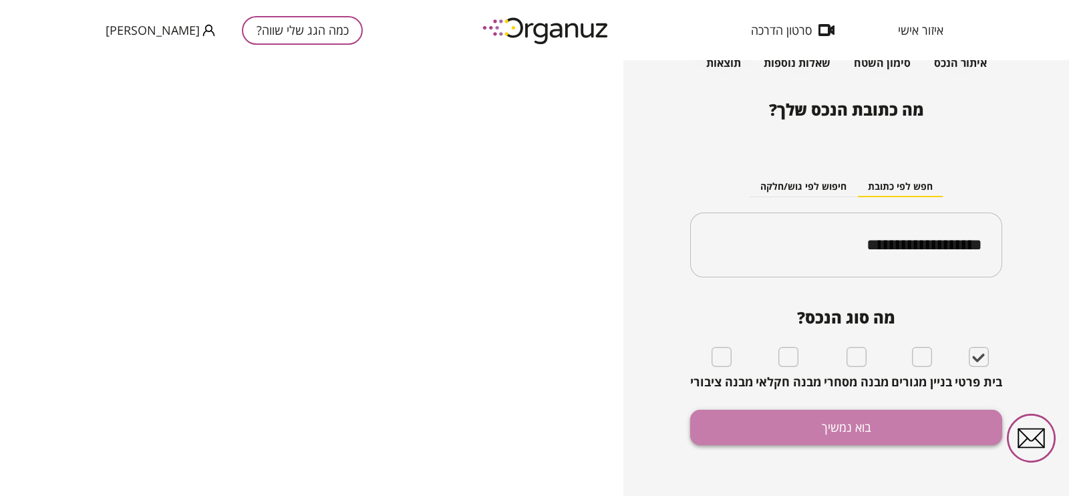
click at [854, 395] on button "בוא נמשיך" at bounding box center [846, 426] width 312 height 35
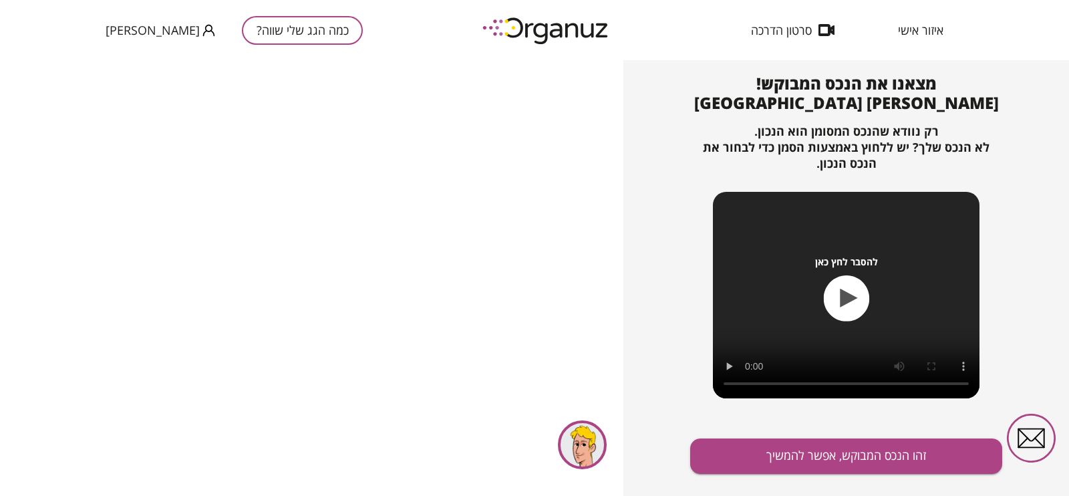
scroll to position [144, 0]
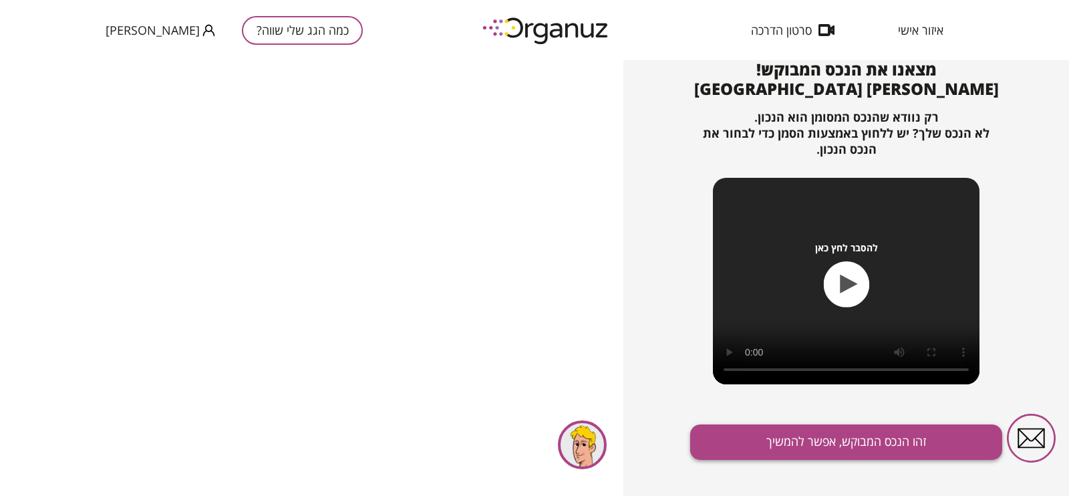
click at [824, 395] on button "זהו הנכס המבוקש, אפשר להמשיך" at bounding box center [846, 441] width 312 height 35
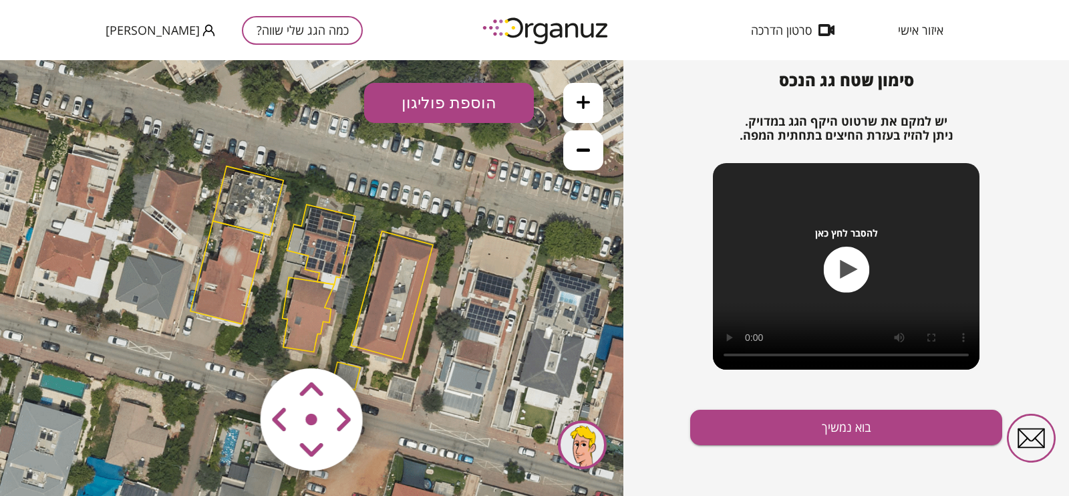
click at [399, 240] on polygon at bounding box center [391, 295] width 81 height 128
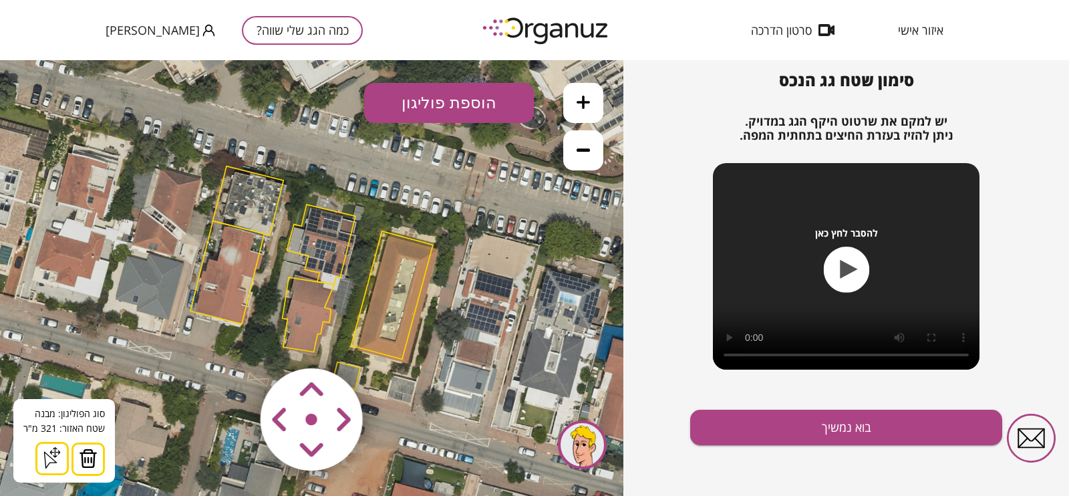
click at [94, 395] on img at bounding box center [88, 458] width 19 height 20
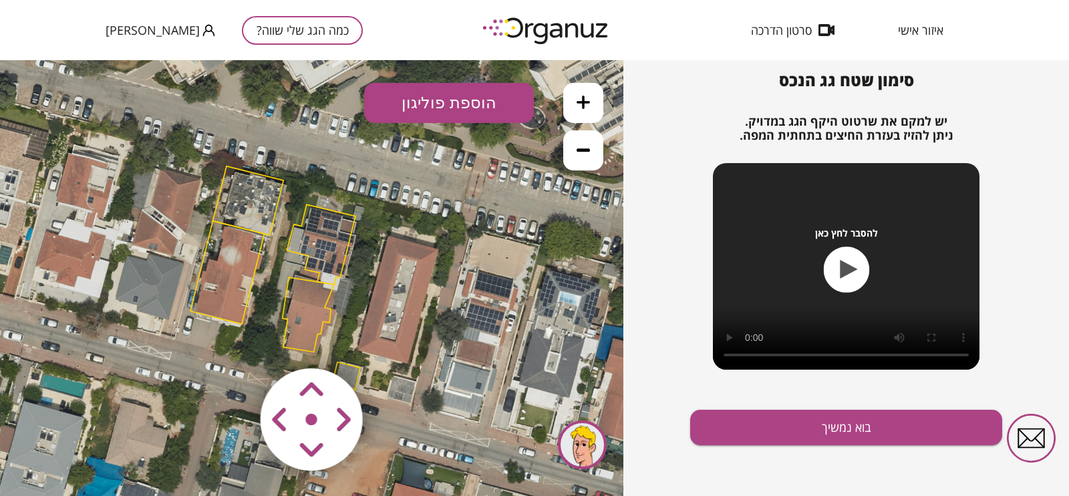
click at [331, 234] on polygon at bounding box center [321, 244] width 69 height 80
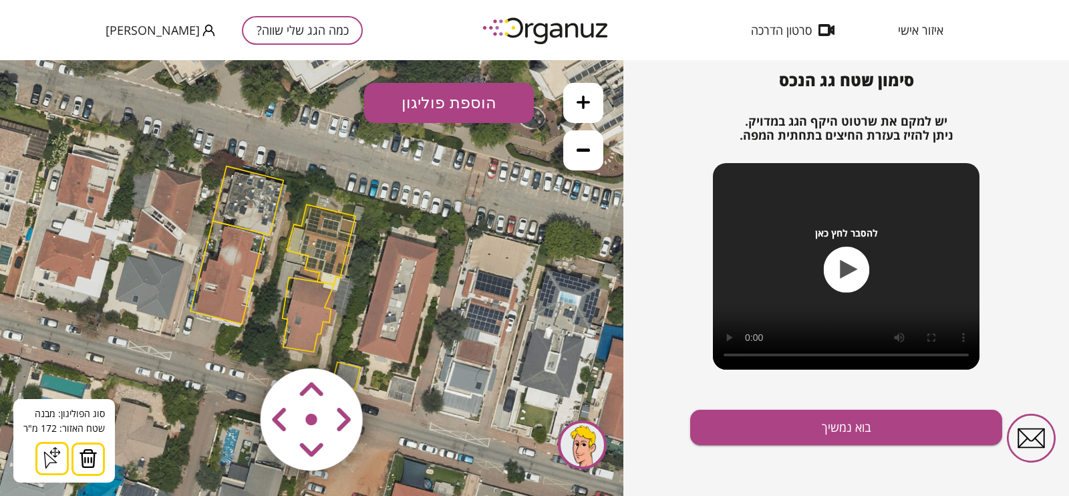
click at [81, 395] on img at bounding box center [88, 458] width 19 height 20
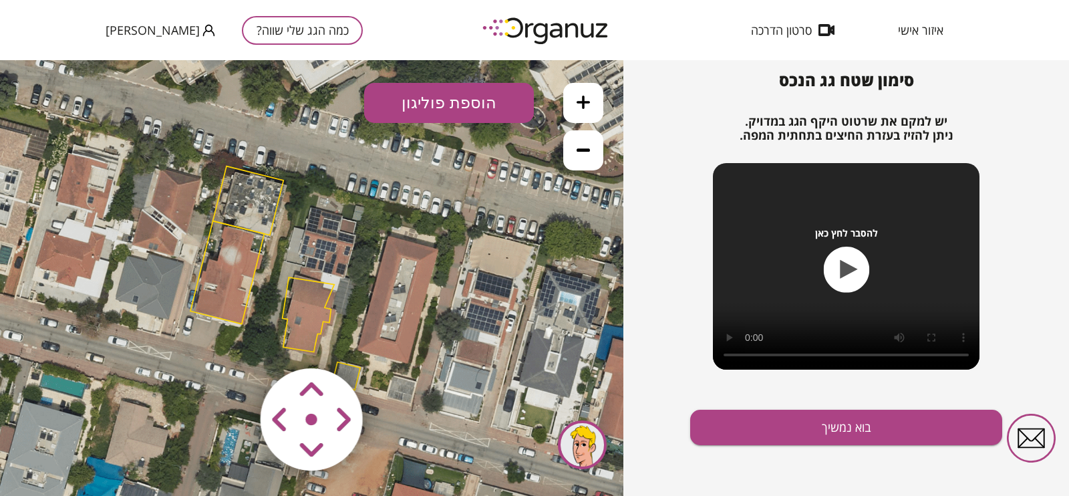
click at [261, 213] on polygon at bounding box center [248, 200] width 71 height 69
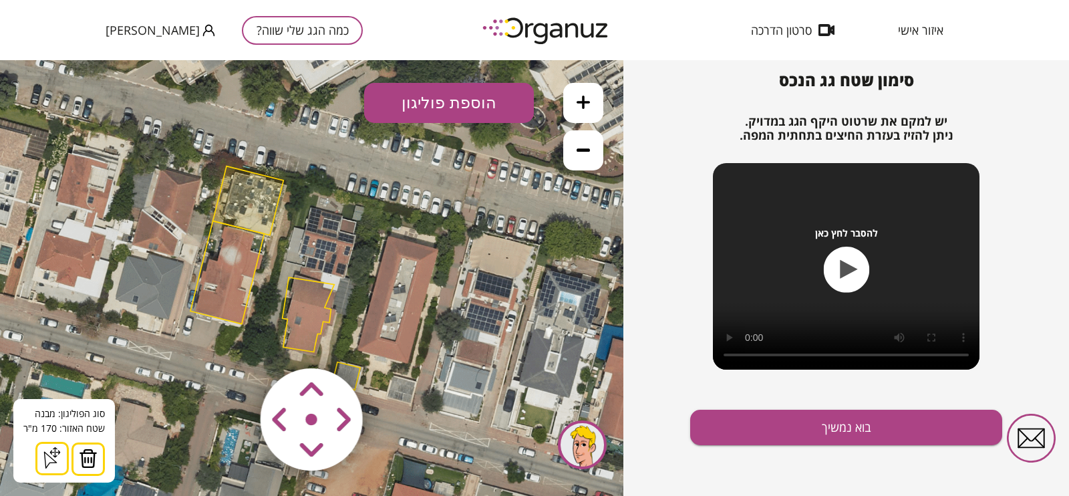
click at [90, 395] on img at bounding box center [88, 458] width 19 height 20
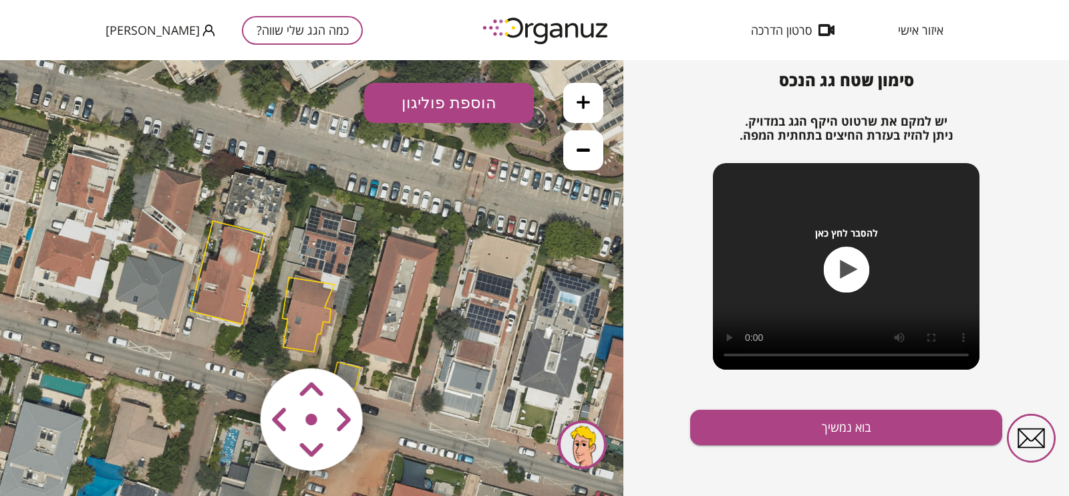
click at [221, 301] on polygon at bounding box center [226, 272] width 73 height 103
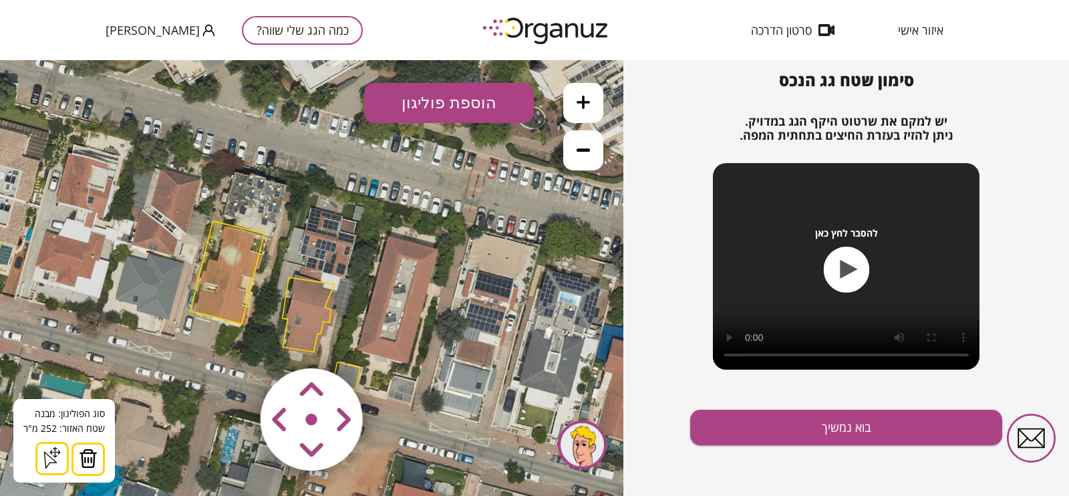
click at [87, 395] on img at bounding box center [88, 458] width 19 height 20
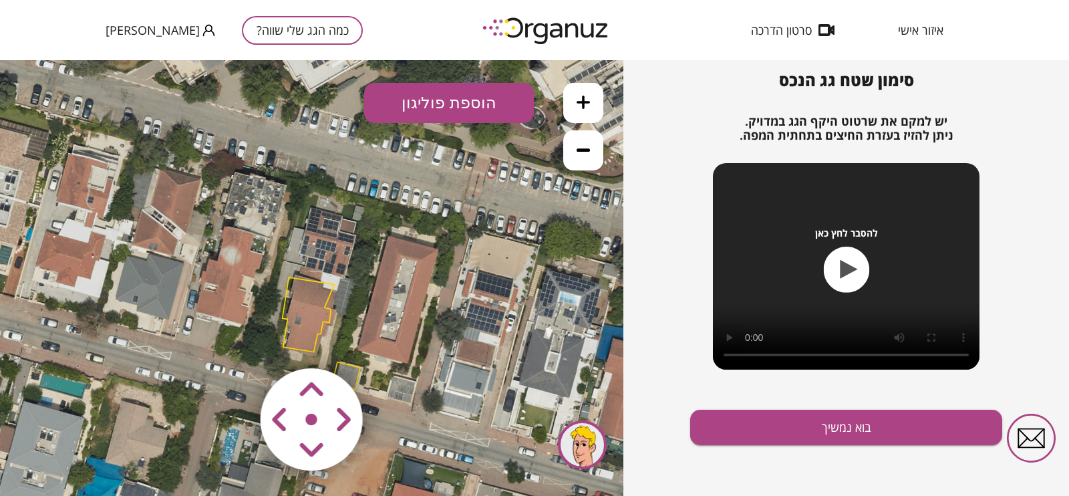
click at [305, 305] on polygon at bounding box center [309, 314] width 52 height 75
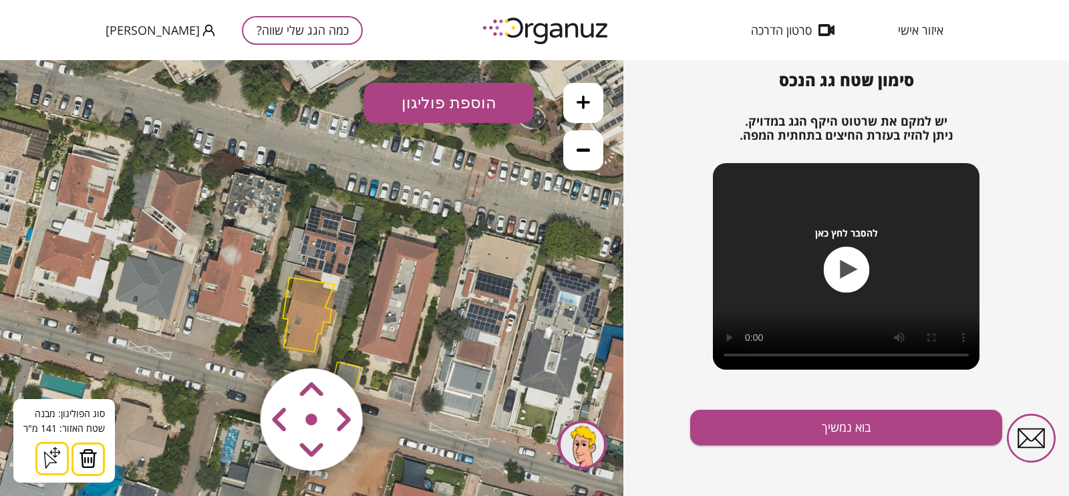
click at [232, 340] on area at bounding box center [232, 340] width 0 height 0
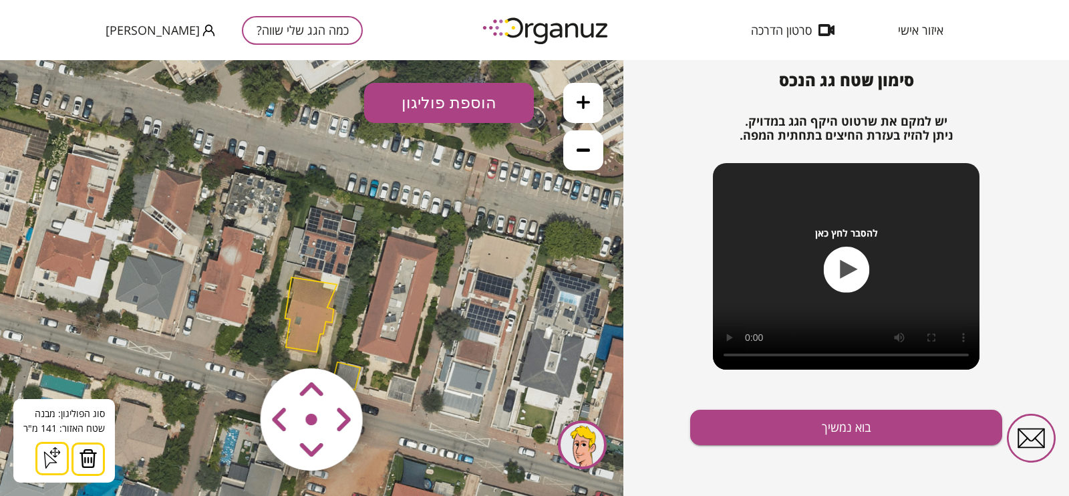
click at [232, 340] on area at bounding box center [232, 340] width 0 height 0
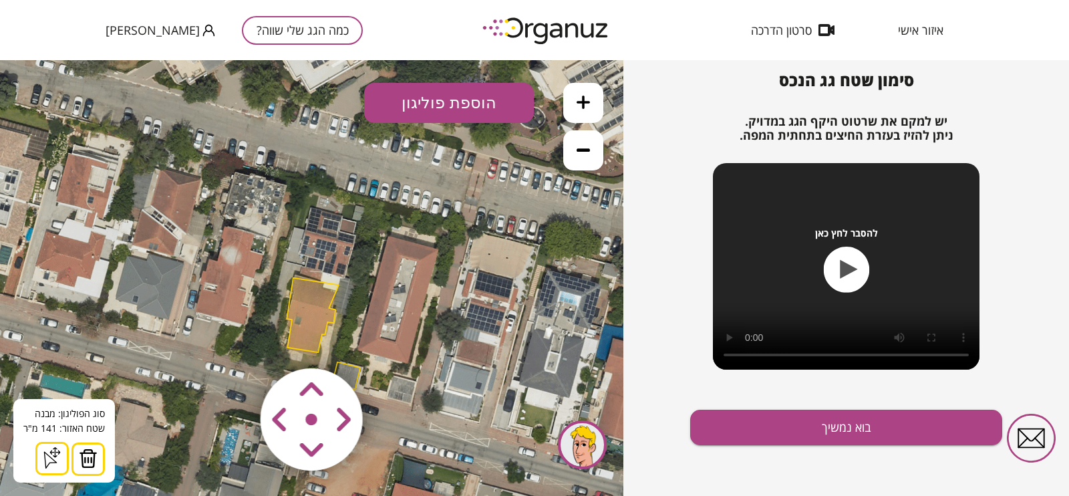
click at [232, 340] on area at bounding box center [232, 340] width 0 height 0
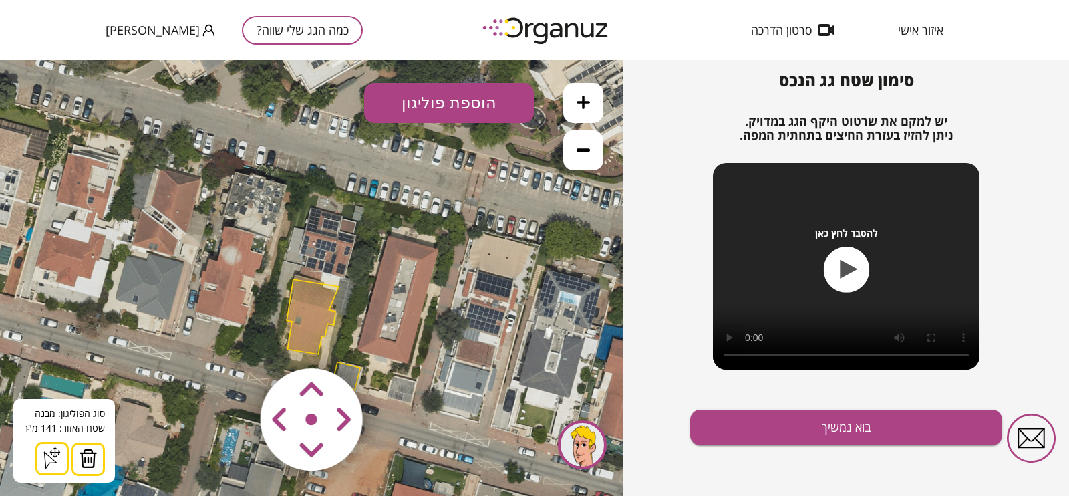
click at [232, 340] on area at bounding box center [232, 340] width 0 height 0
click at [319, 311] on polygon at bounding box center [312, 316] width 52 height 75
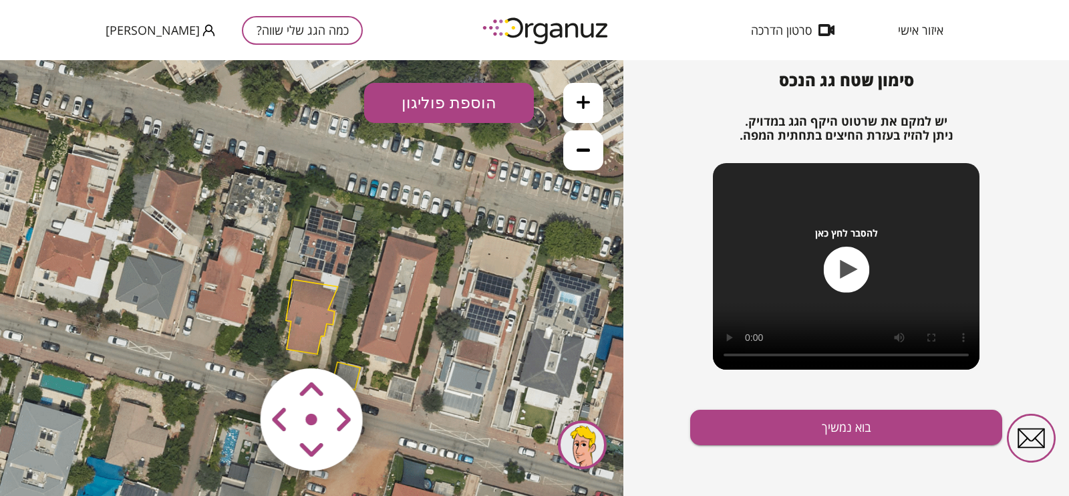
drag, startPoint x: 319, startPoint y: 312, endPoint x: 414, endPoint y: 342, distance: 99.5
click at [319, 313] on polygon at bounding box center [312, 316] width 52 height 75
click at [854, 395] on button "בוא נמשיך" at bounding box center [846, 426] width 312 height 35
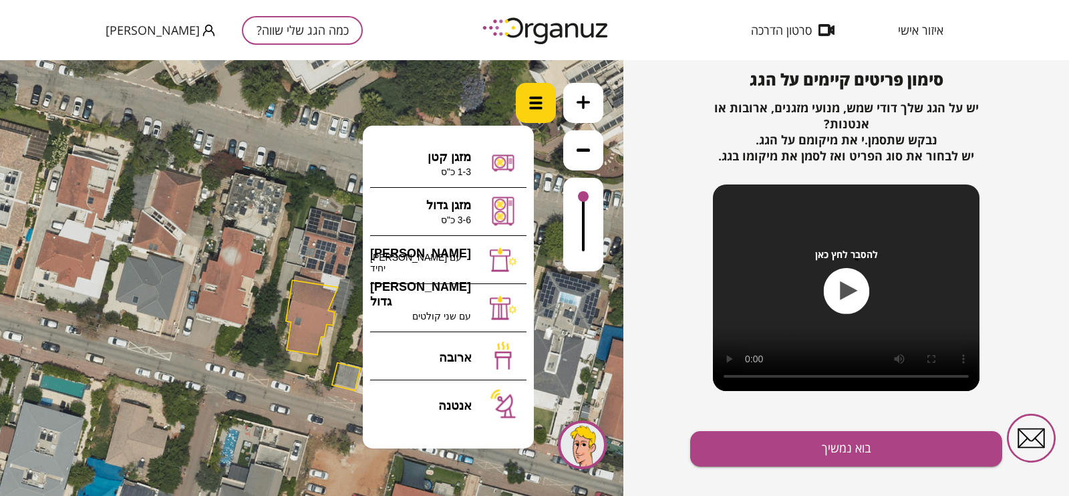
click at [538, 92] on div at bounding box center [536, 103] width 40 height 40
click at [307, 342] on polygon at bounding box center [312, 317] width 52 height 75
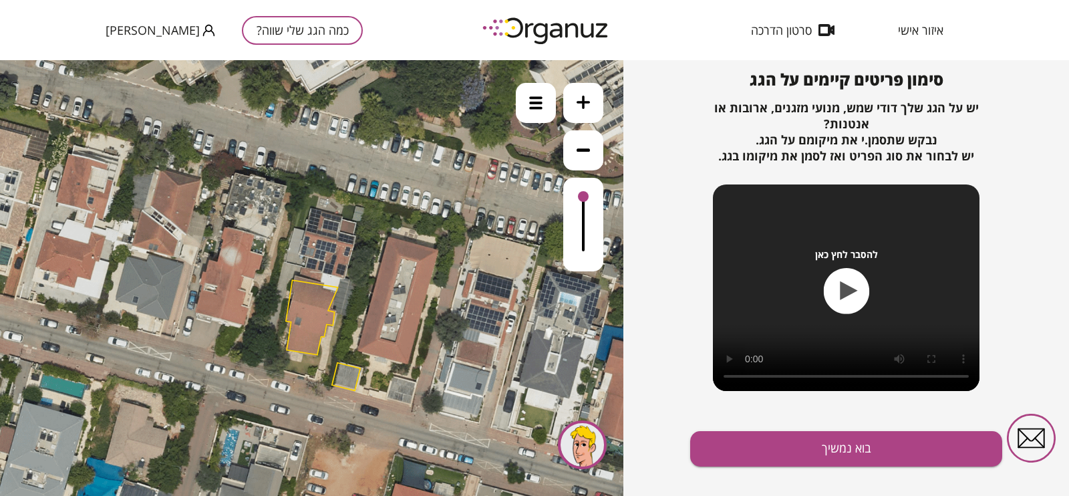
click at [587, 112] on button at bounding box center [583, 103] width 40 height 40
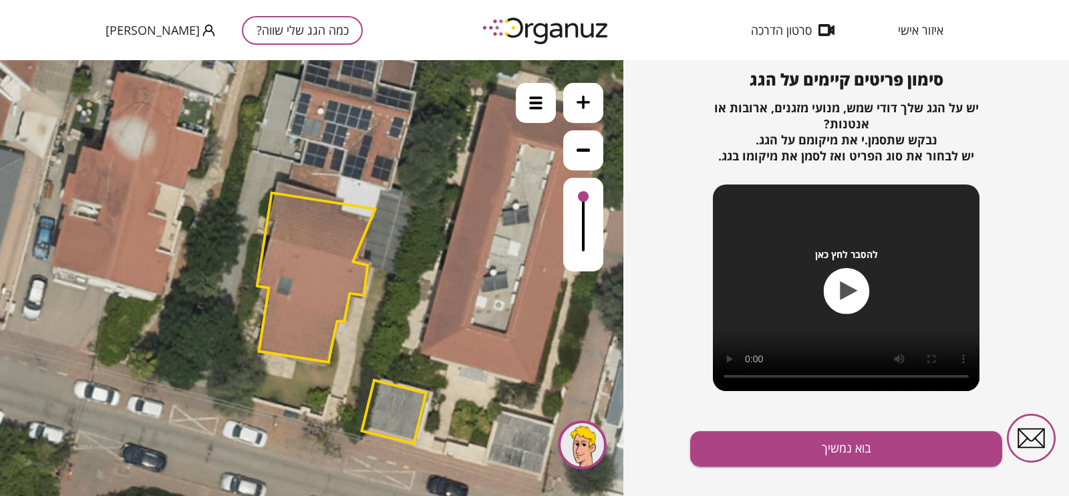
drag, startPoint x: 419, startPoint y: 322, endPoint x: 423, endPoint y: 232, distance: 90.3
click at [423, 232] on icon at bounding box center [312, 186] width 1683 height 1683
click at [580, 112] on button at bounding box center [583, 103] width 40 height 40
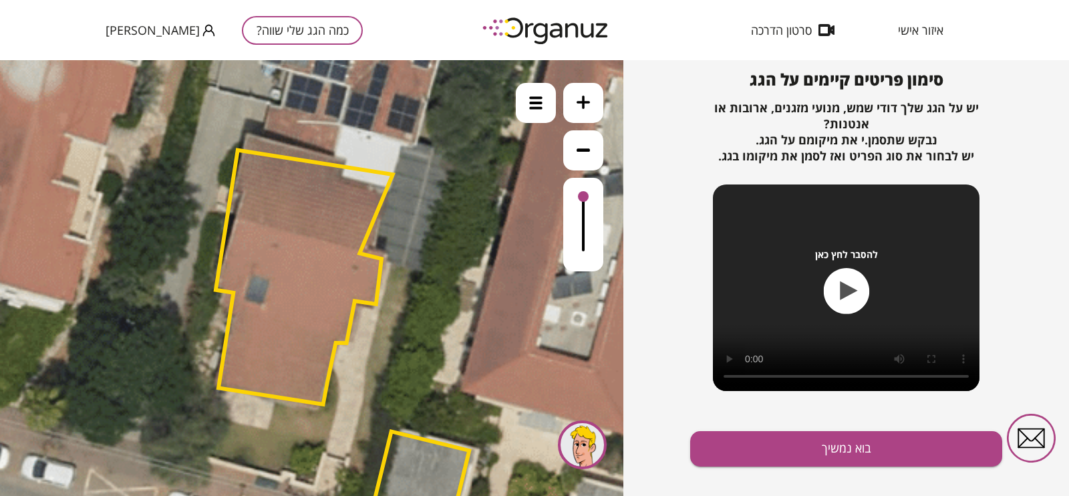
drag, startPoint x: 454, startPoint y: 261, endPoint x: 422, endPoint y: 261, distance: 32.7
click at [422, 261] on icon at bounding box center [299, 141] width 2525 height 2525
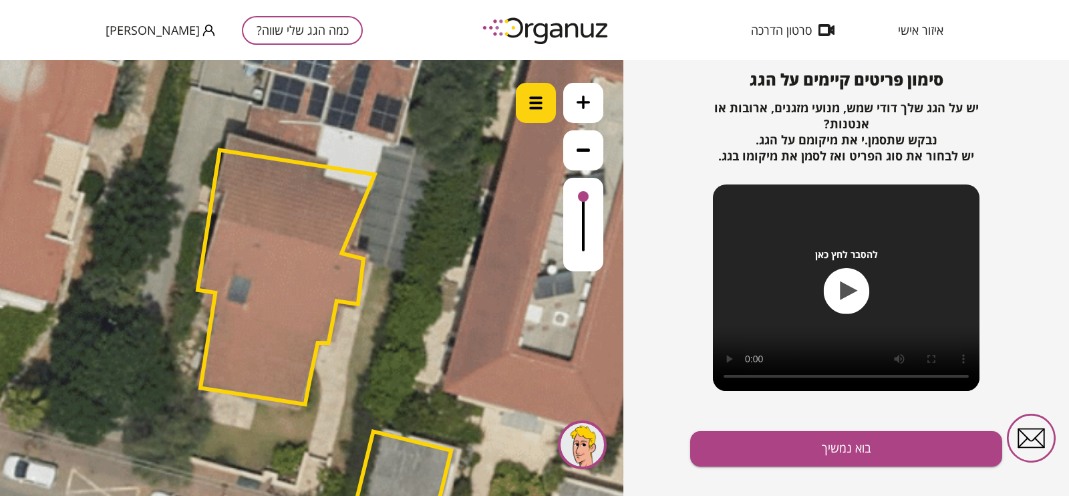
click at [543, 118] on div at bounding box center [536, 103] width 40 height 40
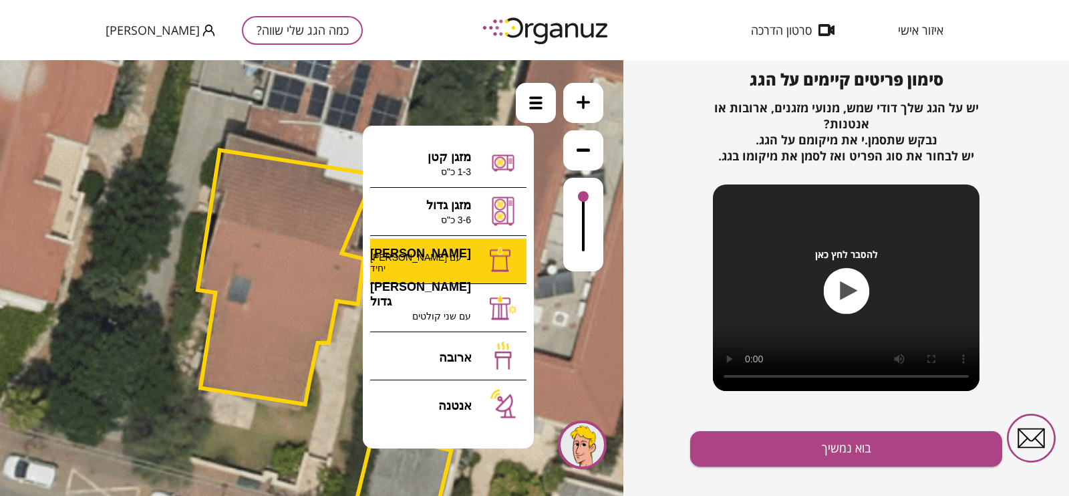
click at [444, 262] on div ".st0 { fill: #FFFFFF; } 0" at bounding box center [311, 278] width 623 height 436
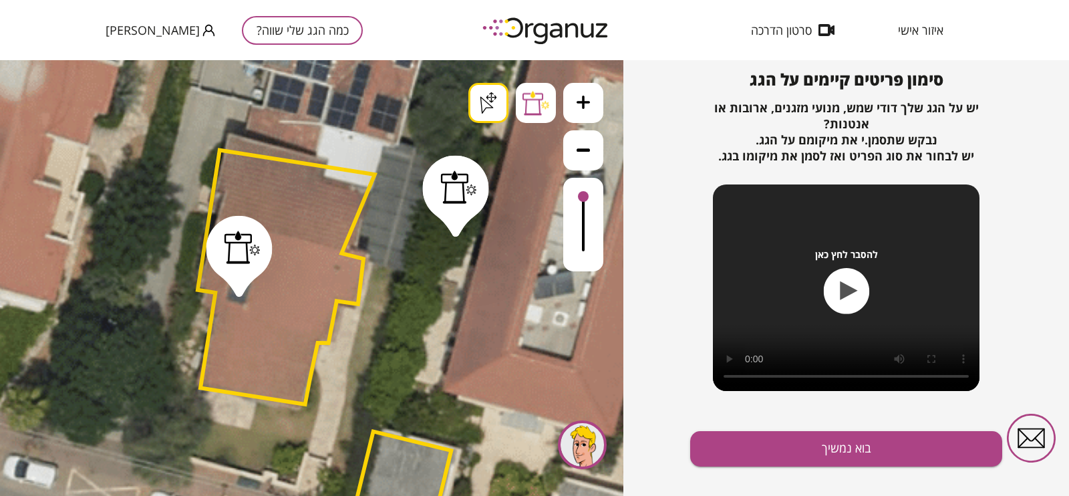
click at [538, 116] on div at bounding box center [536, 103] width 40 height 40
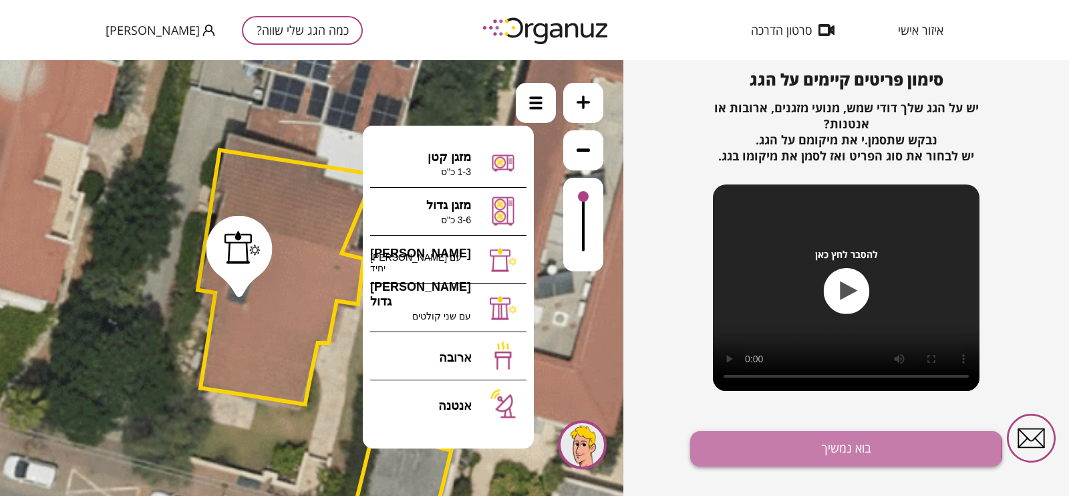
click at [764, 395] on button "בוא נמשיך" at bounding box center [846, 448] width 312 height 35
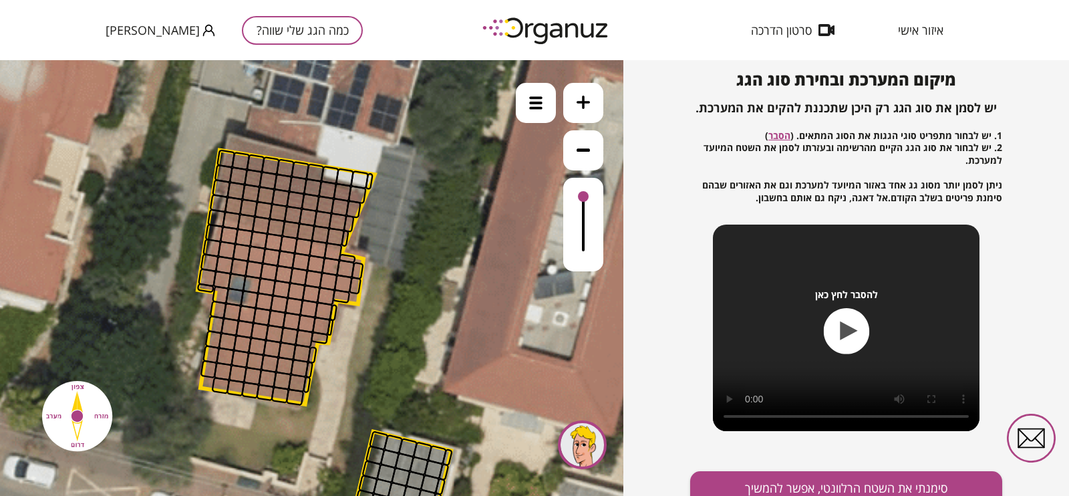
click at [267, 351] on div at bounding box center [272, 348] width 19 height 19
click at [214, 387] on div at bounding box center [220, 385] width 19 height 17
click at [210, 375] on div at bounding box center [208, 368] width 17 height 19
click at [209, 374] on div at bounding box center [208, 368] width 17 height 19
click at [210, 272] on div at bounding box center [207, 277] width 19 height 19
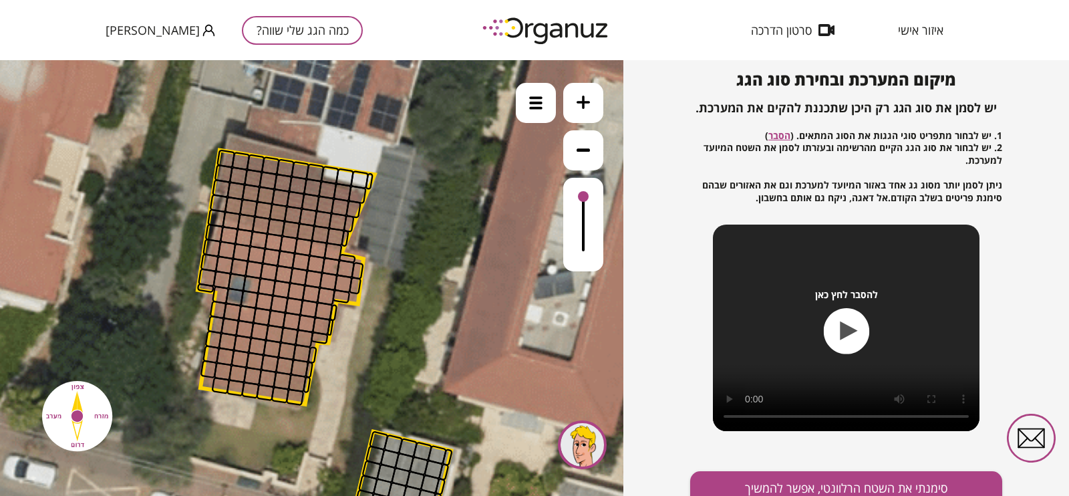
click at [218, 273] on div at bounding box center [221, 280] width 19 height 19
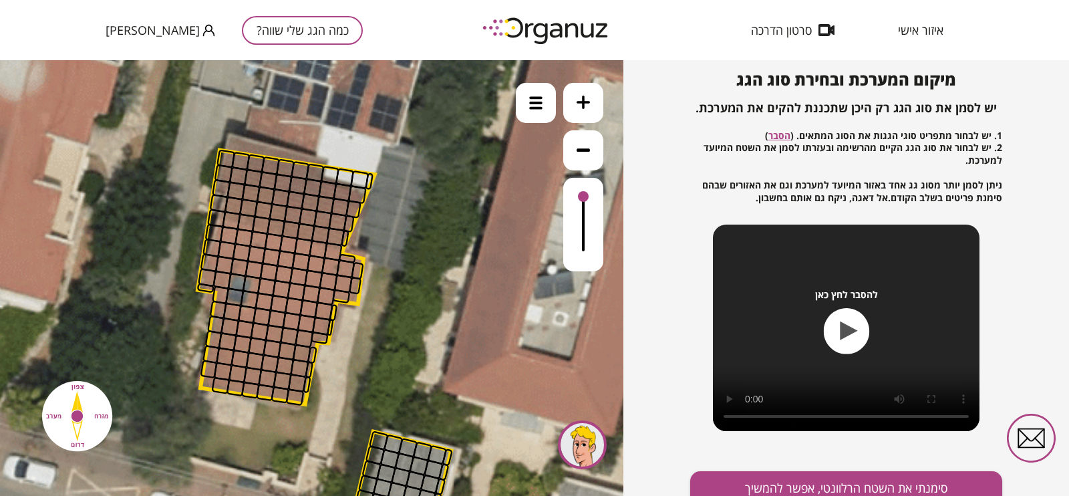
click at [218, 273] on div at bounding box center [221, 280] width 19 height 19
click at [411, 395] on div at bounding box center [419, 466] width 20 height 20
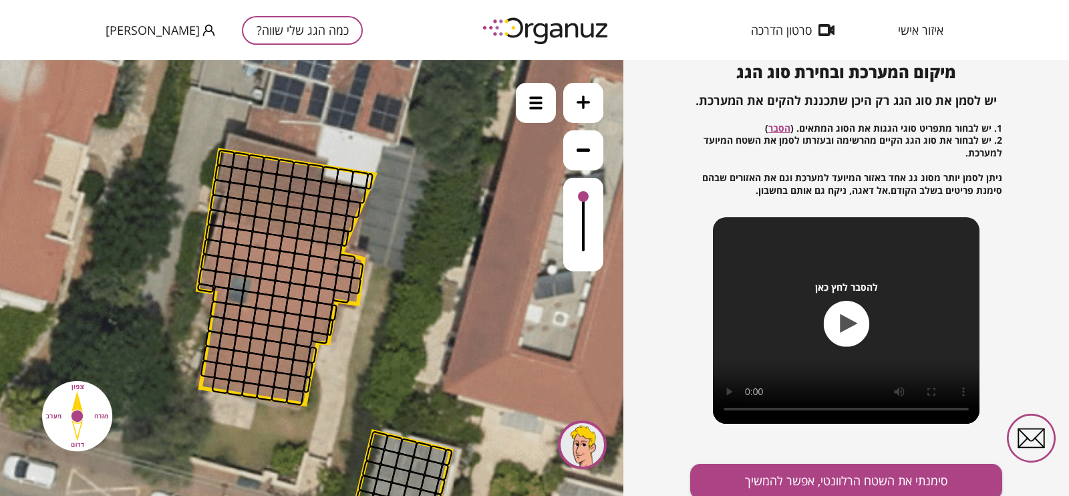
scroll to position [146, 0]
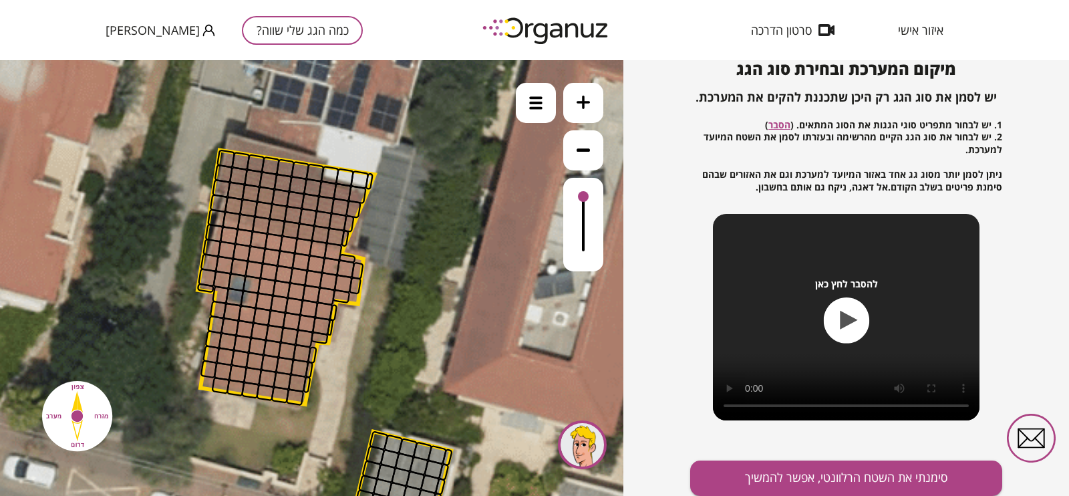
click at [415, 395] on div at bounding box center [422, 451] width 20 height 20
click at [261, 217] on div at bounding box center [261, 225] width 19 height 19
click at [261, 213] on div at bounding box center [263, 210] width 19 height 19
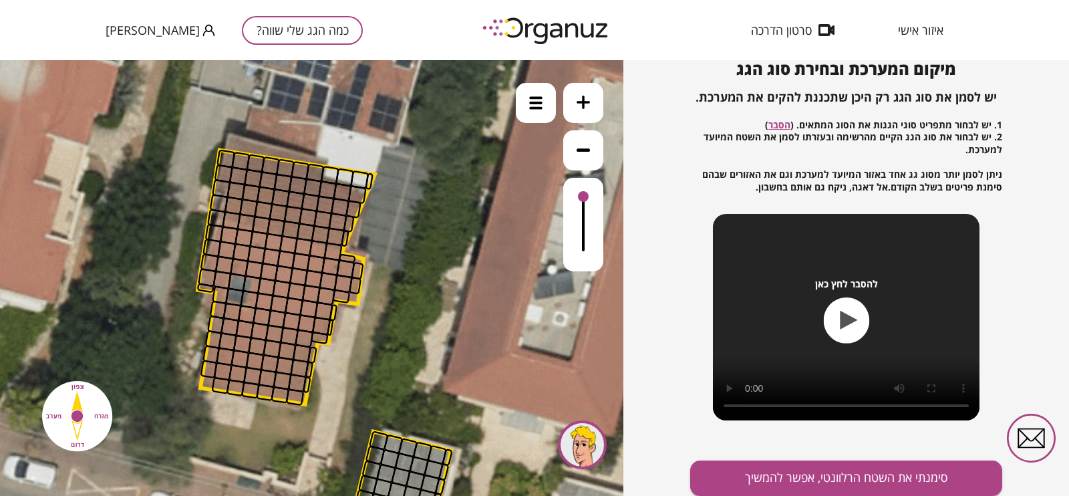
click at [261, 213] on div at bounding box center [263, 210] width 19 height 19
click at [80, 395] on img at bounding box center [76, 415] width 87 height 87
drag, startPoint x: 580, startPoint y: 202, endPoint x: 580, endPoint y: 215, distance: 13.4
click at [581, 205] on div at bounding box center [583, 225] width 40 height 94
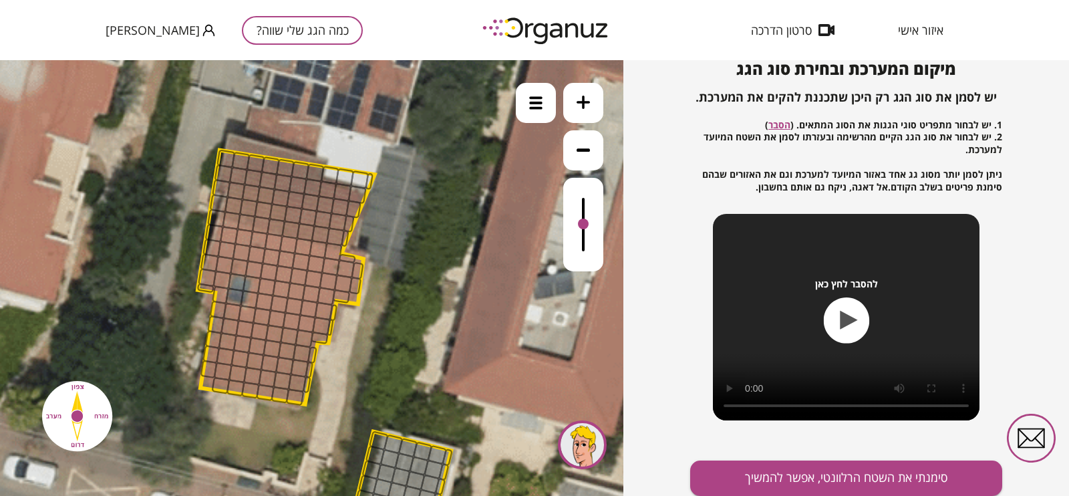
click at [580, 228] on div at bounding box center [583, 225] width 40 height 94
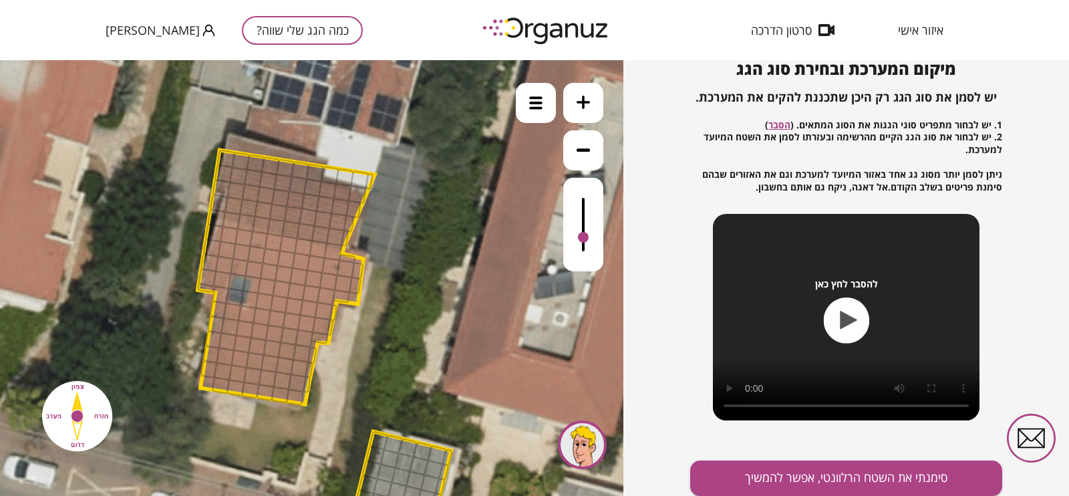
drag, startPoint x: 580, startPoint y: 229, endPoint x: 586, endPoint y: 244, distance: 15.6
click at [586, 242] on div at bounding box center [583, 237] width 11 height 11
drag, startPoint x: 586, startPoint y: 244, endPoint x: 595, endPoint y: 188, distance: 56.1
click at [595, 188] on div at bounding box center [583, 225] width 40 height 94
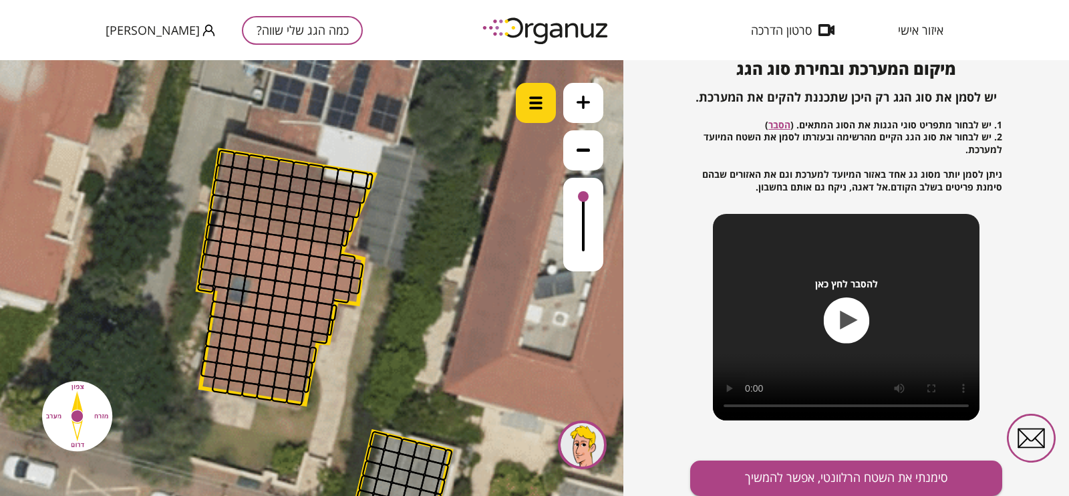
click at [544, 104] on div at bounding box center [536, 103] width 40 height 40
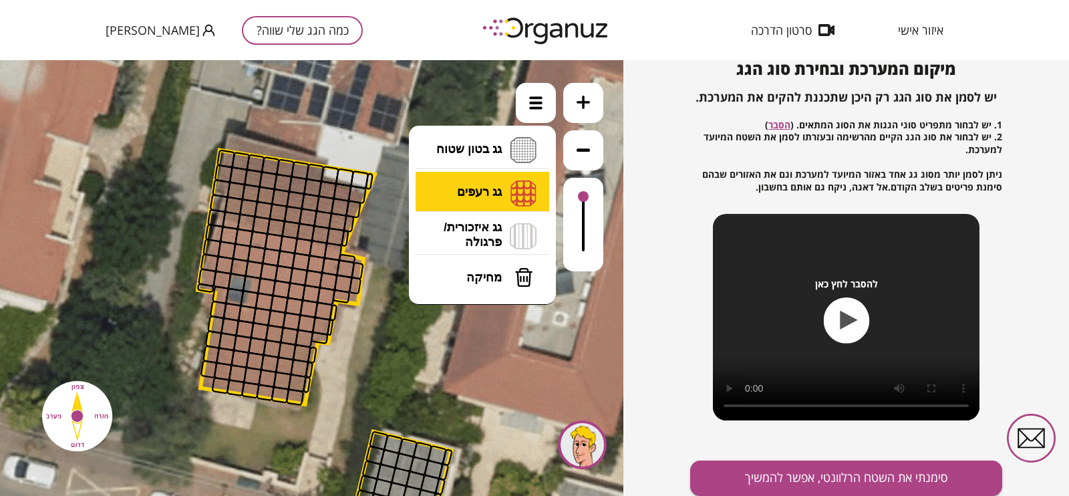
click at [488, 203] on li "גג רעפים רעפים צפון רעפים דרום רעפים מערב רעפים מזרח" at bounding box center [482, 193] width 140 height 43
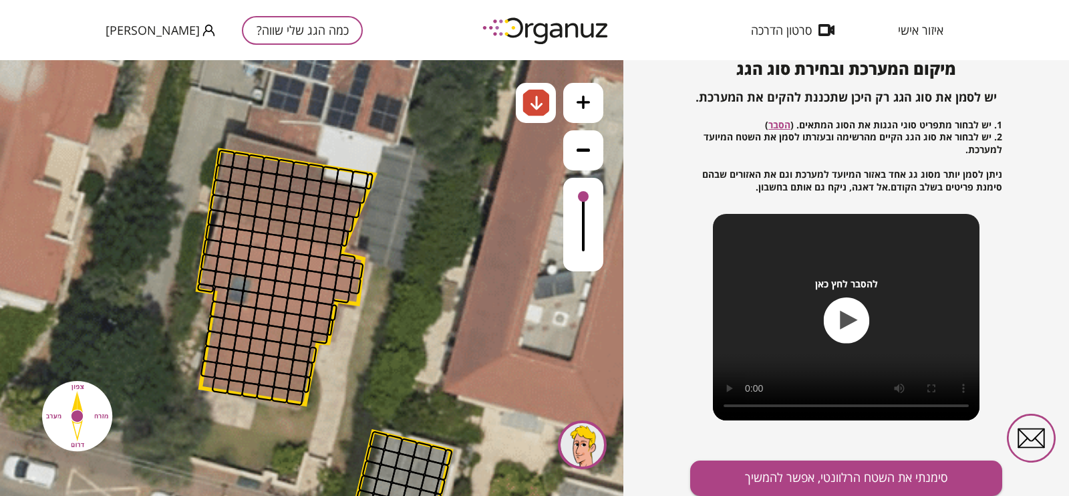
click at [479, 203] on div ".st0 { fill: #FFFFFF; } .st0 { fill: #FFFFFF; }" at bounding box center [311, 278] width 623 height 436
click at [219, 385] on div at bounding box center [220, 385] width 19 height 17
click at [210, 369] on div at bounding box center [208, 368] width 17 height 19
click at [217, 368] on div at bounding box center [223, 370] width 19 height 19
click at [237, 388] on div at bounding box center [235, 387] width 19 height 17
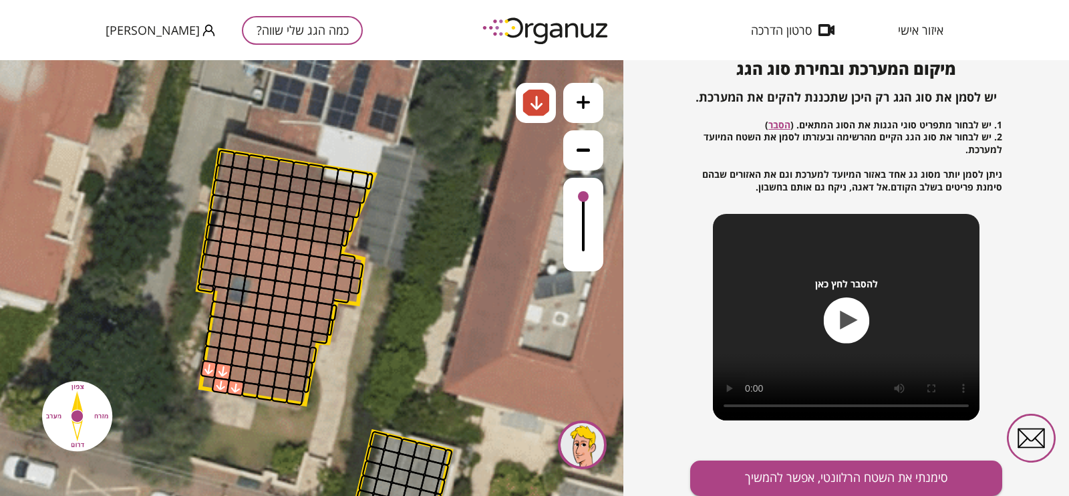
click at [237, 373] on div at bounding box center [237, 373] width 19 height 19
click at [255, 388] on div at bounding box center [250, 389] width 19 height 17
click at [259, 379] on div at bounding box center [267, 378] width 19 height 19
drag, startPoint x: 269, startPoint y: 384, endPoint x: 283, endPoint y: 391, distance: 14.9
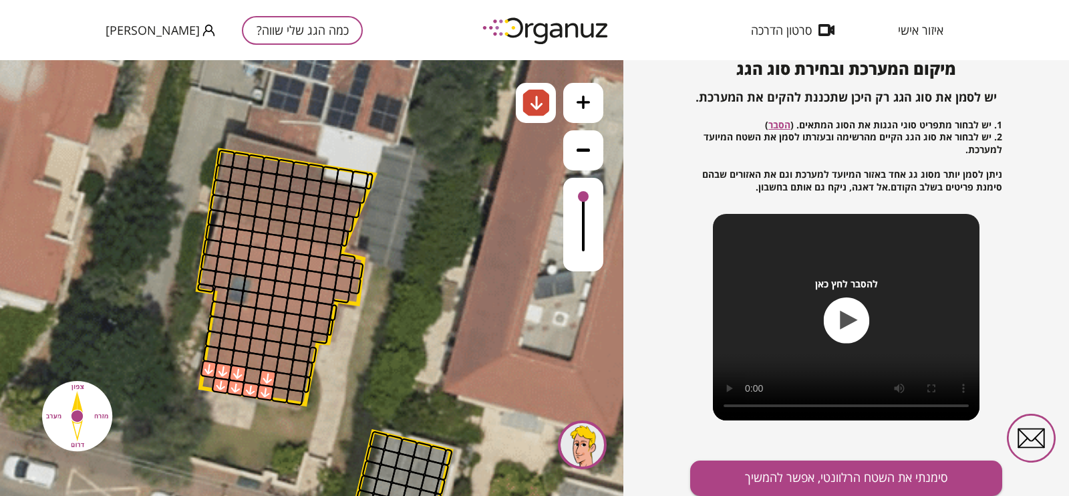
click at [290, 395] on div at bounding box center [294, 396] width 19 height 17
click at [295, 383] on div at bounding box center [297, 382] width 19 height 19
click at [275, 392] on div at bounding box center [280, 394] width 19 height 17
click at [286, 372] on div at bounding box center [284, 365] width 19 height 19
click at [265, 375] on div at bounding box center [267, 378] width 19 height 19
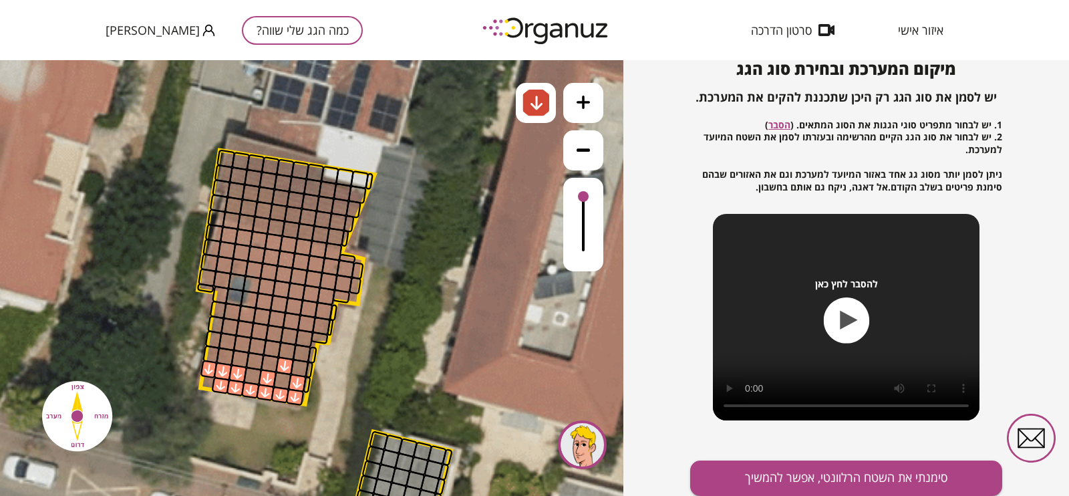
click at [254, 373] on div at bounding box center [252, 375] width 19 height 19
click at [276, 375] on div at bounding box center [282, 380] width 19 height 19
click at [297, 369] on div at bounding box center [299, 368] width 19 height 19
click at [270, 367] on div at bounding box center [270, 363] width 19 height 19
click at [254, 362] on div at bounding box center [254, 360] width 19 height 19
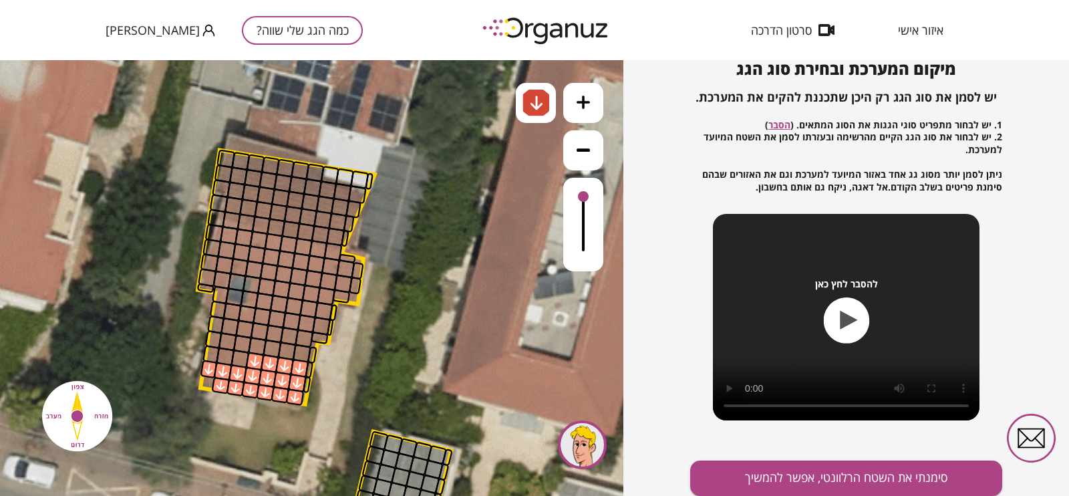
click at [236, 356] on div at bounding box center [239, 358] width 19 height 19
click at [220, 354] on div at bounding box center [225, 356] width 19 height 19
click at [211, 351] on div at bounding box center [210, 354] width 17 height 19
click at [227, 342] on div at bounding box center [227, 341] width 19 height 19
click at [214, 341] on div at bounding box center [212, 339] width 17 height 19
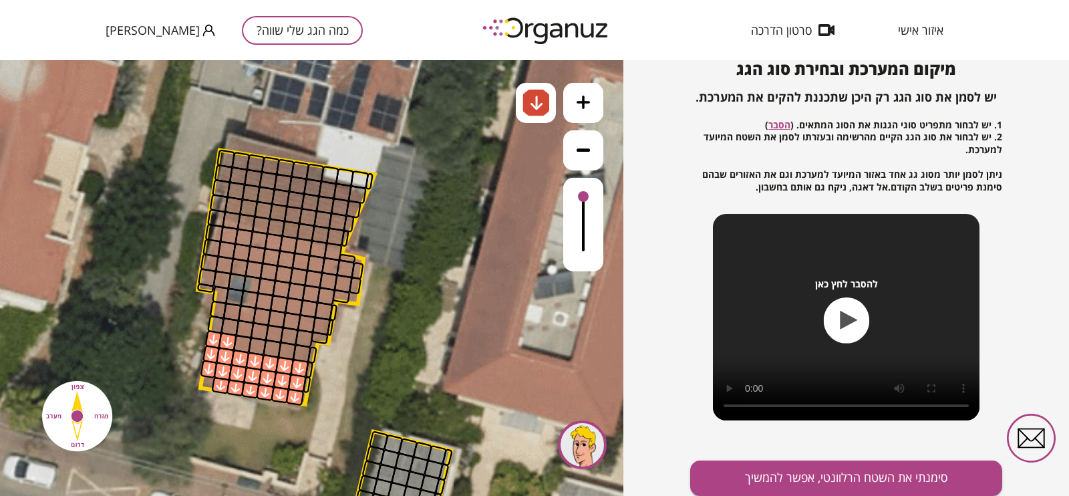
click at [237, 339] on div at bounding box center [242, 344] width 19 height 19
click at [261, 351] on div at bounding box center [257, 346] width 19 height 19
click at [273, 350] on div at bounding box center [272, 348] width 19 height 19
click at [285, 350] on div at bounding box center [286, 350] width 19 height 19
click at [295, 349] on div at bounding box center [302, 353] width 19 height 19
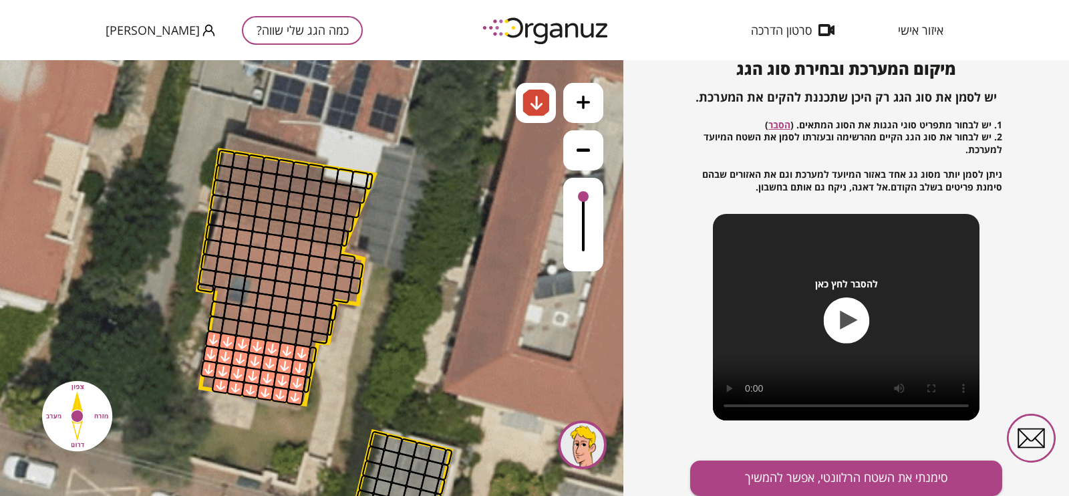
click at [304, 335] on div at bounding box center [304, 338] width 19 height 19
drag, startPoint x: 297, startPoint y: 335, endPoint x: 279, endPoint y: 338, distance: 18.2
click at [297, 335] on div at bounding box center [304, 338] width 19 height 19
click at [277, 339] on div at bounding box center [274, 333] width 19 height 19
click at [259, 329] on div at bounding box center [259, 331] width 19 height 19
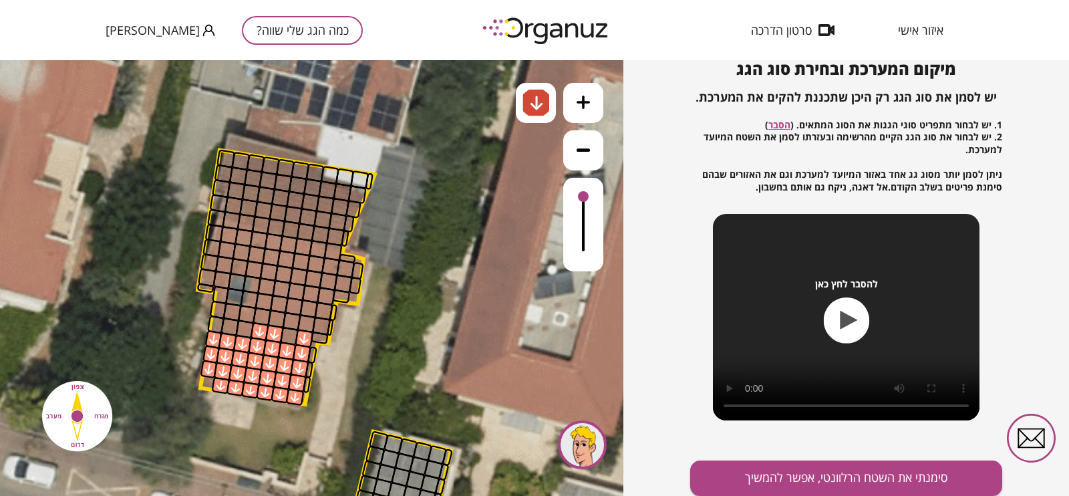
click at [255, 329] on div at bounding box center [259, 331] width 19 height 19
click at [240, 333] on div at bounding box center [244, 328] width 19 height 19
click at [235, 329] on div at bounding box center [229, 326] width 19 height 19
click at [214, 318] on div at bounding box center [215, 324] width 17 height 19
click at [216, 311] on div at bounding box center [217, 309] width 17 height 19
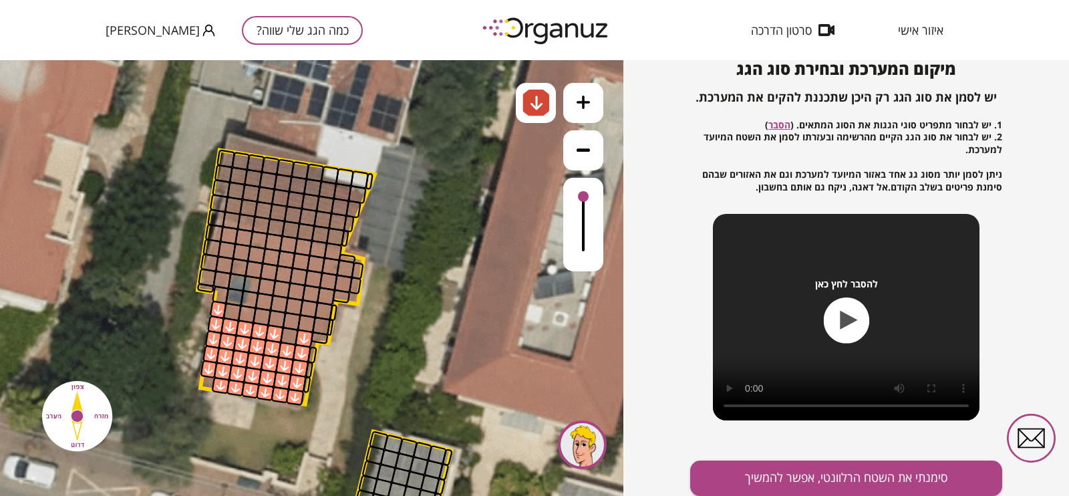
click at [224, 309] on div at bounding box center [231, 312] width 19 height 19
click at [248, 314] on div at bounding box center [247, 314] width 19 height 19
click at [259, 319] on div at bounding box center [262, 316] width 19 height 19
drag, startPoint x: 285, startPoint y: 319, endPoint x: 288, endPoint y: 328, distance: 9.3
click at [285, 319] on div at bounding box center [291, 321] width 19 height 19
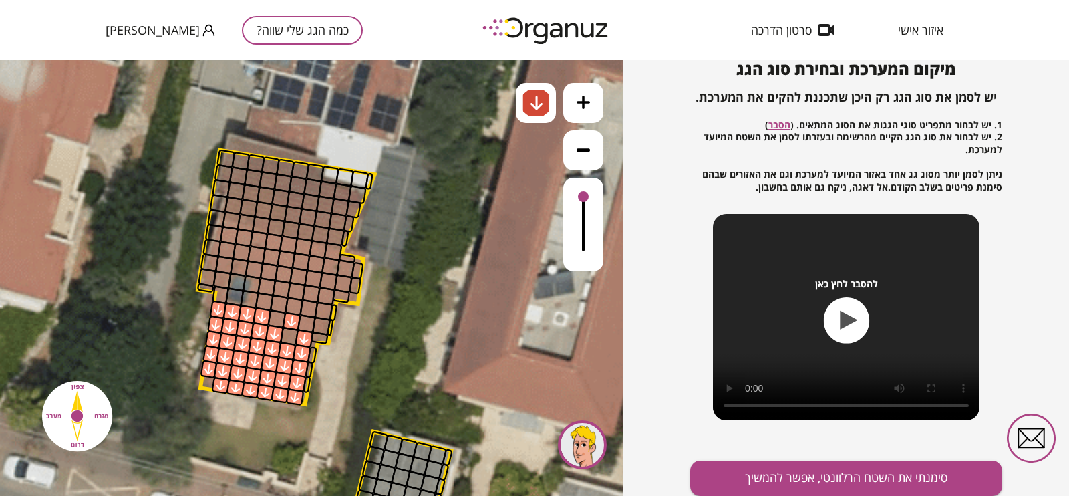
click at [291, 332] on div at bounding box center [289, 336] width 19 height 19
click at [277, 317] on div at bounding box center [276, 318] width 19 height 19
click at [314, 321] on div at bounding box center [321, 326] width 19 height 19
click at [313, 320] on div at bounding box center [306, 323] width 19 height 19
click at [321, 307] on div at bounding box center [323, 310] width 19 height 19
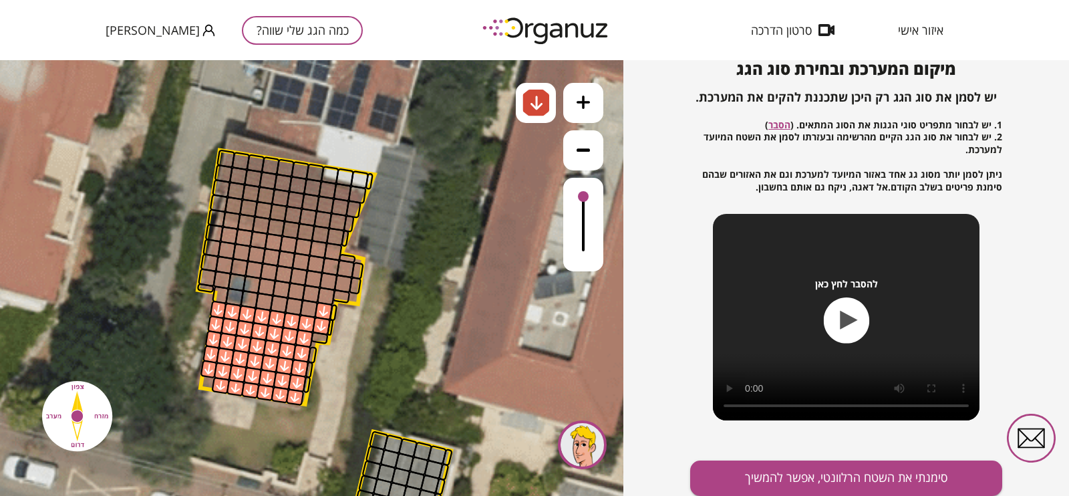
click at [303, 314] on div at bounding box center [306, 323] width 19 height 19
click at [295, 313] on div at bounding box center [291, 321] width 19 height 19
click at [275, 302] on div at bounding box center [279, 304] width 19 height 19
click at [267, 302] on div at bounding box center [264, 301] width 19 height 19
click at [267, 289] on div at bounding box center [266, 286] width 19 height 19
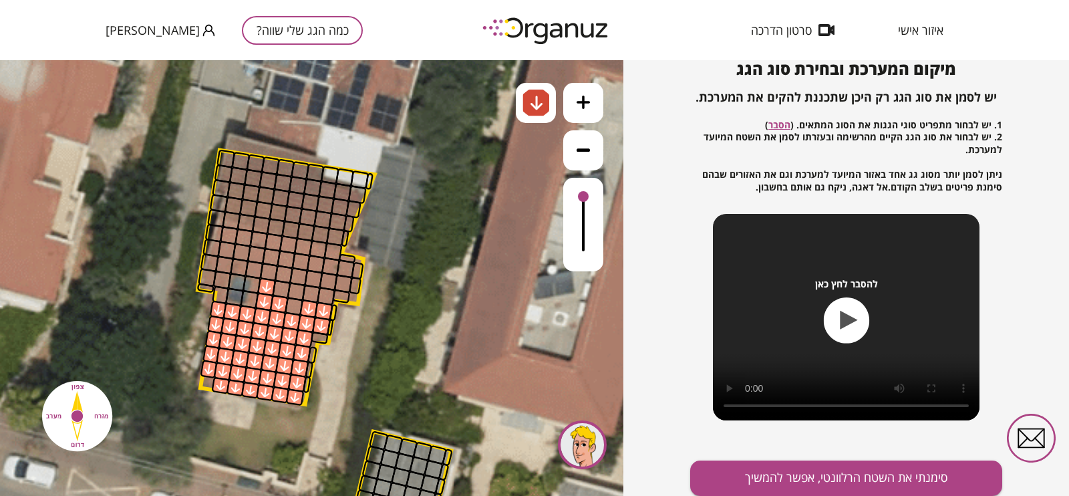
click at [273, 287] on div at bounding box center [281, 289] width 19 height 19
click at [284, 286] on div at bounding box center [281, 289] width 19 height 19
click at [294, 289] on div at bounding box center [296, 291] width 19 height 19
click at [294, 302] on div at bounding box center [294, 306] width 19 height 19
click at [306, 289] on div at bounding box center [311, 294] width 19 height 19
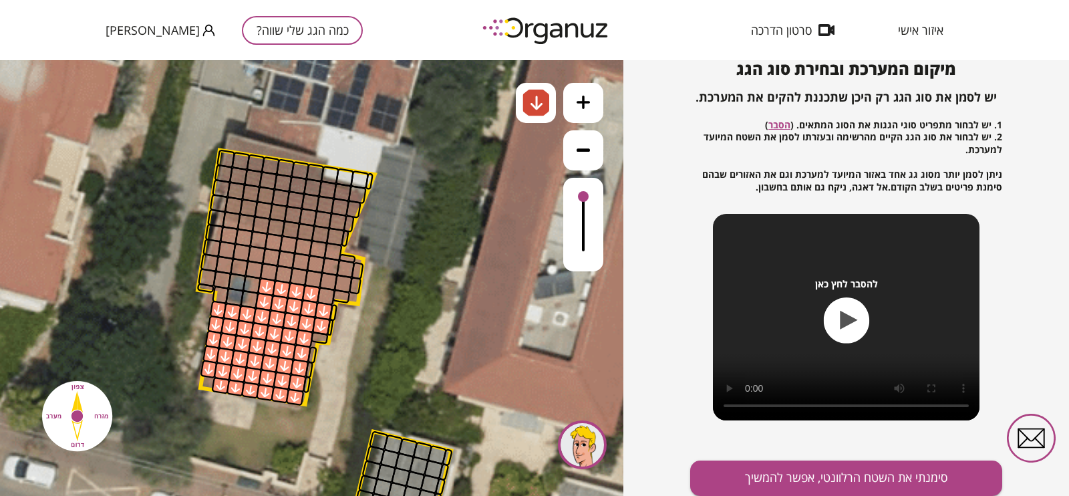
click at [324, 294] on div at bounding box center [326, 296] width 19 height 19
click at [341, 283] on div at bounding box center [343, 283] width 19 height 19
click at [325, 281] on div at bounding box center [328, 281] width 19 height 19
click at [303, 276] on div at bounding box center [298, 276] width 19 height 19
click at [315, 278] on div at bounding box center [313, 278] width 19 height 19
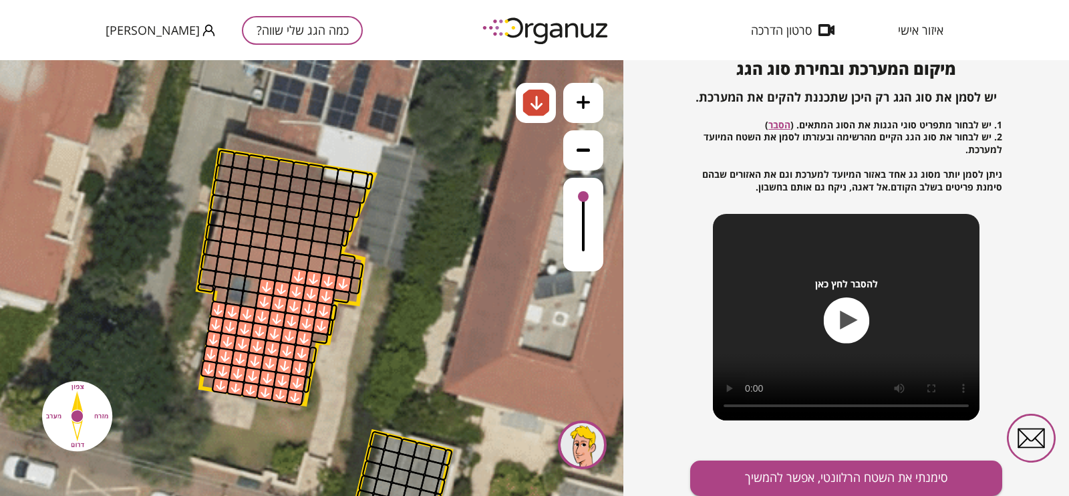
click at [290, 275] on div at bounding box center [298, 276] width 19 height 19
click at [271, 271] on div at bounding box center [268, 272] width 19 height 19
click at [257, 264] on div at bounding box center [253, 269] width 19 height 19
click at [241, 264] on div at bounding box center [239, 267] width 19 height 19
click at [222, 265] on div at bounding box center [224, 264] width 19 height 19
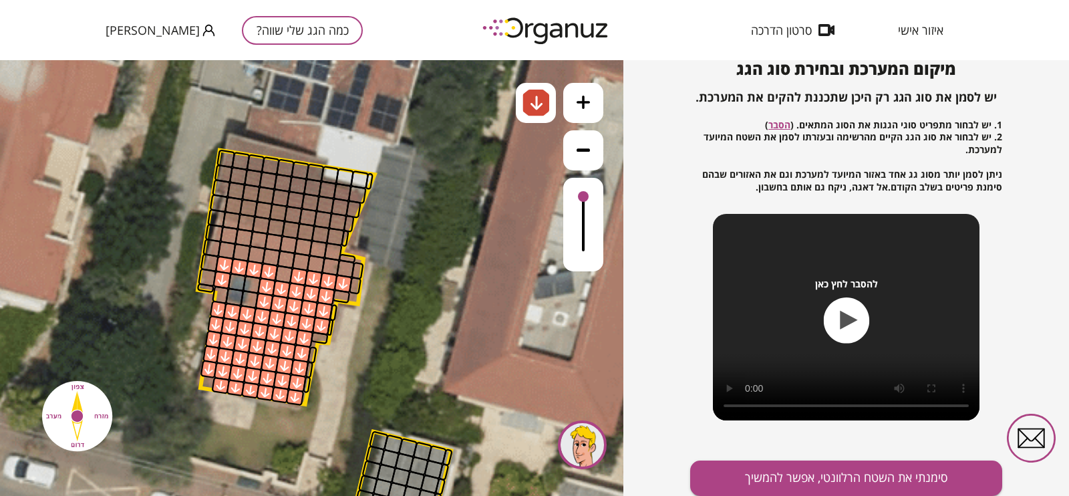
click at [218, 280] on div at bounding box center [221, 280] width 19 height 19
click at [211, 280] on div at bounding box center [207, 277] width 19 height 19
click at [215, 262] on div at bounding box center [209, 262] width 19 height 19
click at [215, 245] on div at bounding box center [211, 247] width 19 height 19
click at [224, 248] on div at bounding box center [226, 249] width 19 height 19
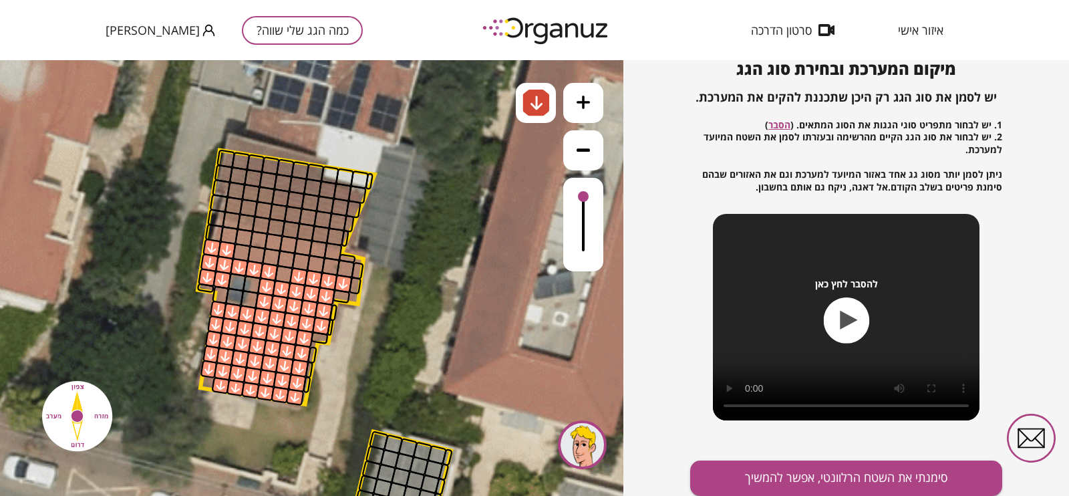
click at [243, 251] on div at bounding box center [241, 252] width 19 height 19
click at [269, 253] on div at bounding box center [271, 257] width 19 height 19
click at [257, 256] on div at bounding box center [256, 254] width 19 height 19
click at [282, 258] on div at bounding box center [286, 259] width 19 height 19
click at [301, 259] on div at bounding box center [300, 262] width 19 height 19
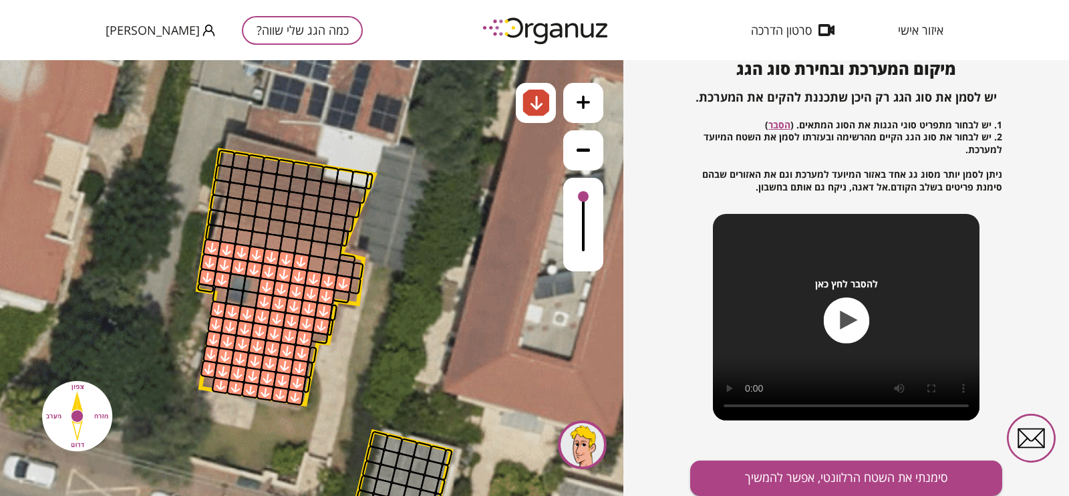
click at [287, 270] on div at bounding box center [284, 274] width 19 height 19
click at [319, 265] on div at bounding box center [316, 264] width 19 height 19
click at [329, 264] on div at bounding box center [330, 266] width 19 height 19
click at [338, 265] on div at bounding box center [345, 268] width 19 height 19
click at [328, 253] on div at bounding box center [332, 251] width 19 height 19
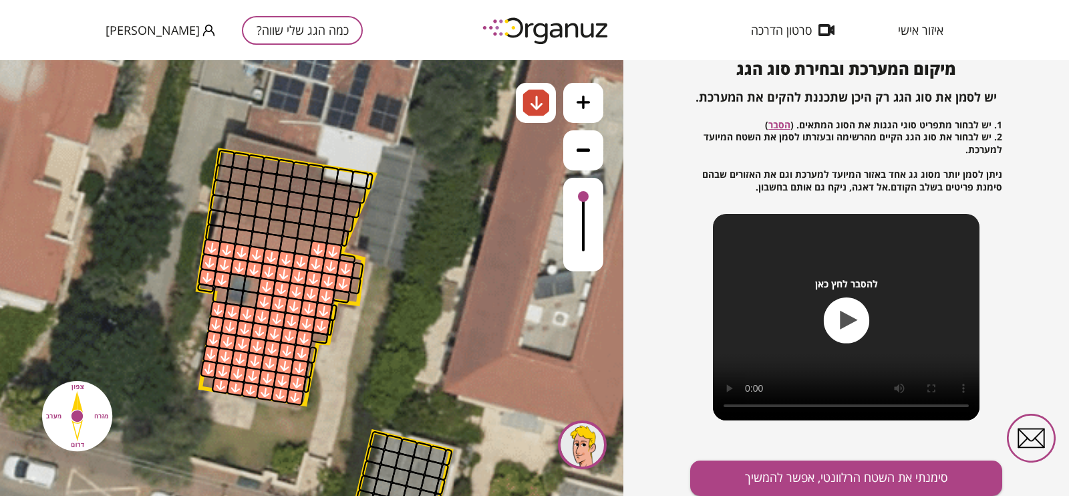
click at [311, 252] on div at bounding box center [318, 249] width 19 height 19
click at [296, 251] on div at bounding box center [303, 246] width 19 height 19
click at [286, 244] on div at bounding box center [288, 244] width 19 height 19
drag, startPoint x: 273, startPoint y: 243, endPoint x: 260, endPoint y: 245, distance: 12.8
click at [271, 243] on div at bounding box center [273, 241] width 19 height 19
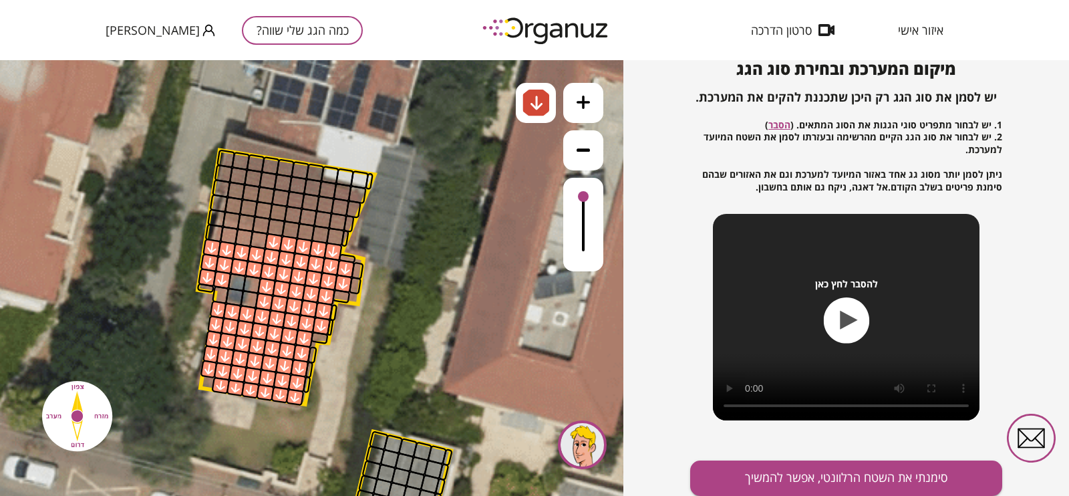
click at [260, 245] on div at bounding box center [258, 239] width 19 height 19
click at [243, 244] on div at bounding box center [241, 252] width 19 height 19
click at [231, 237] on div at bounding box center [229, 235] width 19 height 19
click at [244, 238] on div at bounding box center [243, 237] width 19 height 19
click at [534, 110] on img at bounding box center [537, 103] width 14 height 16
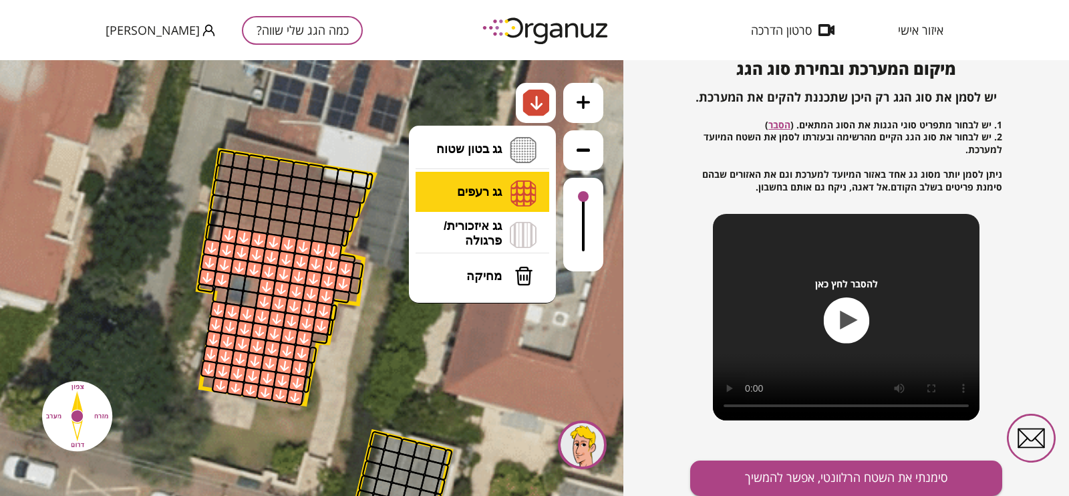
click at [502, 192] on li "גג רעפים רעפים צפון רעפים דרום רעפים מערב רעפים מזרח" at bounding box center [482, 192] width 140 height 41
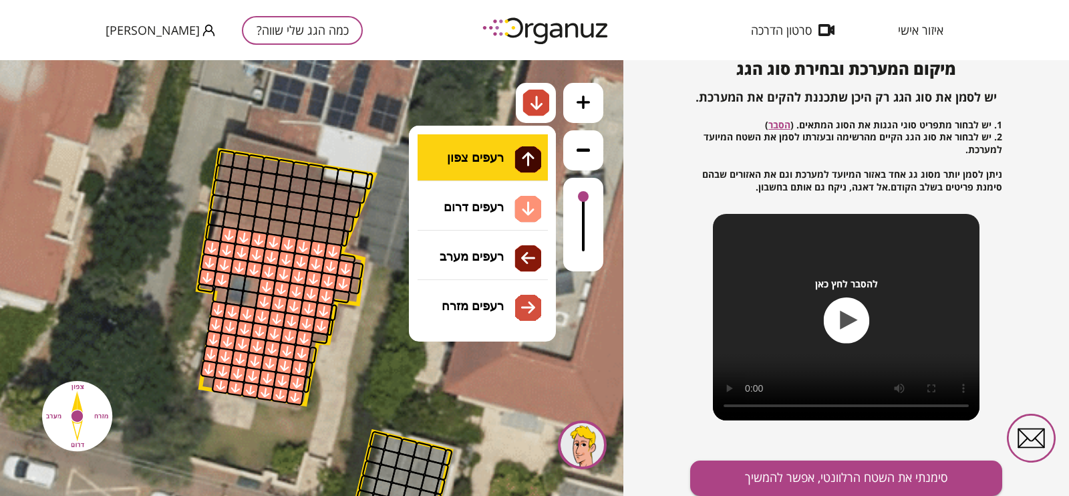
click at [477, 162] on div ".st0 { fill: #FFFFFF; } .st0 { fill: #FFFFFF; }" at bounding box center [311, 278] width 623 height 436
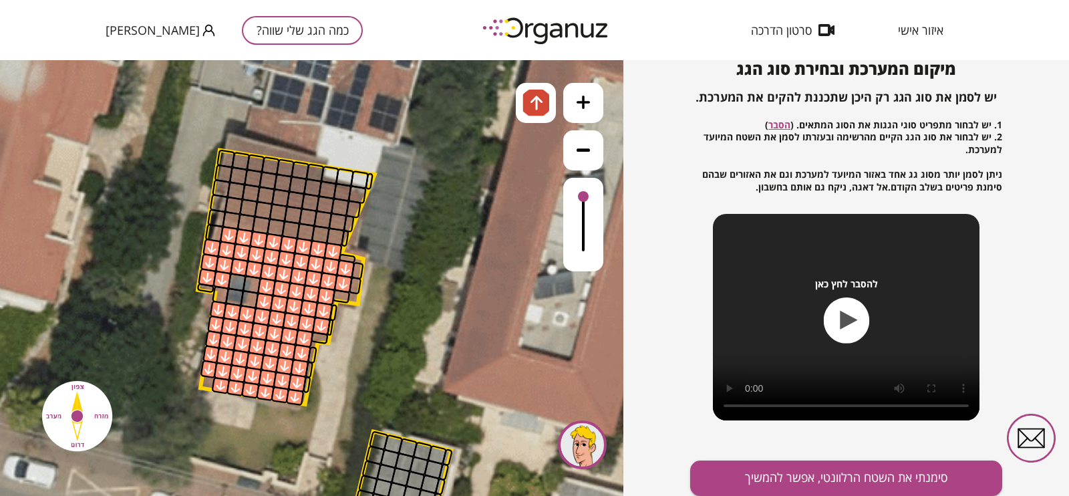
click at [335, 231] on div at bounding box center [335, 236] width 19 height 19
click at [318, 232] on div at bounding box center [320, 234] width 19 height 19
click at [309, 232] on div at bounding box center [305, 231] width 19 height 19
click at [292, 225] on div at bounding box center [290, 229] width 19 height 19
click at [267, 225] on div at bounding box center [276, 227] width 19 height 19
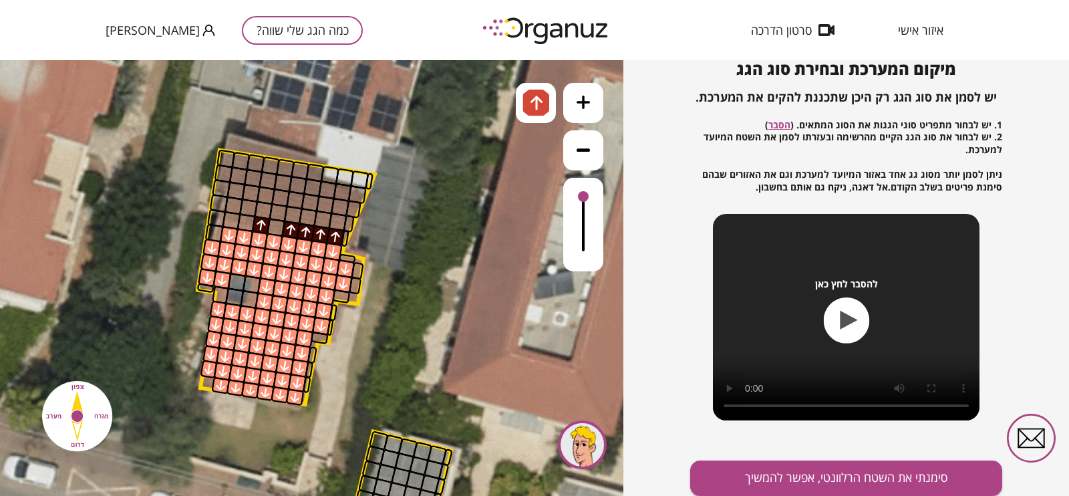
click at [252, 221] on div at bounding box center [245, 222] width 19 height 19
click at [236, 214] on div at bounding box center [231, 220] width 19 height 19
click at [240, 162] on div at bounding box center [240, 161] width 19 height 19
click at [251, 164] on div at bounding box center [255, 163] width 19 height 19
click at [265, 165] on div at bounding box center [270, 165] width 19 height 19
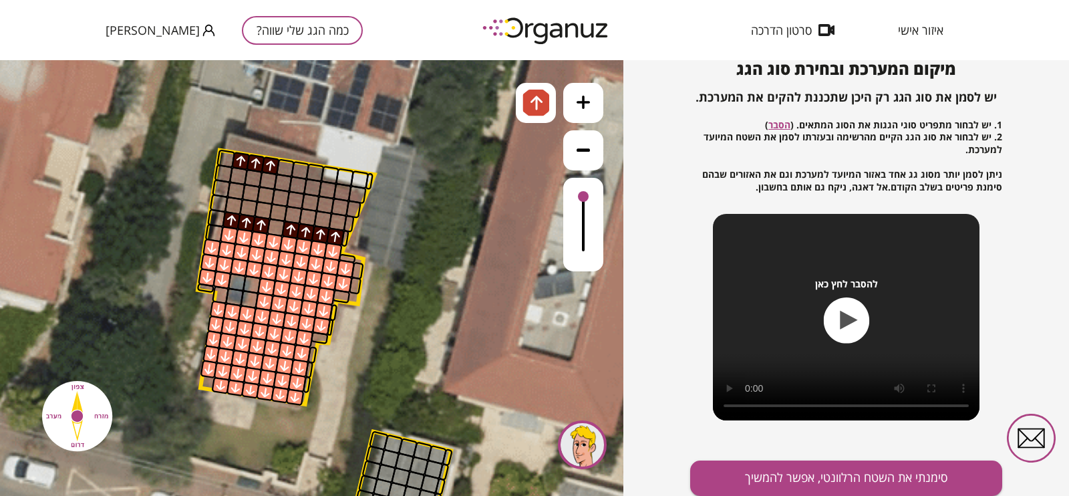
click at [279, 166] on div at bounding box center [285, 167] width 19 height 19
click at [319, 173] on div at bounding box center [314, 172] width 19 height 19
click at [311, 168] on div at bounding box center [314, 172] width 19 height 19
click at [301, 164] on div at bounding box center [300, 170] width 19 height 19
click at [325, 175] on div at bounding box center [330, 175] width 19 height 19
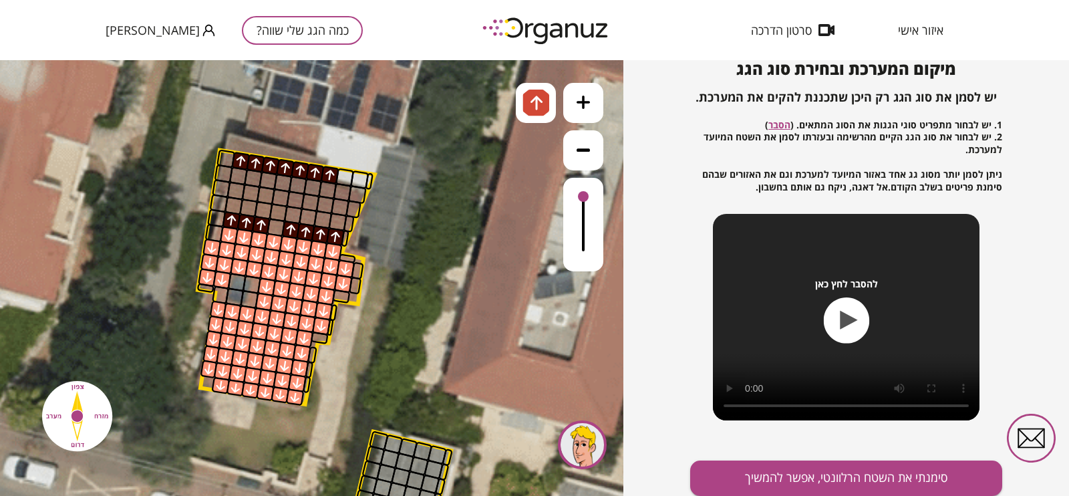
click at [330, 172] on div at bounding box center [330, 175] width 19 height 19
click at [242, 176] on div at bounding box center [238, 175] width 19 height 19
click at [237, 185] on div at bounding box center [235, 190] width 19 height 19
click at [234, 198] on div at bounding box center [233, 205] width 19 height 19
click at [242, 202] on div at bounding box center [248, 207] width 19 height 19
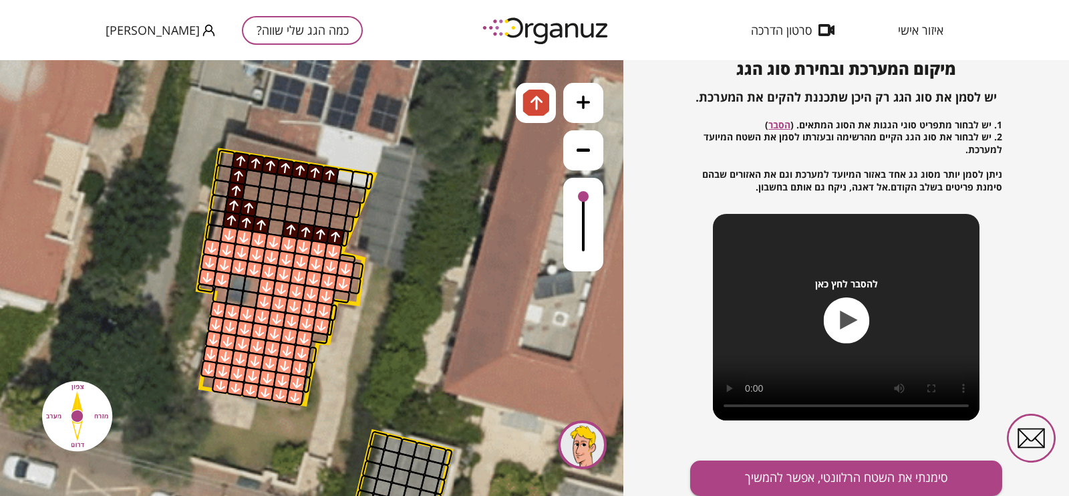
click at [252, 192] on div at bounding box center [250, 193] width 19 height 19
click at [253, 184] on div at bounding box center [253, 178] width 19 height 19
click at [264, 185] on div at bounding box center [268, 180] width 19 height 19
click at [267, 205] on div at bounding box center [263, 210] width 19 height 19
click at [267, 192] on div at bounding box center [266, 195] width 19 height 19
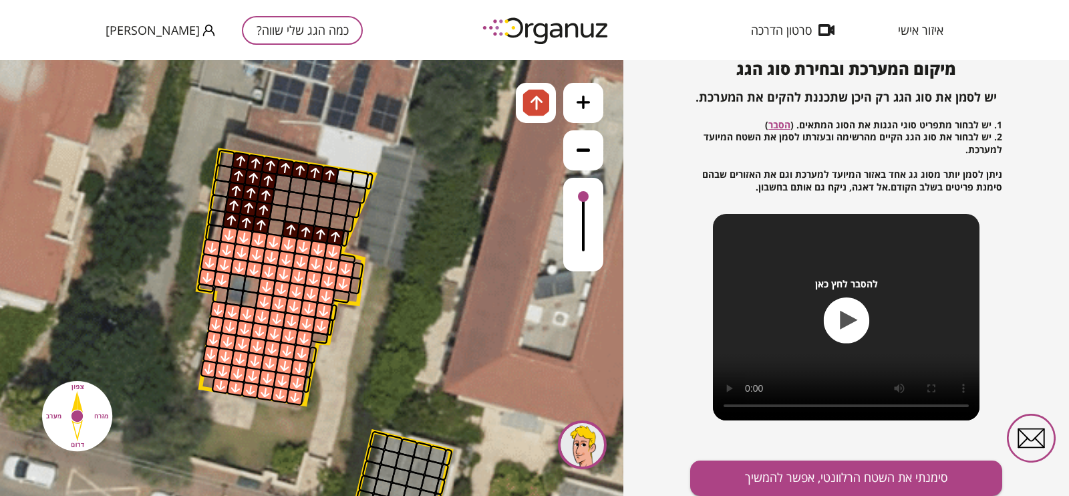
click at [280, 215] on div at bounding box center [278, 212] width 19 height 19
click at [274, 227] on div at bounding box center [276, 227] width 19 height 19
click at [280, 193] on div at bounding box center [280, 197] width 19 height 19
click at [278, 182] on div at bounding box center [282, 183] width 19 height 19
click at [292, 184] on div at bounding box center [298, 185] width 19 height 19
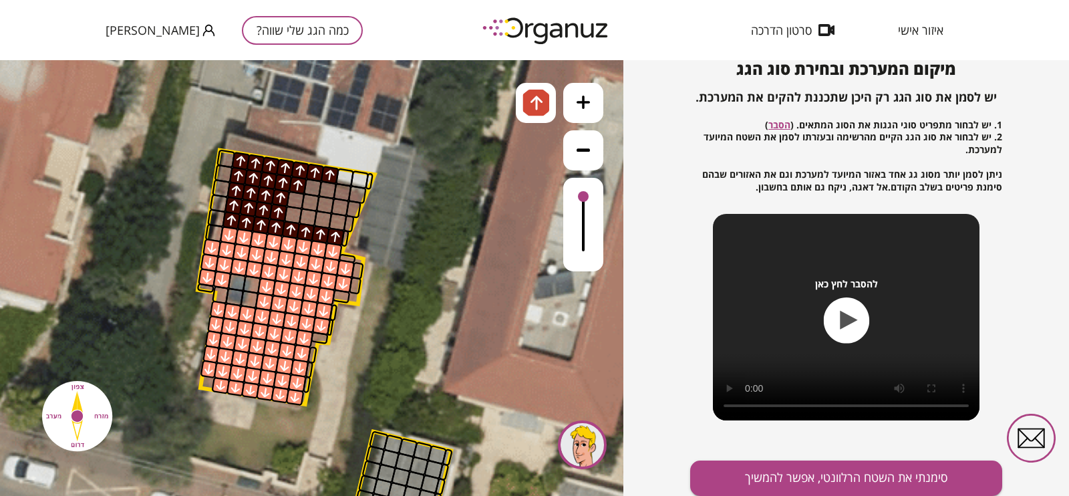
click at [302, 198] on div at bounding box center [310, 202] width 19 height 19
click at [293, 208] on div at bounding box center [293, 214] width 19 height 19
click at [293, 194] on div at bounding box center [295, 199] width 19 height 19
drag, startPoint x: 304, startPoint y: 211, endPoint x: 314, endPoint y: 214, distance: 10.4
click at [304, 212] on div at bounding box center [308, 217] width 19 height 19
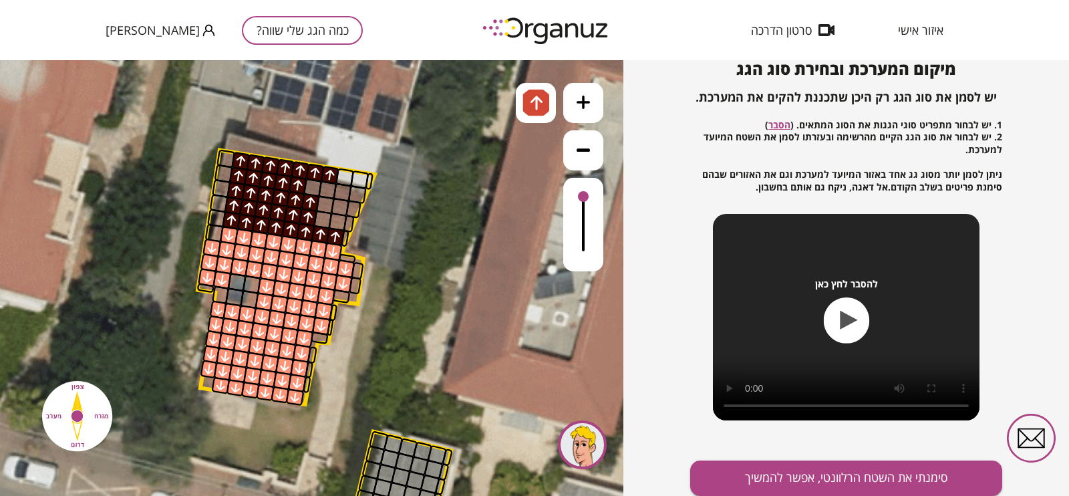
click at [314, 214] on div at bounding box center [308, 217] width 19 height 19
click at [319, 195] on div at bounding box center [325, 204] width 19 height 19
click at [317, 182] on div at bounding box center [312, 187] width 19 height 19
click at [329, 205] on div at bounding box center [325, 204] width 19 height 19
click at [329, 222] on div at bounding box center [337, 221] width 19 height 19
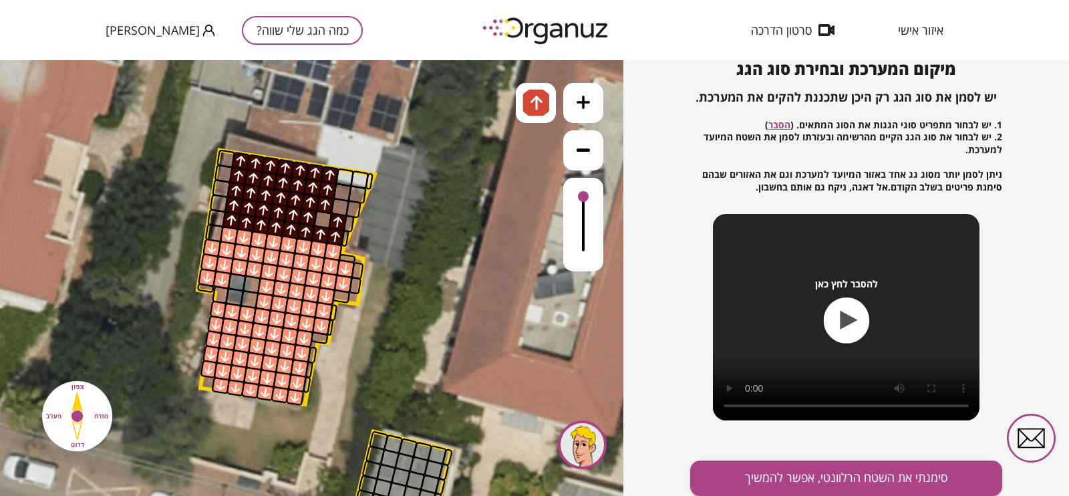
click at [319, 221] on div at bounding box center [322, 219] width 19 height 19
drag, startPoint x: 329, startPoint y: 208, endPoint x: 335, endPoint y: 205, distance: 7.5
click at [330, 208] on div at bounding box center [325, 204] width 19 height 19
click at [337, 201] on div at bounding box center [340, 207] width 19 height 19
click at [337, 184] on div at bounding box center [342, 192] width 19 height 19
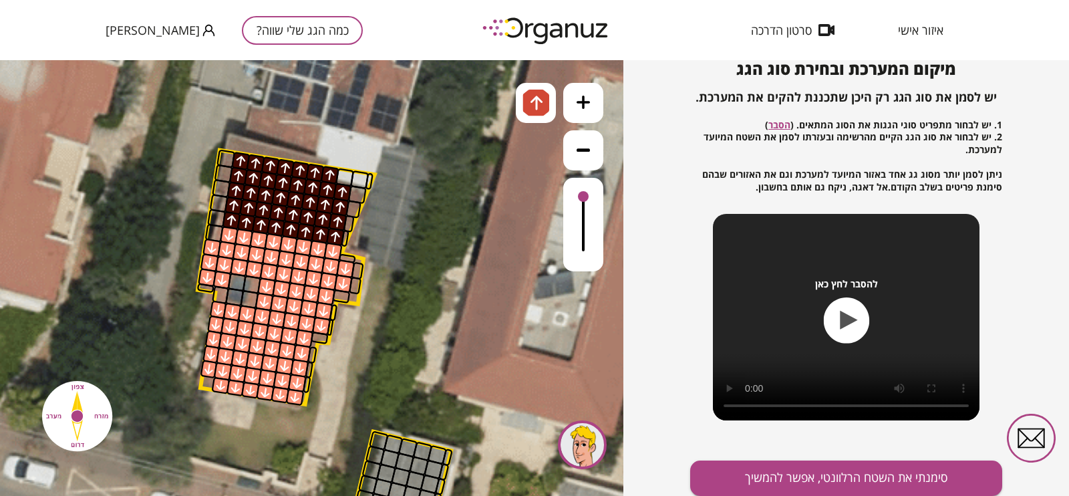
click at [424, 321] on icon at bounding box center [281, 141] width 2525 height 2525
click at [536, 114] on img at bounding box center [535, 103] width 27 height 27
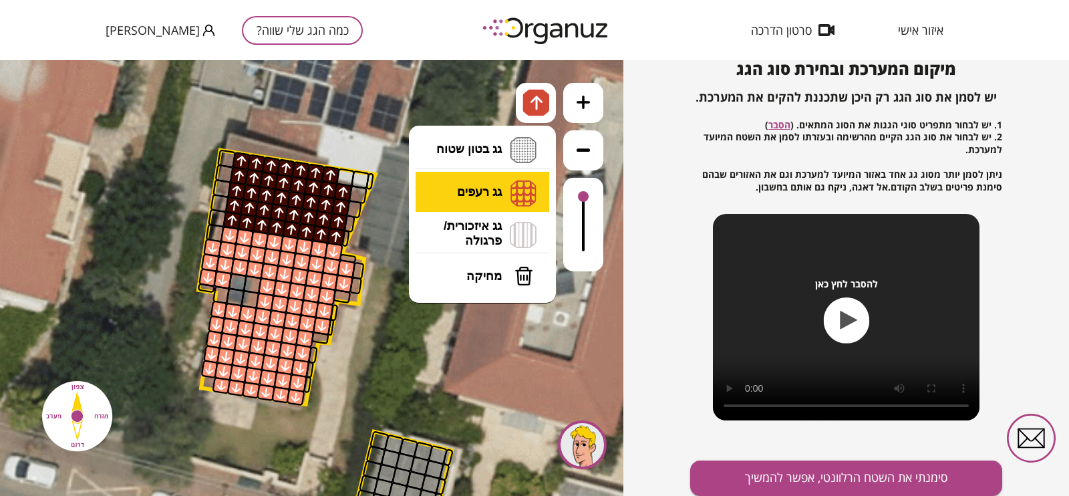
click at [486, 183] on li "גג רעפים רעפים צפון רעפים דרום רעפים מערב רעפים מזרח" at bounding box center [482, 192] width 140 height 41
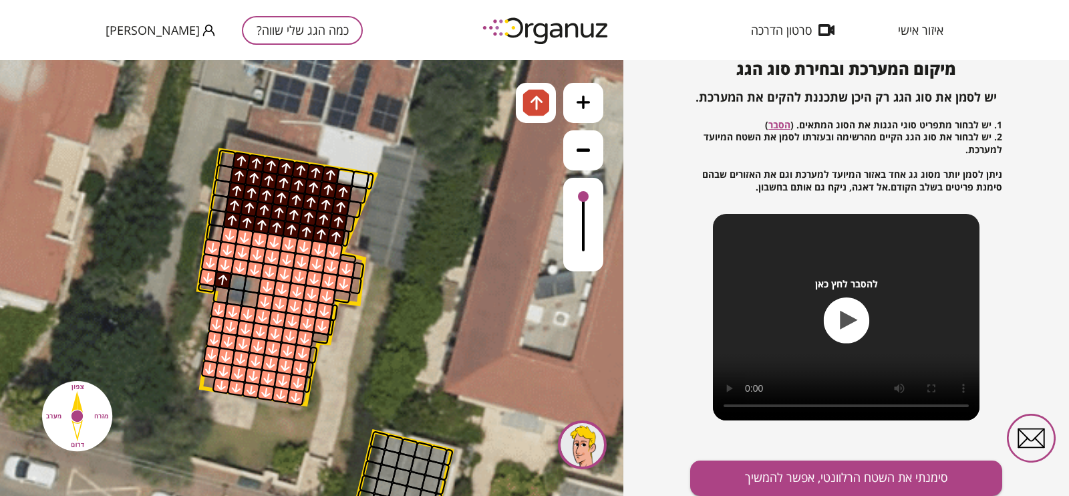
click at [220, 277] on div at bounding box center [222, 280] width 19 height 19
click at [208, 273] on div at bounding box center [207, 277] width 19 height 19
click at [532, 110] on img at bounding box center [537, 103] width 14 height 16
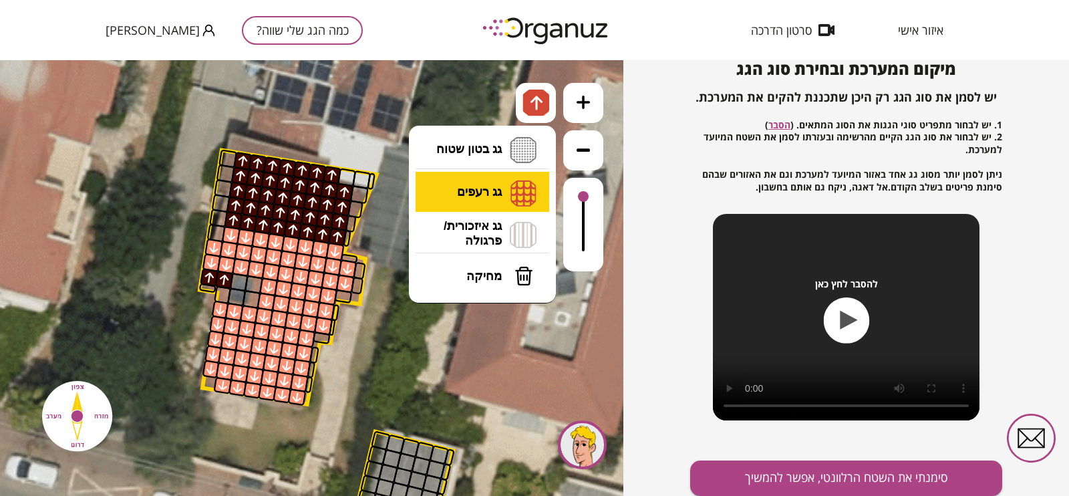
click at [475, 180] on li "גג רעפים רעפים צפון רעפים דרום רעפים מערב רעפים מזרח" at bounding box center [482, 192] width 140 height 41
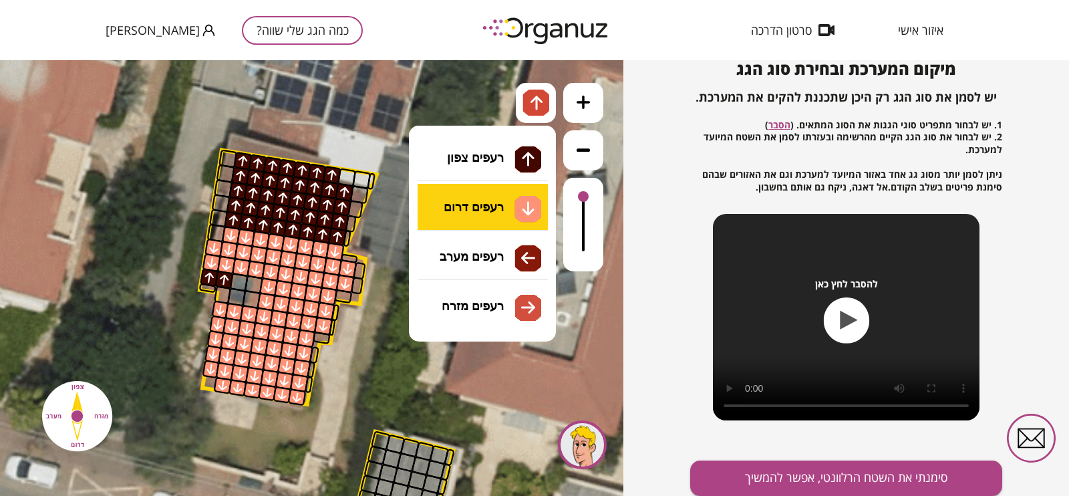
click at [500, 210] on div ".st0 { fill: #FFFFFF; } .st0 { fill: #FFFFFF; }" at bounding box center [311, 278] width 623 height 436
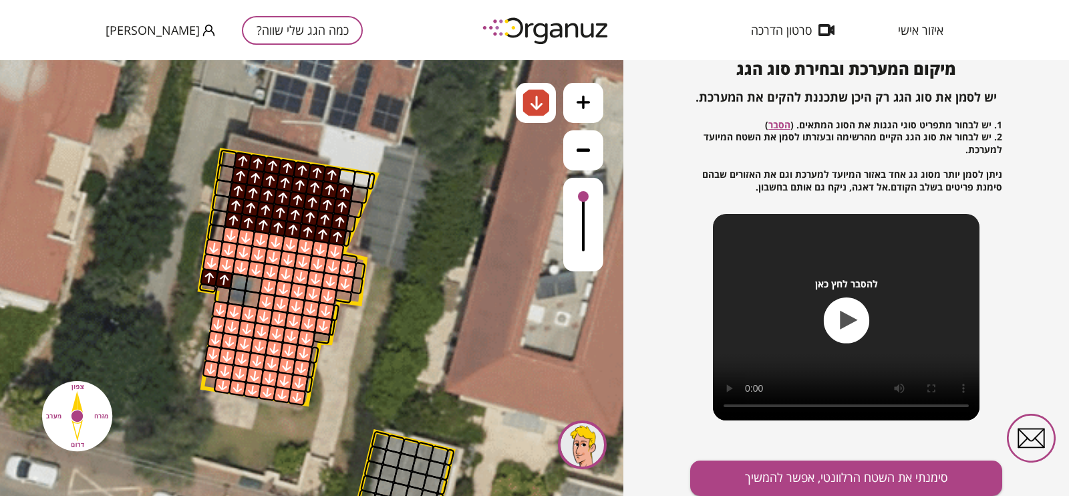
click at [222, 276] on div at bounding box center [223, 280] width 19 height 19
click at [208, 274] on div at bounding box center [209, 277] width 19 height 19
click at [792, 395] on button "סימנתי את השטח הרלוונטי, אפשר להמשיך" at bounding box center [846, 477] width 312 height 35
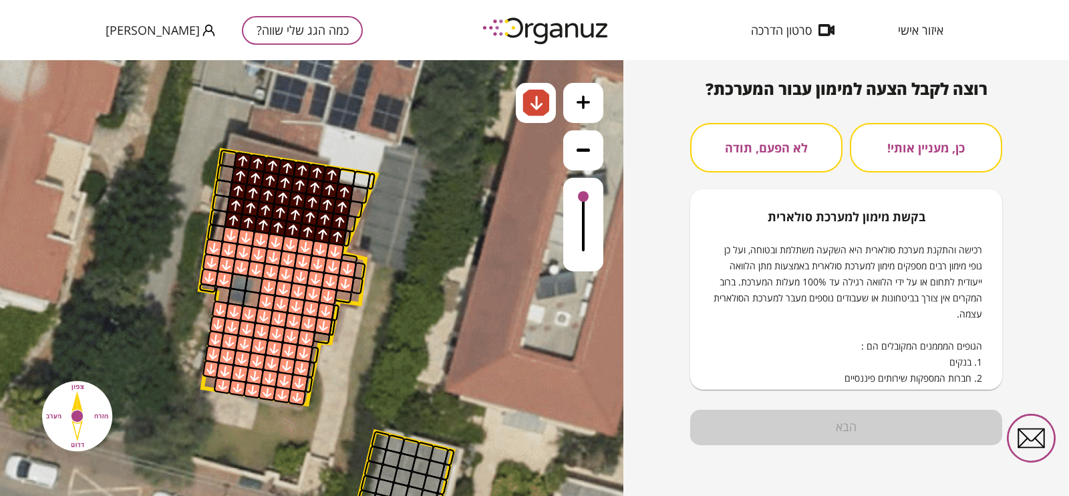
scroll to position [126, 0]
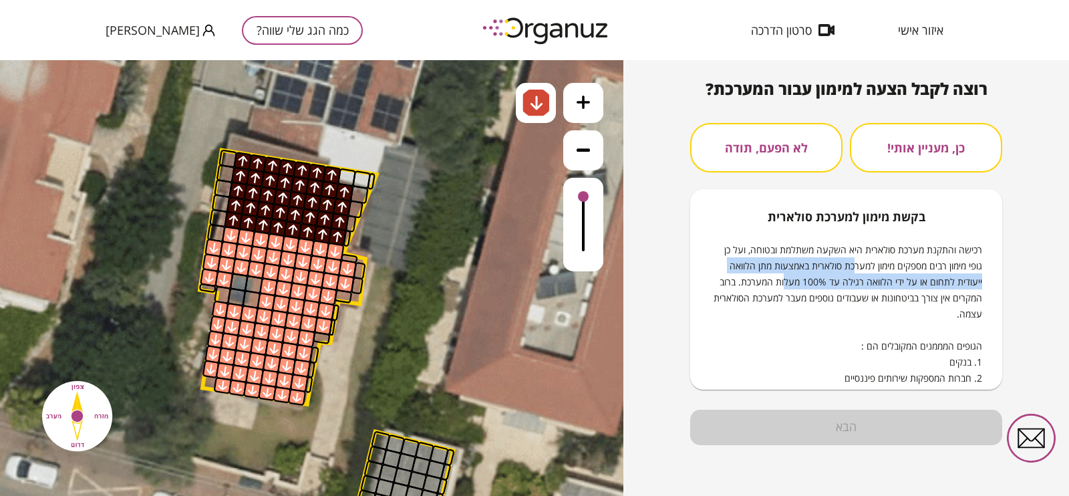
drag, startPoint x: 852, startPoint y: 270, endPoint x: 768, endPoint y: 285, distance: 84.8
click at [768, 284] on span "רכישה והתקנת מערכת סולארית היא השקעה משתלמת ובטוחה, ועל כן גופי מימון רבים מספק…" at bounding box center [847, 313] width 269 height 141
click at [762, 144] on button "לא הפעם, תודה" at bounding box center [766, 147] width 152 height 49
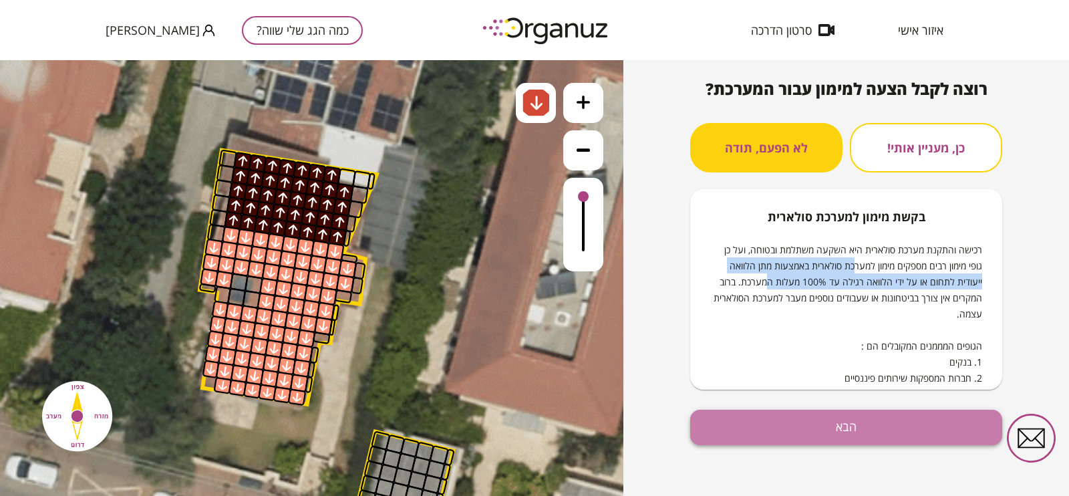
click at [838, 395] on button "הבא" at bounding box center [846, 426] width 312 height 35
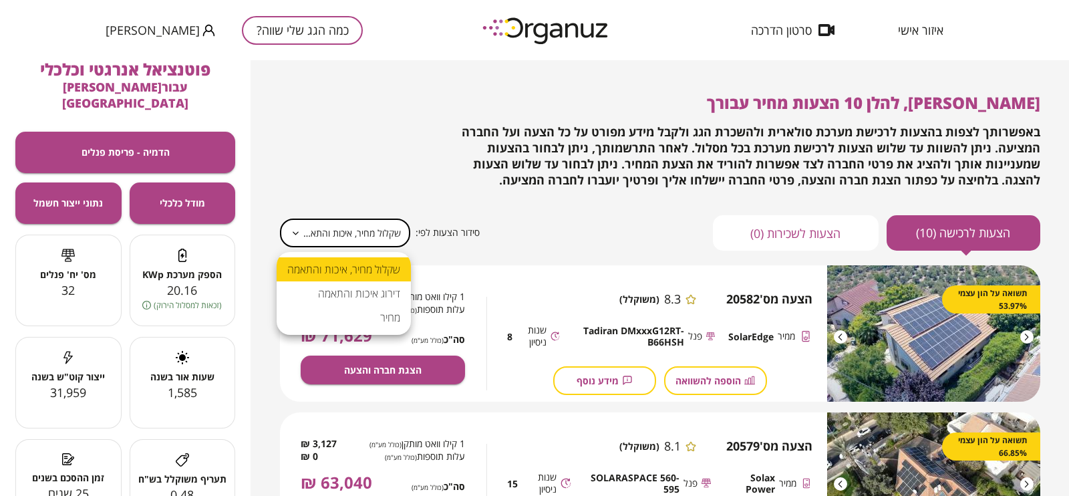
click at [335, 234] on body "**********" at bounding box center [534, 248] width 1069 height 496
click at [335, 234] on div at bounding box center [534, 248] width 1069 height 496
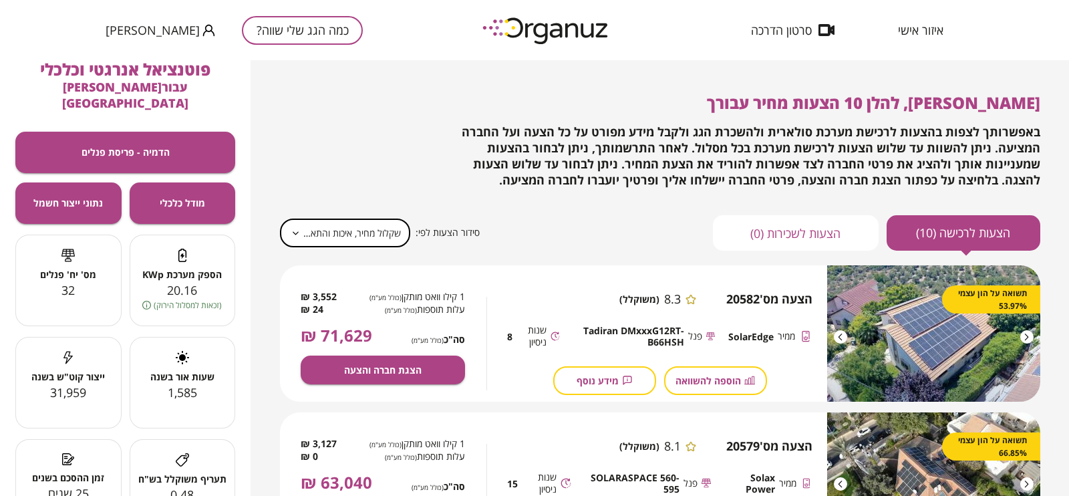
click at [346, 235] on body "**********" at bounding box center [534, 248] width 1069 height 496
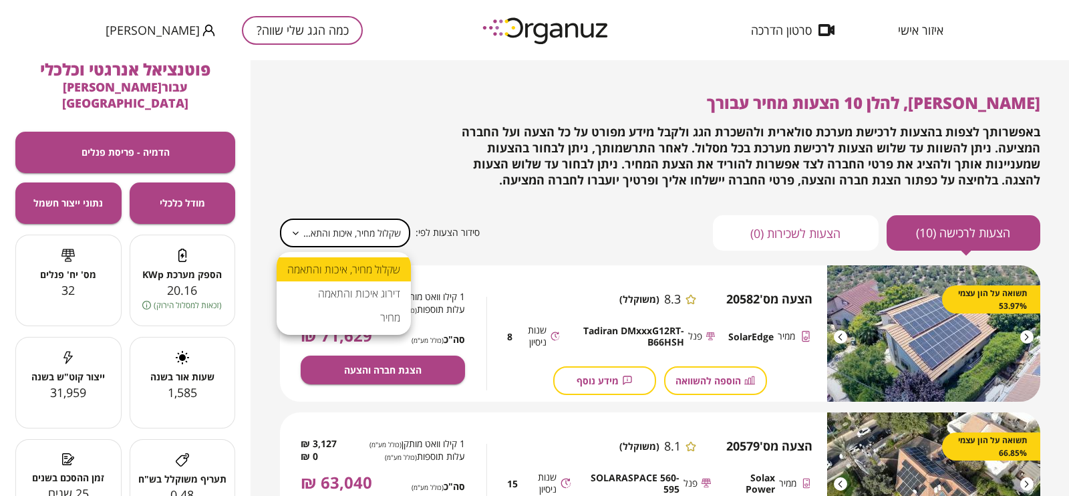
click at [387, 318] on li "מחיר" at bounding box center [344, 317] width 134 height 24
type input "*****"
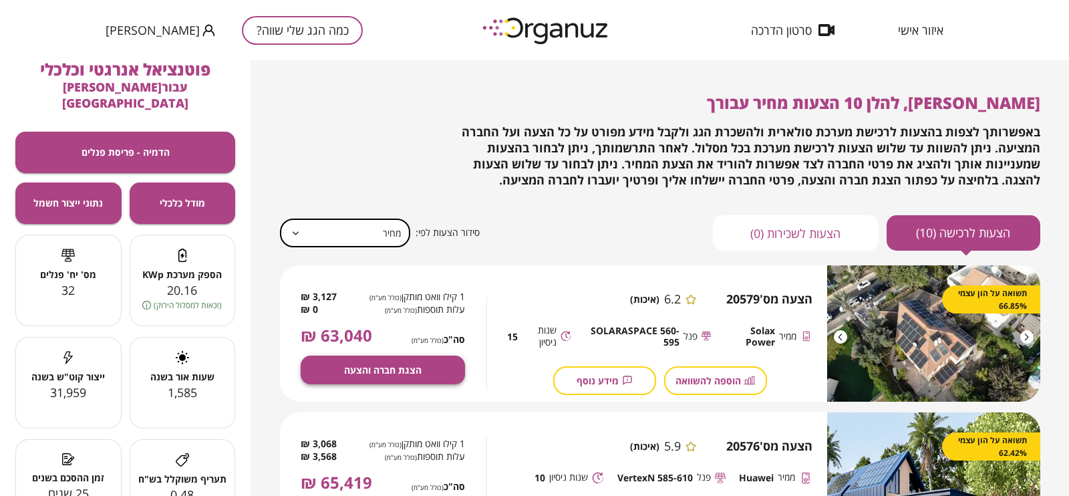
click at [405, 367] on span "הצגת חברה והצעה" at bounding box center [382, 369] width 77 height 11
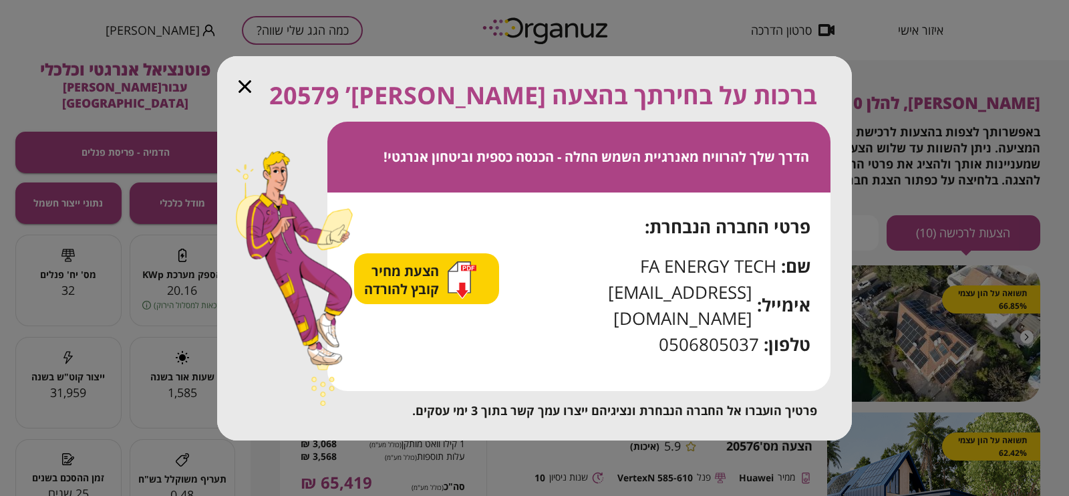
click at [435, 285] on span "הצעת מחיר קובץ להורדה" at bounding box center [403, 280] width 78 height 36
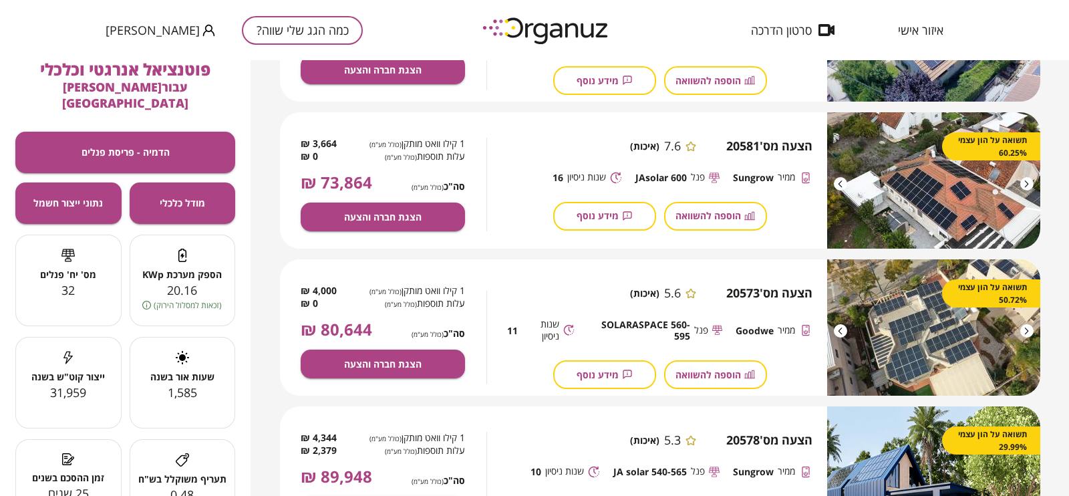
scroll to position [1262, 0]
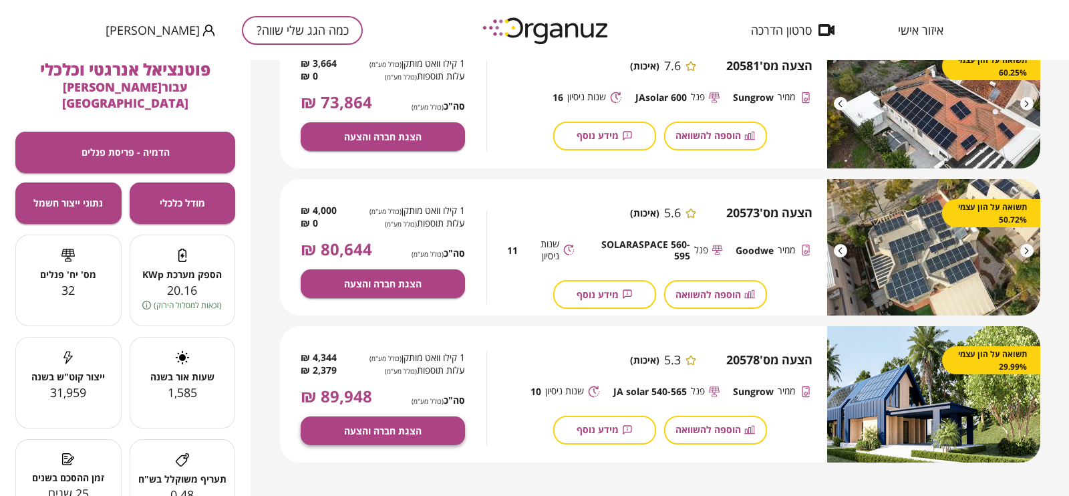
click at [404, 395] on span "הצגת חברה והצעה" at bounding box center [382, 430] width 77 height 11
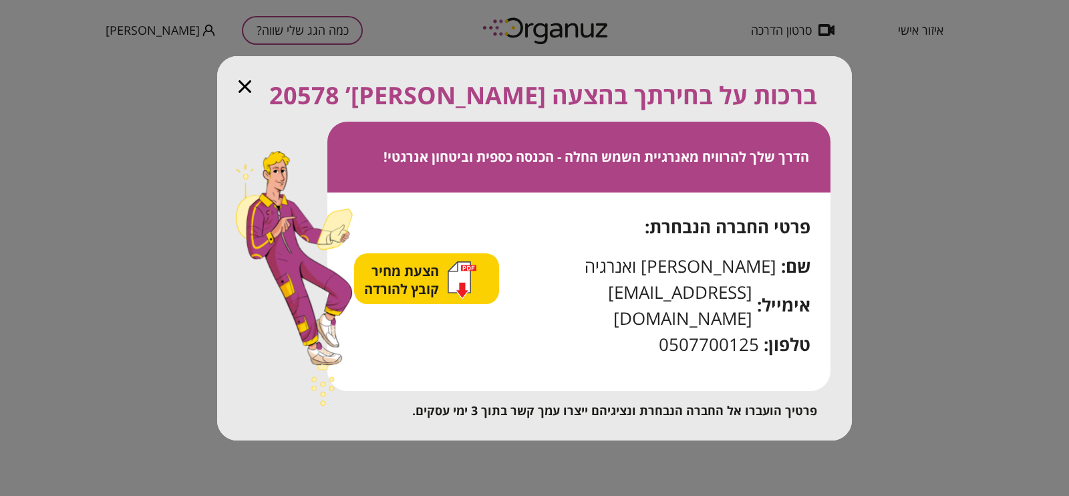
click at [422, 279] on span "הצעת מחיר קובץ להורדה" at bounding box center [403, 280] width 78 height 36
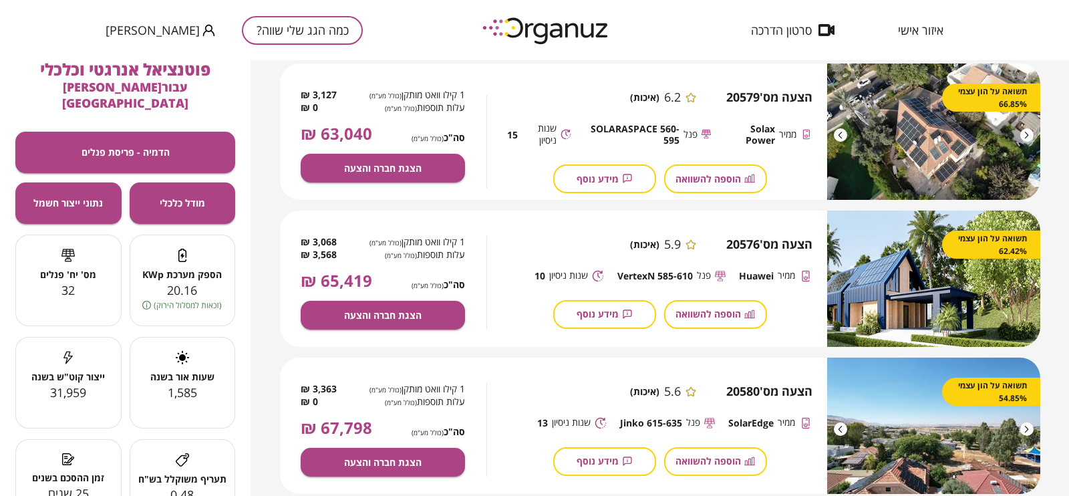
scroll to position [177, 0]
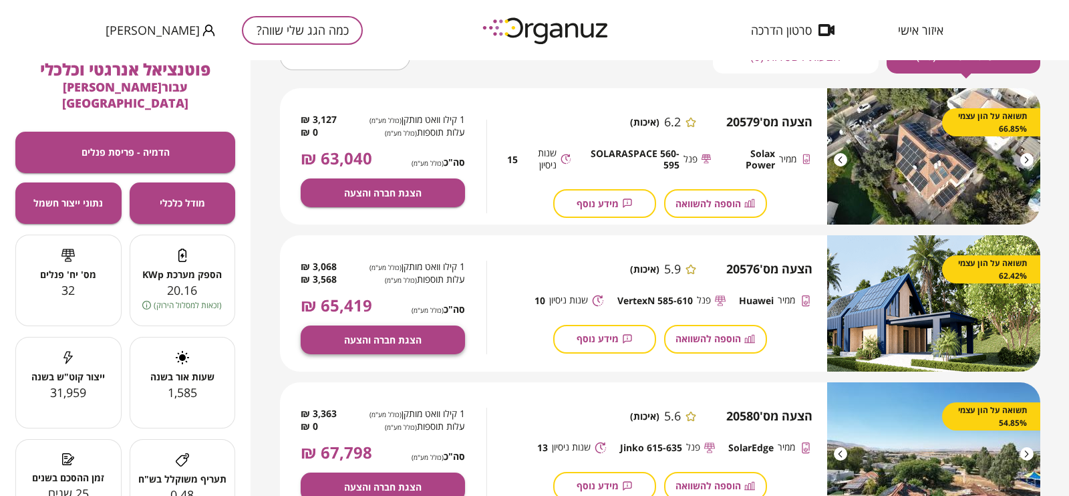
click at [385, 335] on span "הצגת חברה והצעה" at bounding box center [382, 339] width 77 height 11
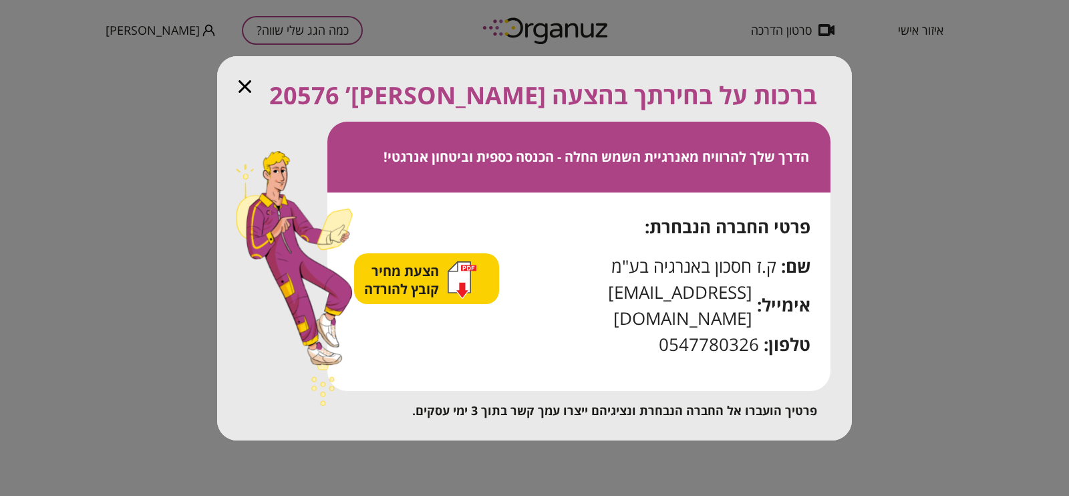
click at [424, 285] on span "הצעת מחיר קובץ להורדה" at bounding box center [403, 280] width 78 height 36
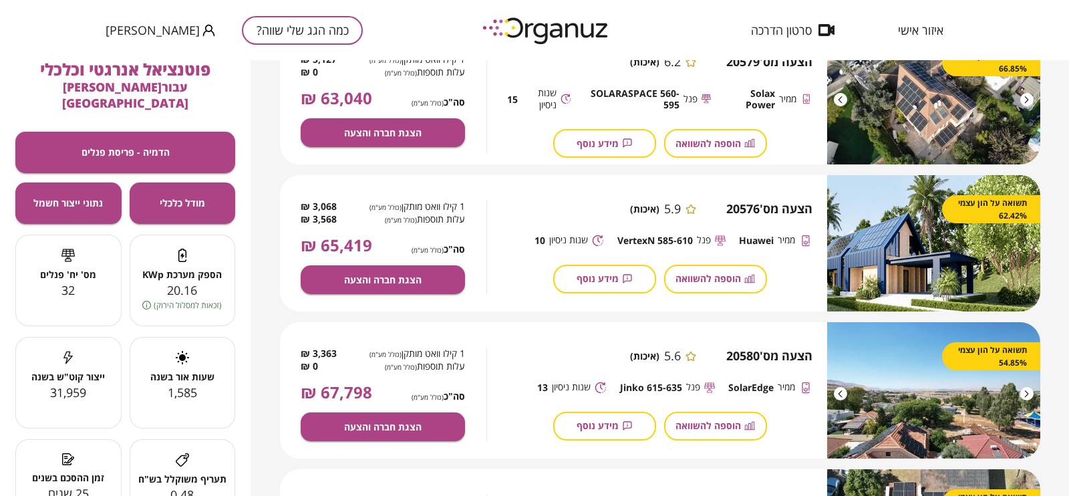
scroll to position [344, 0]
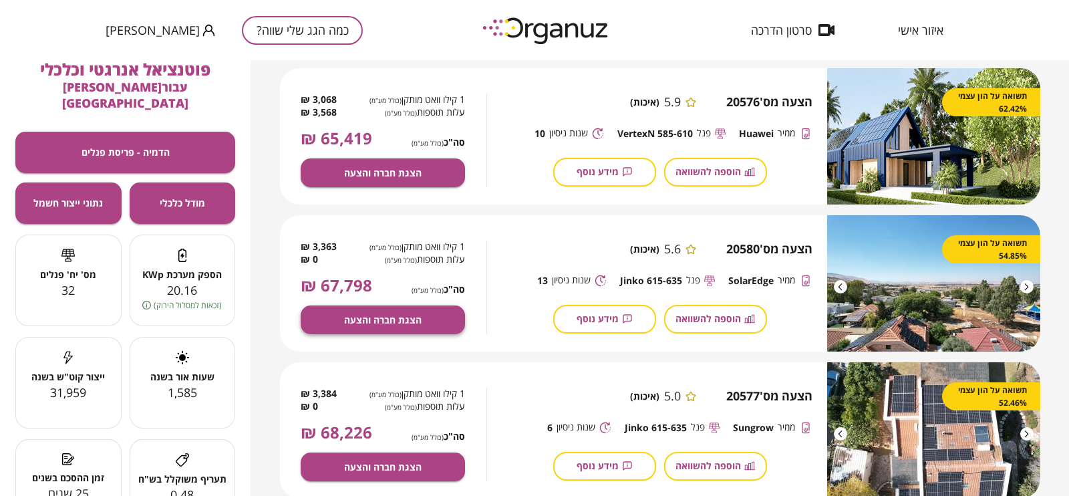
click at [413, 323] on span "הצגת חברה והצעה" at bounding box center [382, 319] width 77 height 11
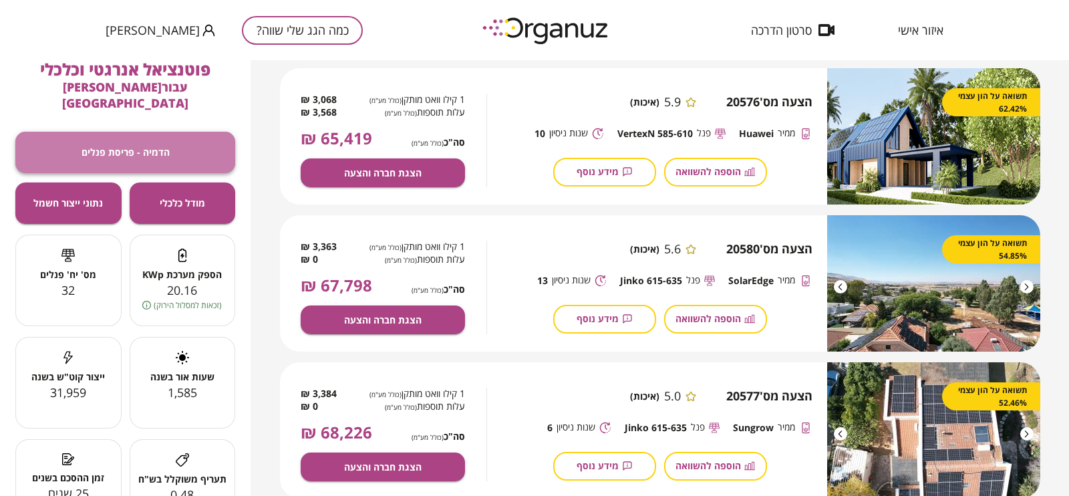
click at [140, 146] on span "הדמיה - פריסת פנלים" at bounding box center [125, 151] width 88 height 11
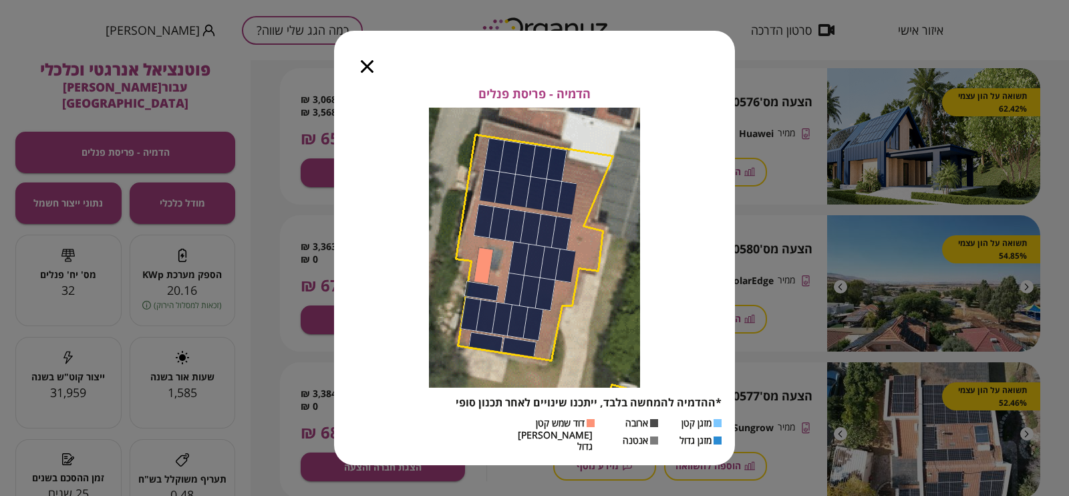
click at [368, 71] on icon "button" at bounding box center [367, 66] width 13 height 13
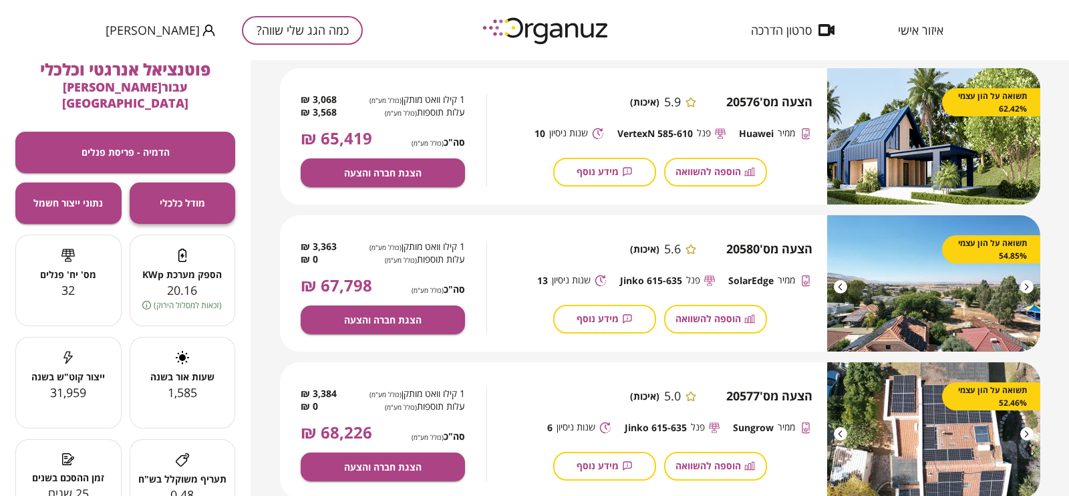
click at [202, 197] on span "מודל כלכלי" at bounding box center [182, 202] width 45 height 11
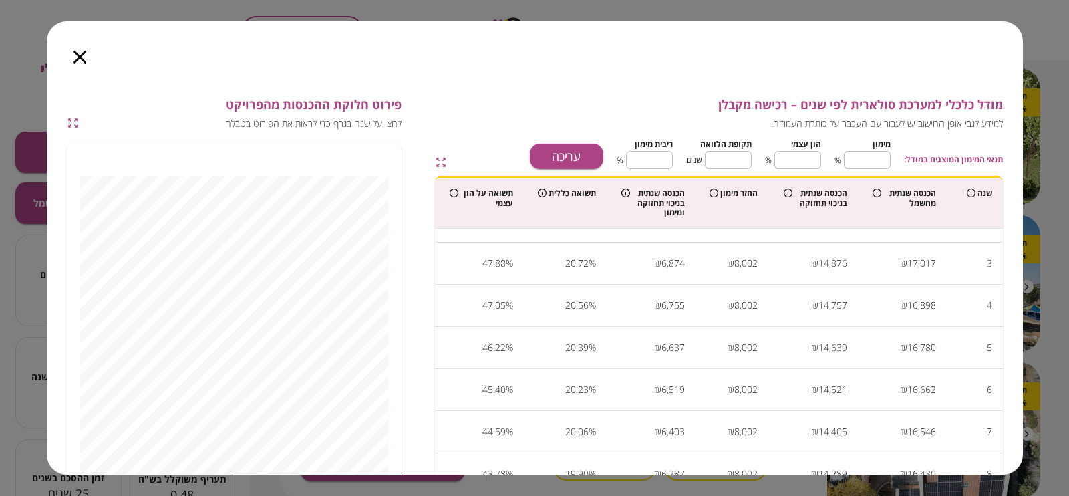
scroll to position [0, 0]
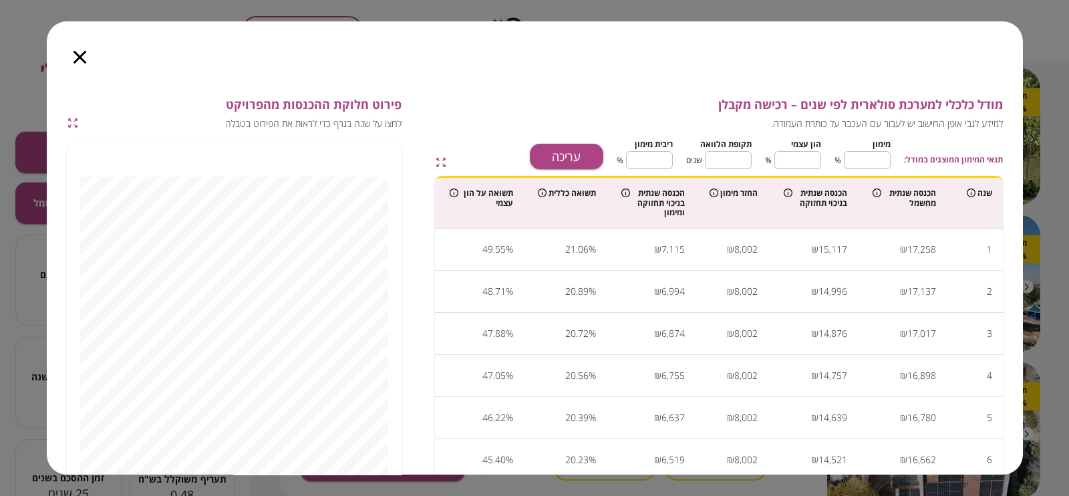
click at [74, 58] on icon "button" at bounding box center [79, 57] width 13 height 13
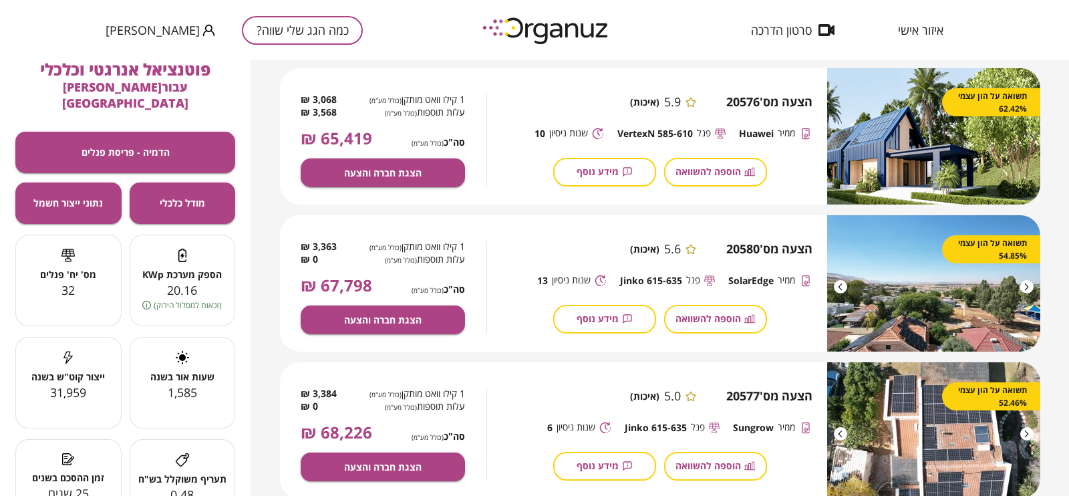
scroll to position [94, 0]
